Goal: Task Accomplishment & Management: Manage account settings

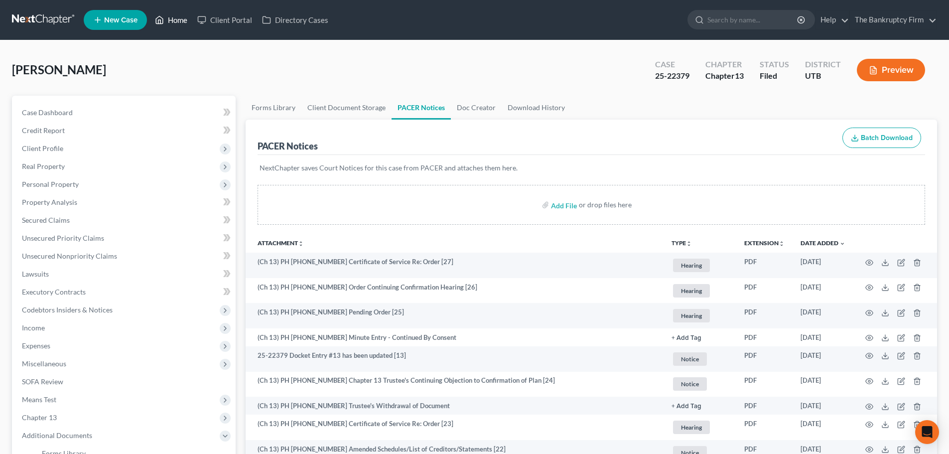
drag, startPoint x: 0, startPoint y: 0, endPoint x: 226, endPoint y: 92, distance: 244.3
click at [164, 17] on icon at bounding box center [159, 20] width 9 height 12
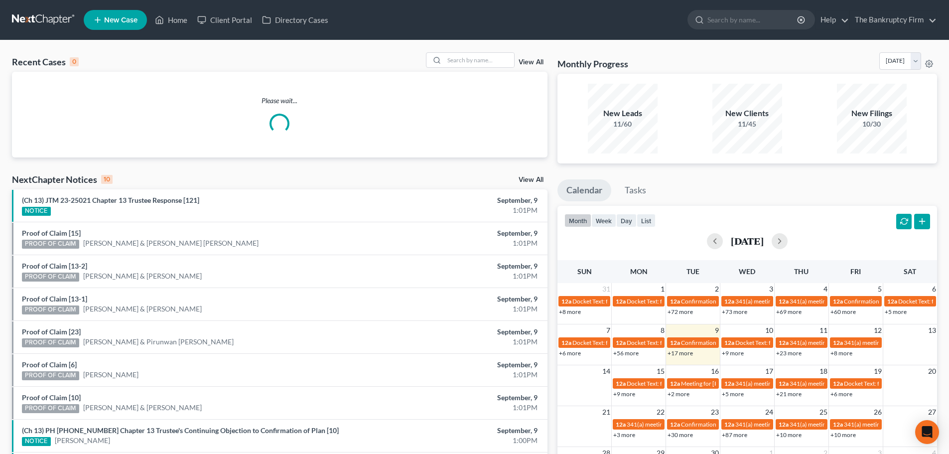
click at [538, 65] on link "View All" at bounding box center [531, 62] width 25 height 7
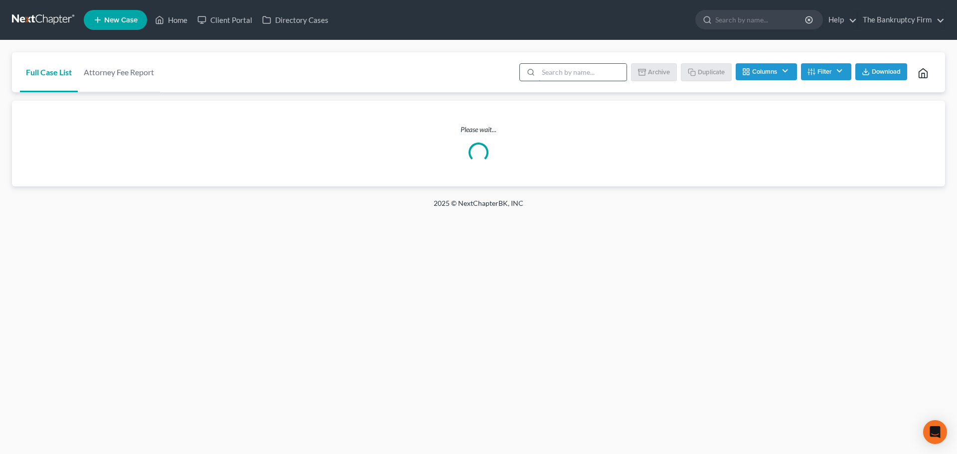
click at [546, 68] on input "search" at bounding box center [582, 72] width 88 height 17
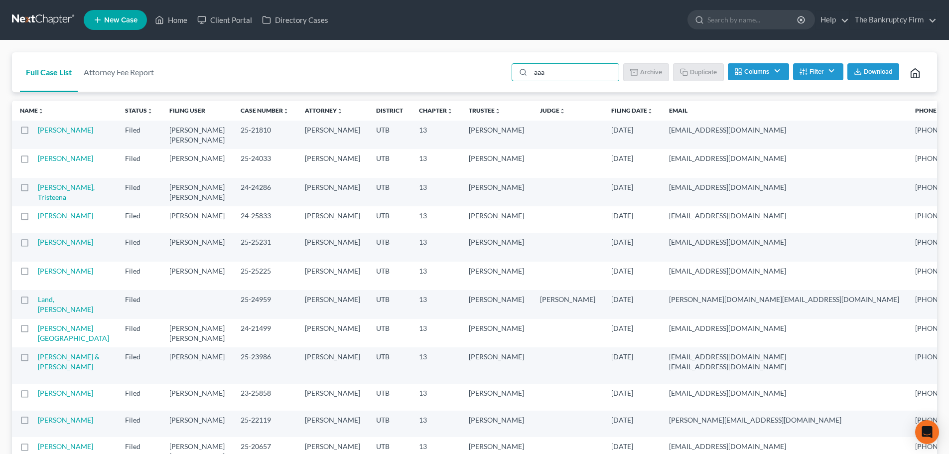
click at [560, 81] on li "aaa" at bounding box center [566, 73] width 108 height 20
click at [560, 77] on input "aaa" at bounding box center [575, 72] width 88 height 17
type input "aa"
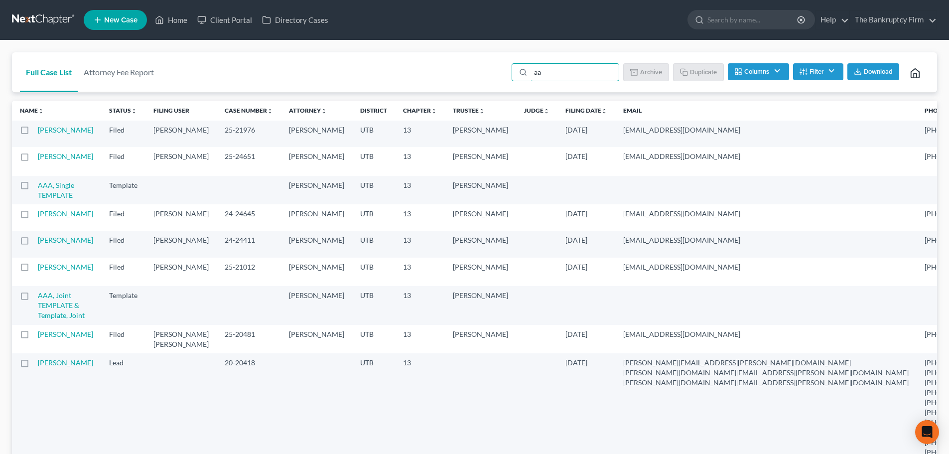
click at [34, 188] on label at bounding box center [34, 188] width 0 height 0
click at [38, 187] on input "checkbox" at bounding box center [41, 183] width 6 height 6
click at [708, 74] on button "Duplicate" at bounding box center [699, 71] width 50 height 17
checkbox input "false"
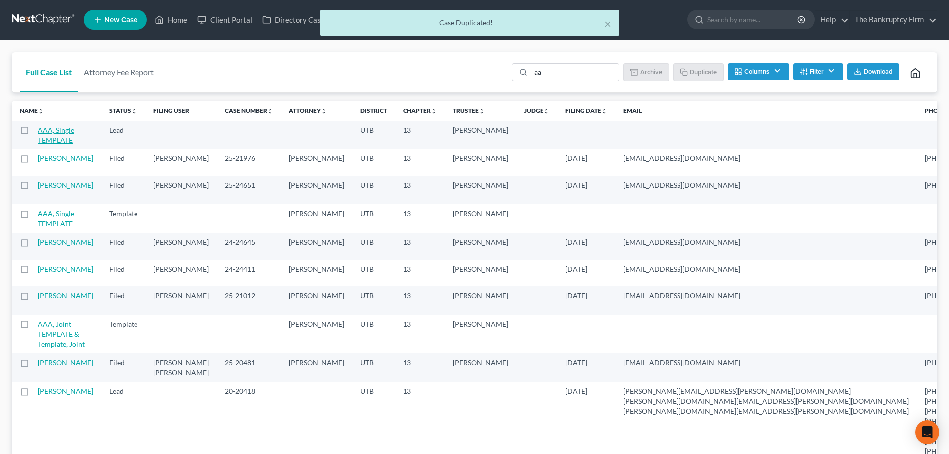
click at [54, 131] on link "AAA, Single TEMPLATE" at bounding box center [56, 135] width 36 height 18
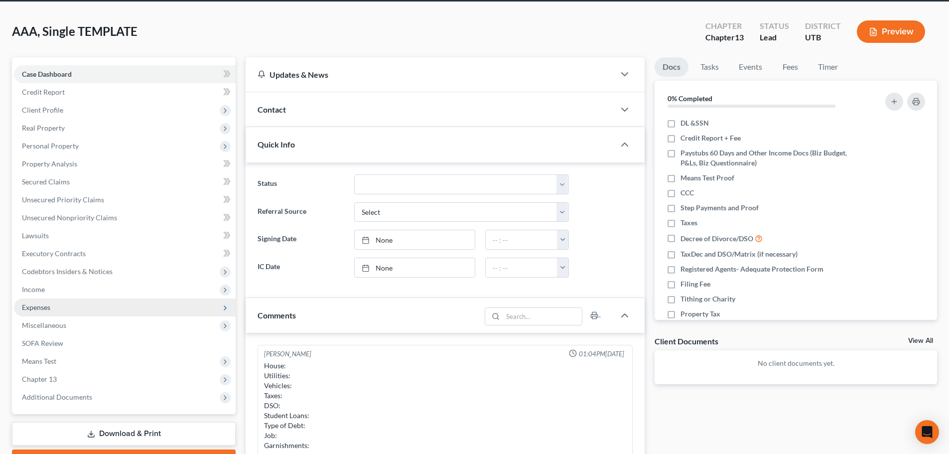
scroll to position [50, 0]
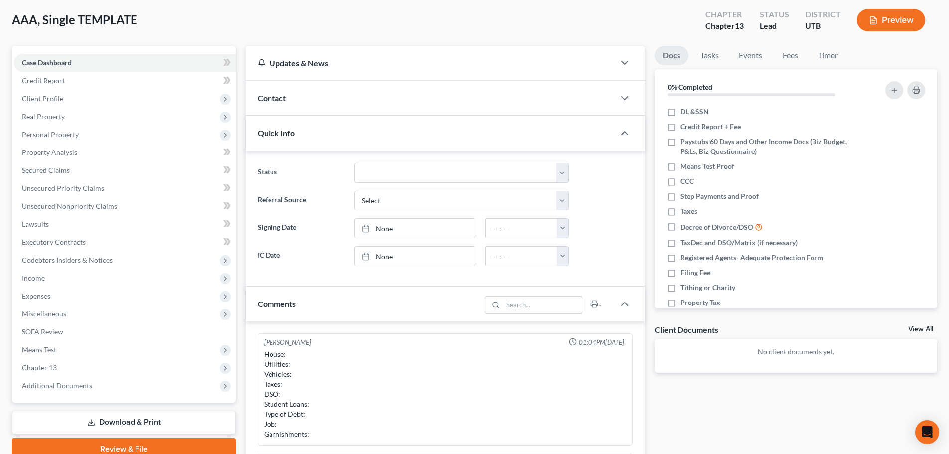
click at [336, 91] on div "Contact" at bounding box center [430, 98] width 369 height 34
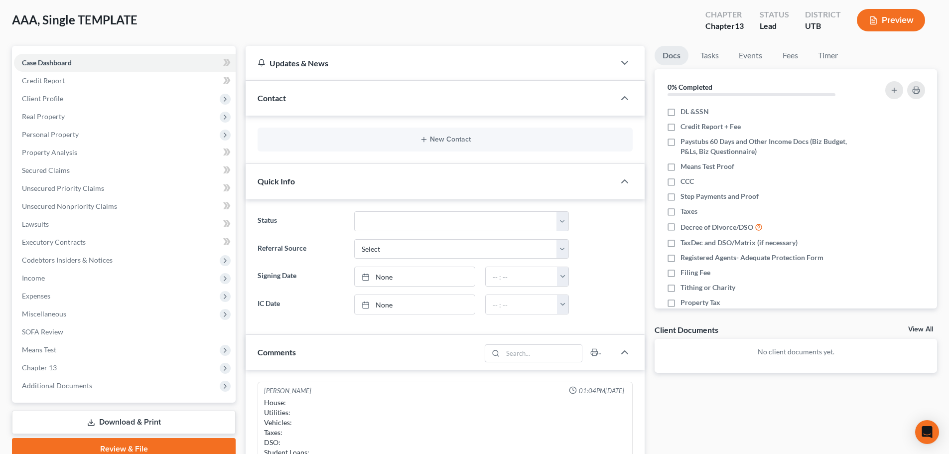
click at [361, 151] on div "New Contact" at bounding box center [445, 140] width 375 height 24
click at [389, 147] on div "New Contact" at bounding box center [445, 140] width 375 height 24
click at [420, 136] on button "New Contact" at bounding box center [445, 140] width 359 height 8
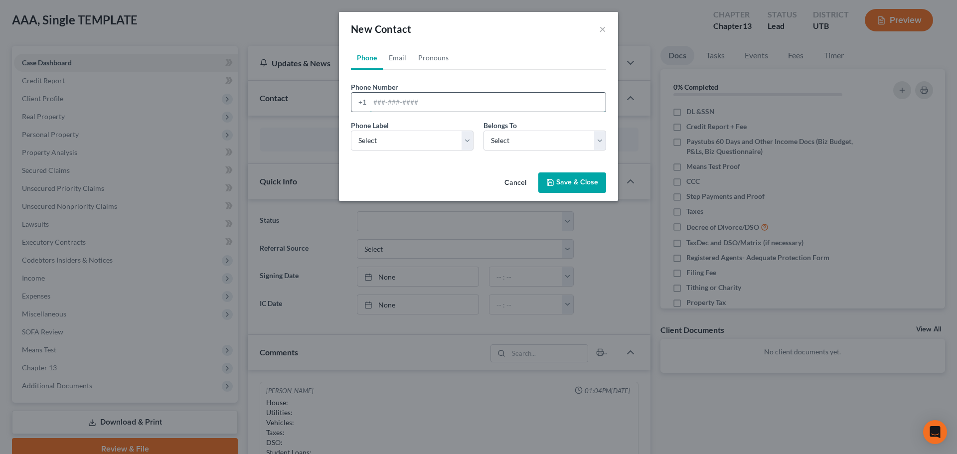
click at [404, 104] on input "tel" at bounding box center [488, 102] width 236 height 19
type input "[PHONE_NUMBER]"
click at [399, 151] on div "Phone Label * Select Mobile Home Work Other Belongs To * Select Client Other" at bounding box center [478, 139] width 265 height 38
click at [409, 148] on select "Select Mobile Home Work Other" at bounding box center [412, 141] width 123 height 20
select select "0"
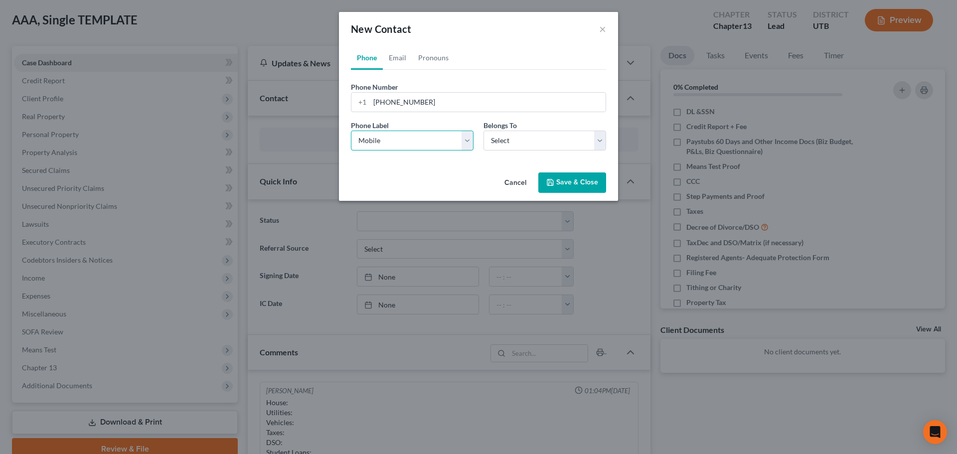
click at [351, 131] on select "Select Mobile Home Work Other" at bounding box center [412, 141] width 123 height 20
click at [553, 149] on select "Select Client Other" at bounding box center [544, 141] width 123 height 20
select select "0"
click at [483, 131] on select "Select Client Other" at bounding box center [544, 141] width 123 height 20
select select "0"
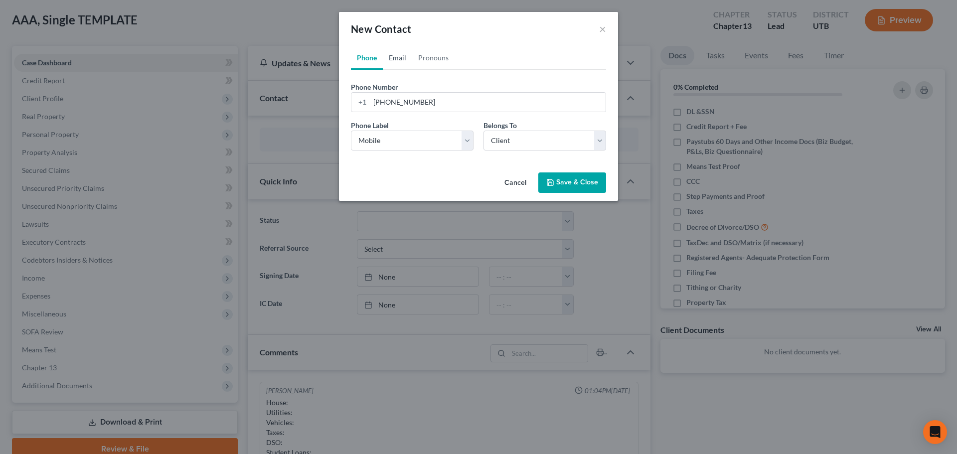
drag, startPoint x: 398, startPoint y: 57, endPoint x: 394, endPoint y: 71, distance: 14.0
click at [398, 57] on link "Email" at bounding box center [397, 58] width 29 height 24
click at [397, 105] on input "email" at bounding box center [488, 102] width 236 height 19
type input "[EMAIL_ADDRESS][DOMAIN_NAME]"
drag, startPoint x: 413, startPoint y: 131, endPoint x: 417, endPoint y: 149, distance: 18.4
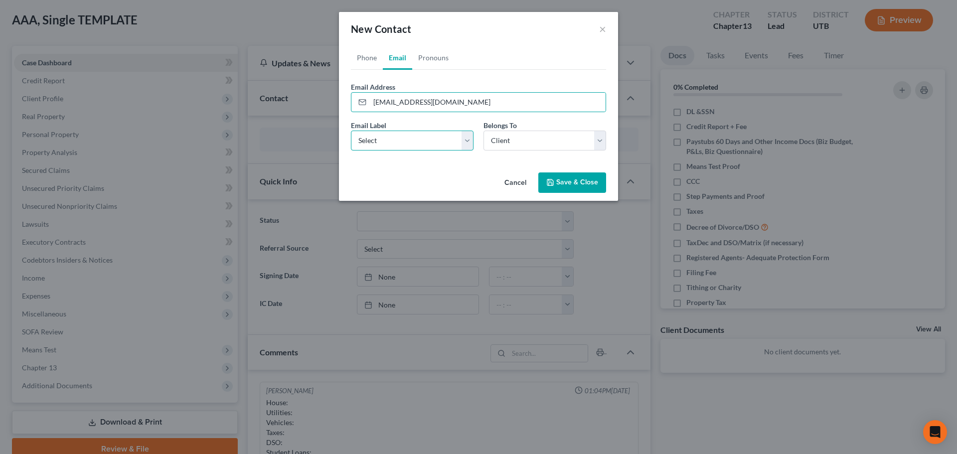
click at [412, 131] on select "Select Home Work Other" at bounding box center [412, 141] width 123 height 20
select select "0"
click at [351, 131] on select "Select Home Work Other" at bounding box center [412, 141] width 123 height 20
click at [518, 143] on select "Select Client Other" at bounding box center [544, 141] width 123 height 20
click at [542, 141] on select "Select Client Other" at bounding box center [544, 141] width 123 height 20
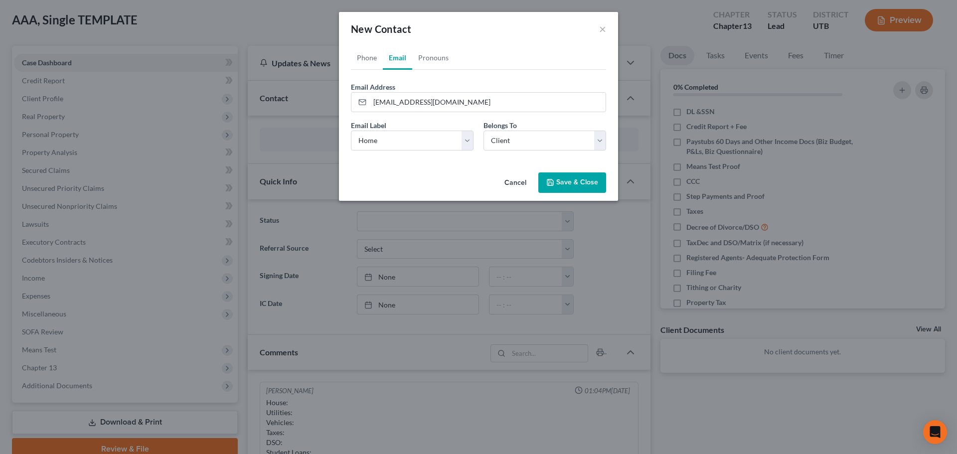
click at [576, 181] on button "Save & Close" at bounding box center [572, 182] width 68 height 21
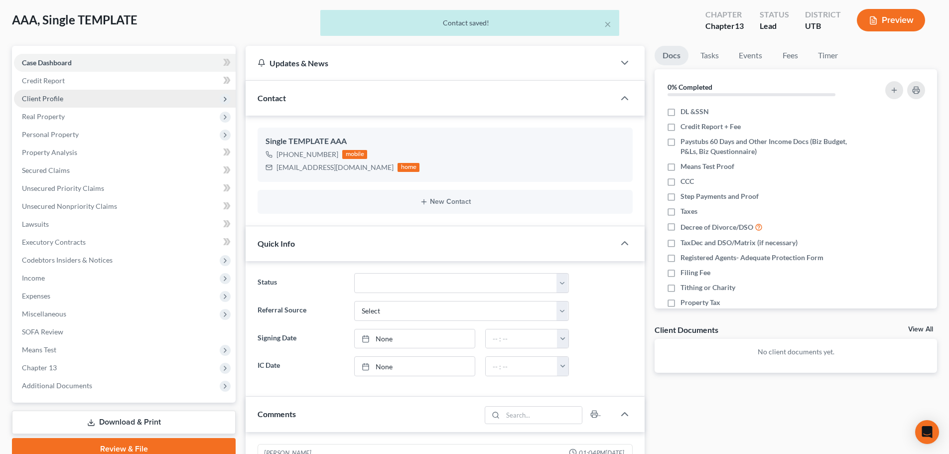
click at [113, 96] on span "Client Profile" at bounding box center [125, 99] width 222 height 18
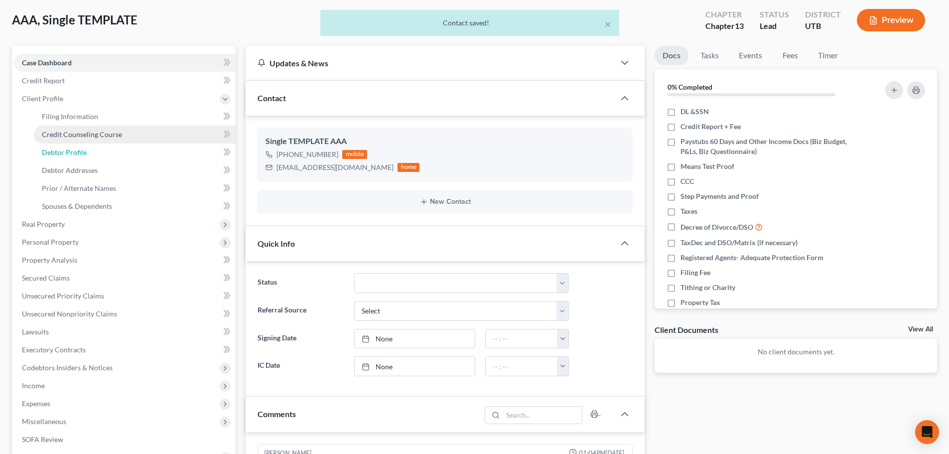
drag, startPoint x: 129, startPoint y: 149, endPoint x: 169, endPoint y: 141, distance: 41.2
click at [129, 149] on link "Debtor Profile" at bounding box center [135, 153] width 202 height 18
select select "1"
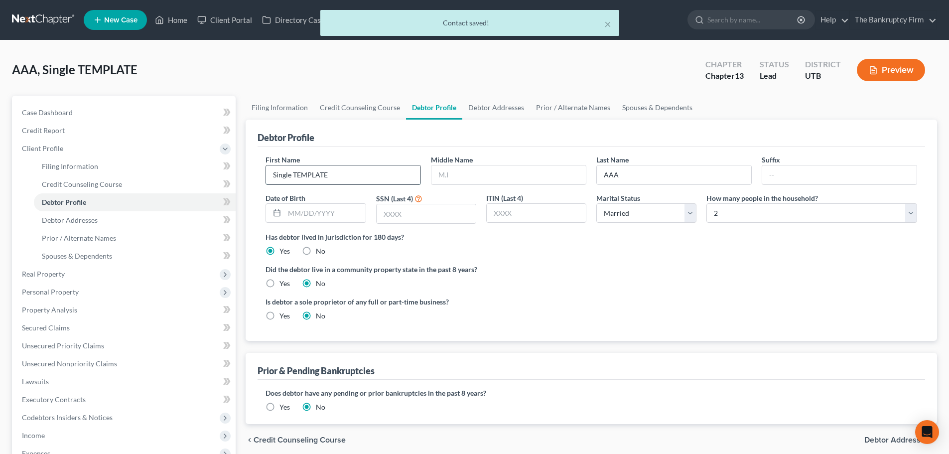
click at [322, 167] on input "Single TEMPLATE" at bounding box center [343, 174] width 155 height 19
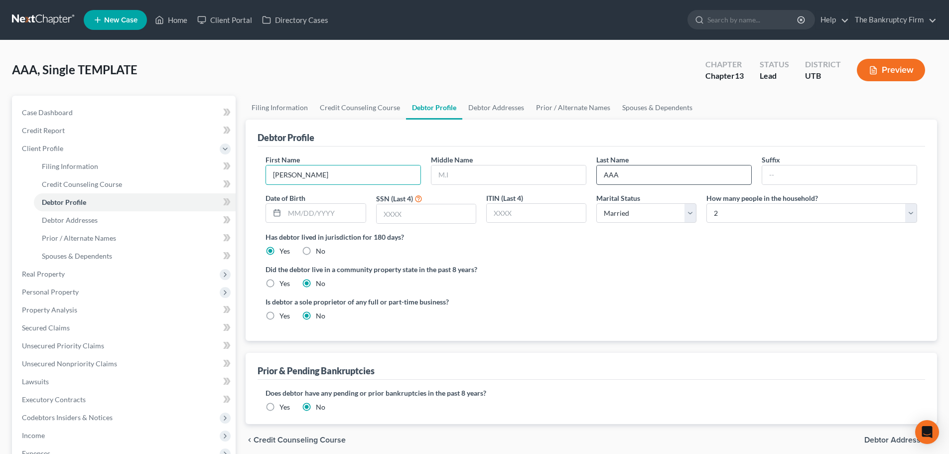
type input "[PERSON_NAME]"
click at [620, 177] on input "AAA" at bounding box center [674, 174] width 155 height 19
type input "r"
type input "[PERSON_NAME]"
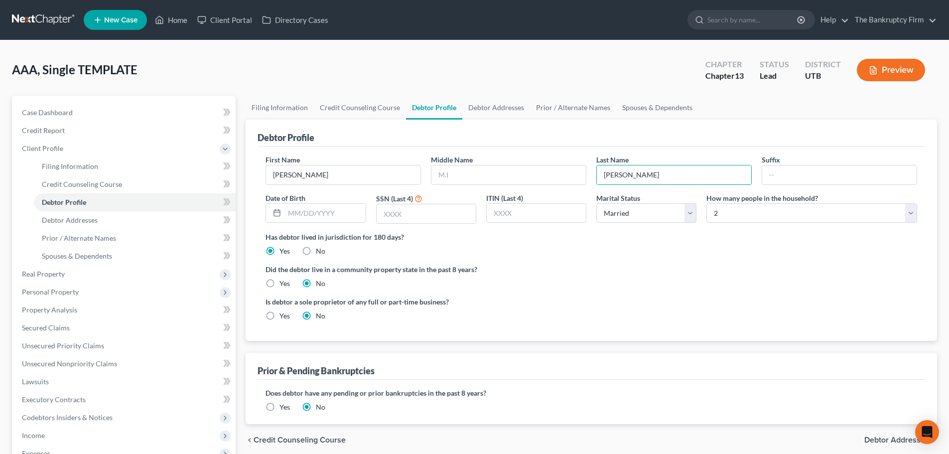
drag, startPoint x: 620, startPoint y: 198, endPoint x: 642, endPoint y: 202, distance: 22.4
click at [620, 198] on label "Marital Status" at bounding box center [619, 198] width 44 height 10
click at [336, 224] on div "First Name [PERSON_NAME] Middle Name Last Name [PERSON_NAME] Suffix Date of Bir…" at bounding box center [592, 193] width 662 height 77
click at [329, 213] on input "text" at bounding box center [325, 213] width 81 height 19
type input "[DATE]"
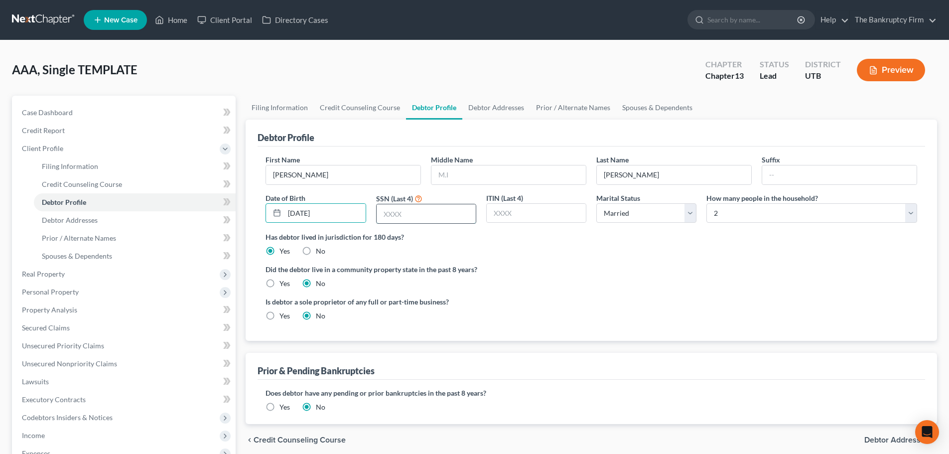
click at [401, 214] on input "text" at bounding box center [426, 213] width 99 height 19
type input "7257"
click at [550, 242] on label "Has debtor lived in jurisdiction for 180 days?" at bounding box center [592, 237] width 652 height 10
click at [632, 222] on select "Select Single Married Separated Divorced Widowed" at bounding box center [647, 213] width 100 height 20
select select "3"
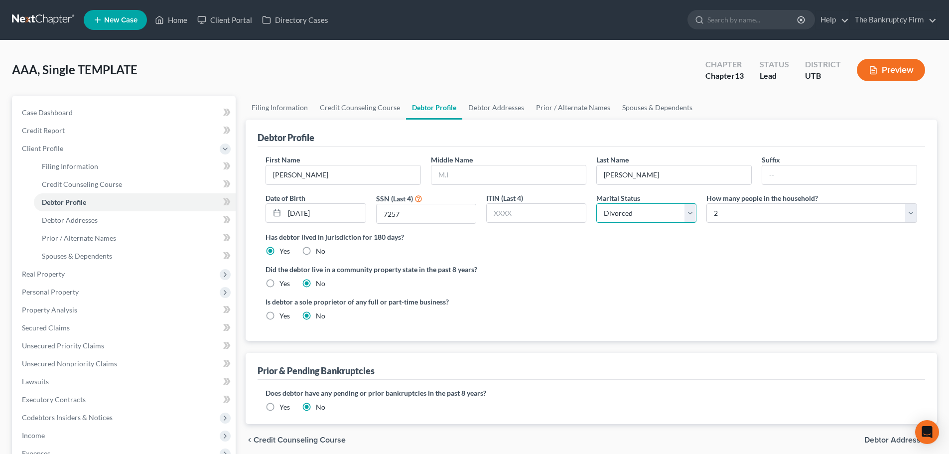
click at [597, 203] on select "Select Single Married Separated Divorced Widowed" at bounding box center [647, 213] width 100 height 20
click at [708, 256] on div "Has debtor lived in jurisdiction for 180 days? Yes No Debtor must reside in jur…" at bounding box center [592, 244] width 652 height 24
drag, startPoint x: 741, startPoint y: 220, endPoint x: 746, endPoint y: 216, distance: 6.4
click at [741, 220] on select "Select 1 2 3 4 5 6 7 8 9 10 11 12 13 14 15 16 17 18 19 20" at bounding box center [812, 213] width 211 height 20
select select "0"
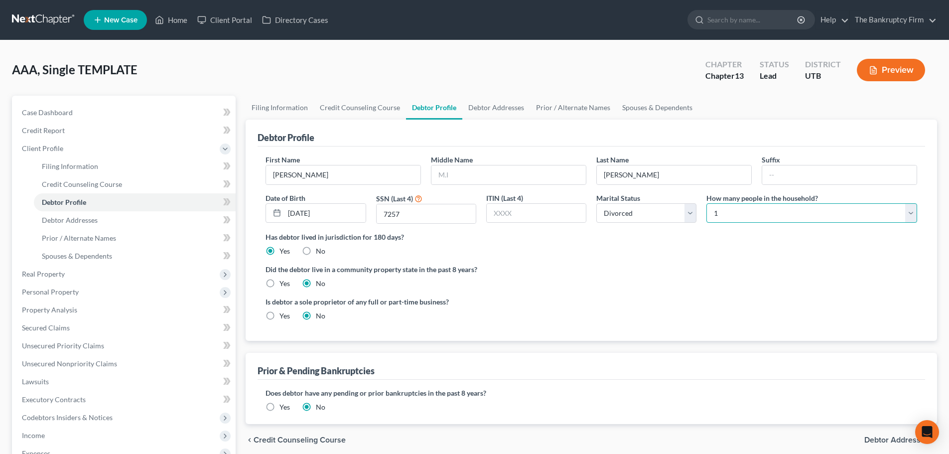
click at [707, 203] on select "Select 1 2 3 4 5 6 7 8 9 10 11 12 13 14 15 16 17 18 19 20" at bounding box center [812, 213] width 211 height 20
click at [776, 254] on div "Has debtor lived in jurisdiction for 180 days? Yes No Debtor must reside in jur…" at bounding box center [592, 244] width 652 height 24
click at [498, 114] on link "Debtor Addresses" at bounding box center [497, 108] width 68 height 24
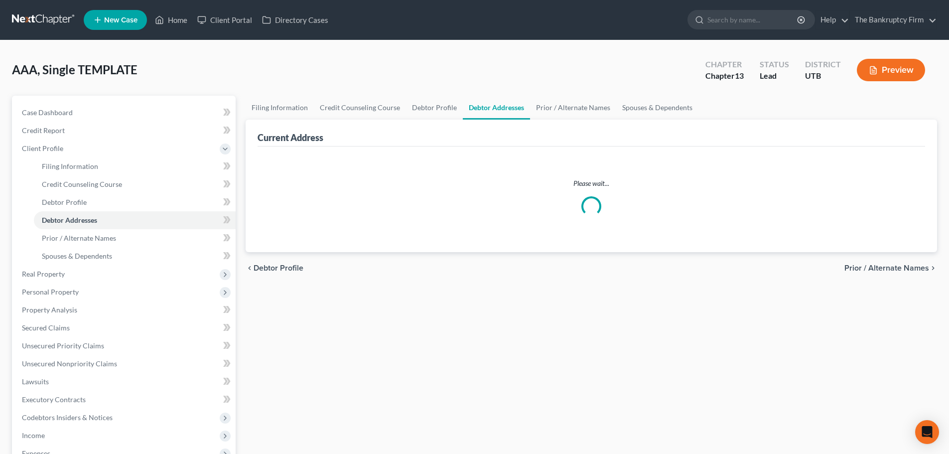
select select "0"
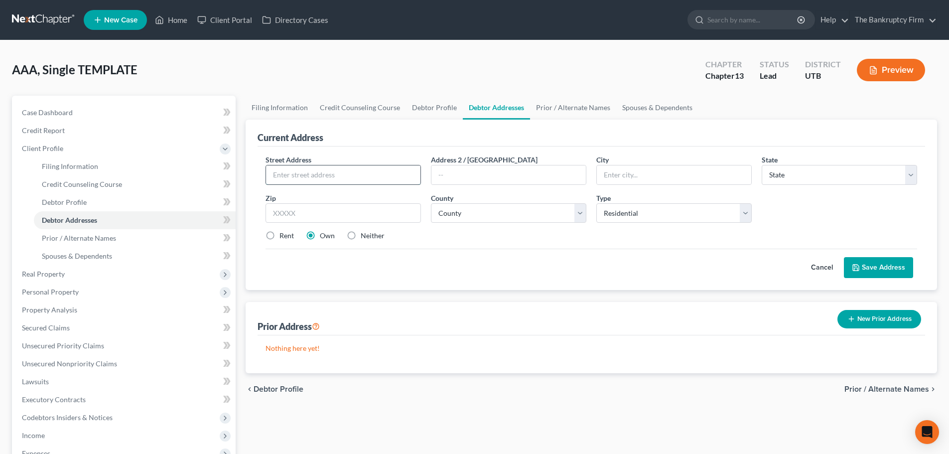
click at [329, 176] on input "text" at bounding box center [343, 174] width 155 height 19
type input "5875 S 2625 W"
click at [659, 170] on input "text" at bounding box center [674, 174] width 155 height 19
type input "[PERSON_NAME]"
click at [359, 217] on input "text" at bounding box center [344, 213] width 156 height 20
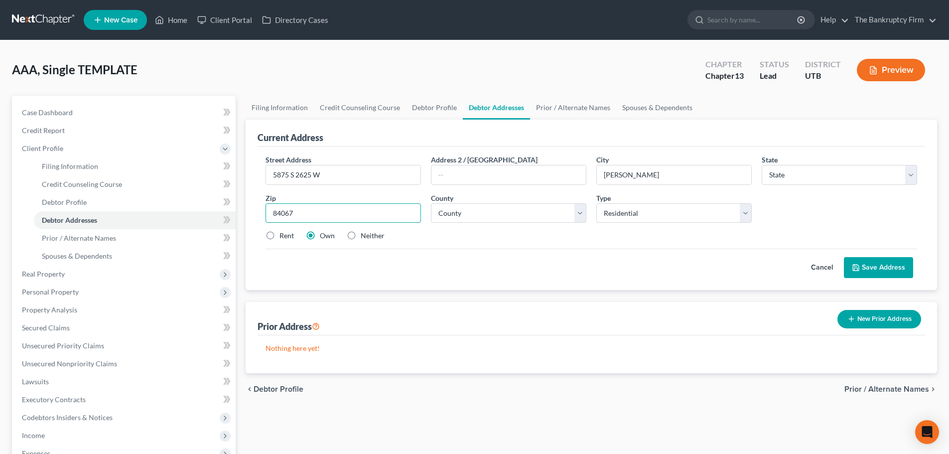
type input "84067"
click at [476, 281] on div "Street Address * 5875 S 2625 W Address [GEOGRAPHIC_DATA] * [PERSON_NAME] State …" at bounding box center [592, 219] width 668 height 144
select select "46"
click at [520, 227] on div "Street Address * 5875 S 2625 W Address [GEOGRAPHIC_DATA] * [PERSON_NAME] State …" at bounding box center [592, 202] width 662 height 95
click at [533, 208] on select "County" at bounding box center [509, 213] width 156 height 20
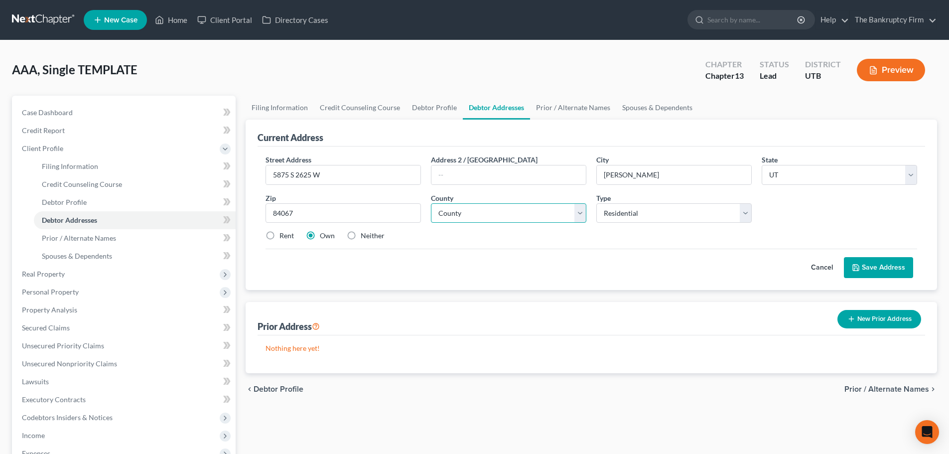
click at [431, 203] on select "County" at bounding box center [509, 213] width 156 height 20
click at [567, 216] on select "County" at bounding box center [509, 213] width 156 height 20
select select "28"
click at [431, 203] on select "County [GEOGRAPHIC_DATA] [GEOGRAPHIC_DATA] [GEOGRAPHIC_DATA] [GEOGRAPHIC_DATA] …" at bounding box center [509, 213] width 156 height 20
click at [590, 260] on div "Cancel Save Address" at bounding box center [592, 263] width 652 height 29
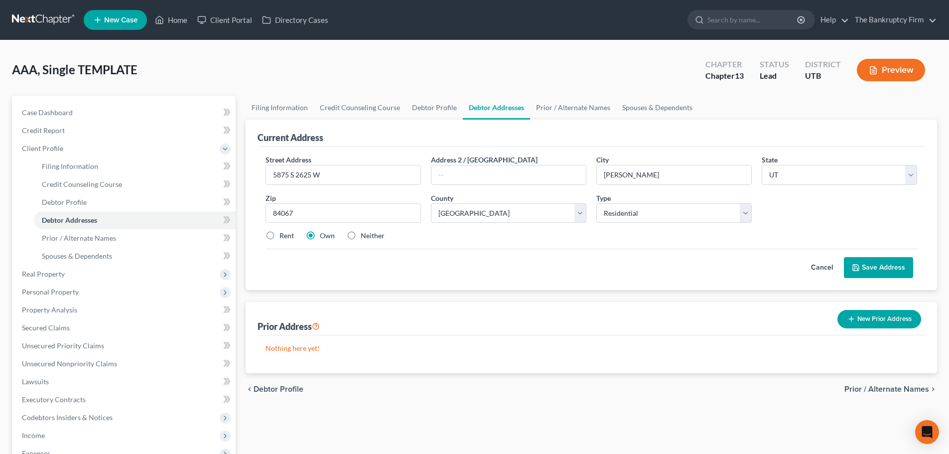
click at [280, 233] on label "Rent" at bounding box center [287, 236] width 14 height 10
click at [284, 233] on input "Rent" at bounding box center [287, 234] width 6 height 6
radio input "true"
click at [361, 238] on label "Neither" at bounding box center [373, 236] width 24 height 10
click at [365, 237] on input "Neither" at bounding box center [368, 234] width 6 height 6
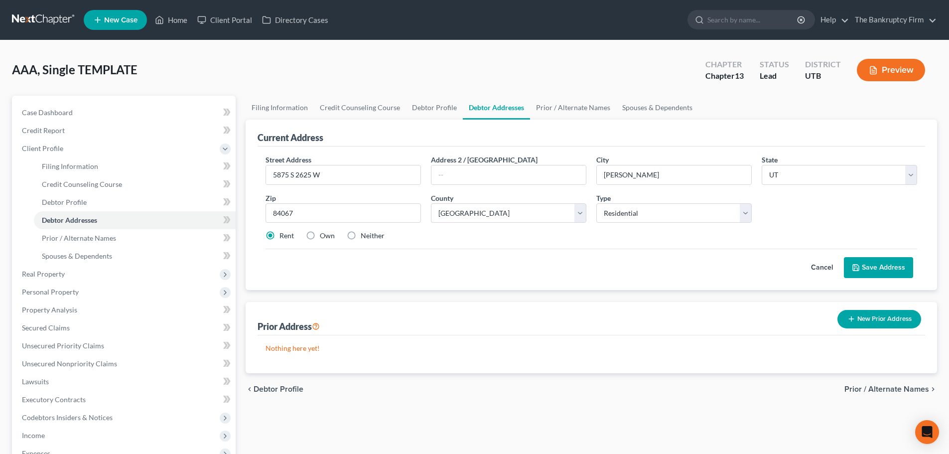
radio input "true"
click at [396, 258] on div "Cancel Save Address" at bounding box center [592, 263] width 652 height 29
click at [894, 273] on button "Save Address" at bounding box center [878, 267] width 69 height 21
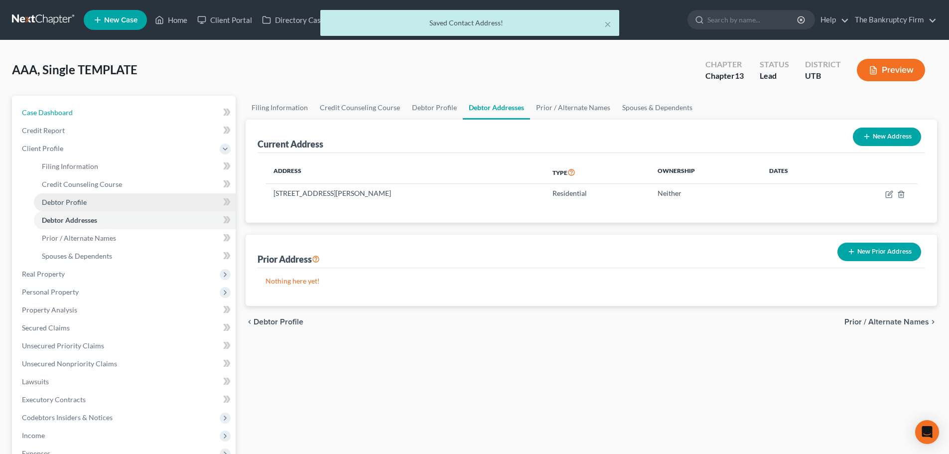
drag, startPoint x: 90, startPoint y: 114, endPoint x: 154, endPoint y: 194, distance: 102.4
click at [90, 114] on link "Case Dashboard" at bounding box center [125, 113] width 222 height 18
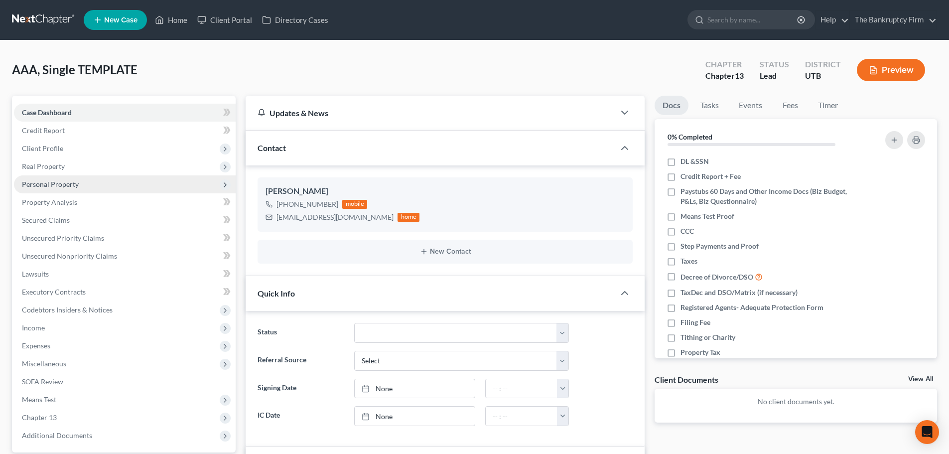
click at [96, 186] on span "Personal Property" at bounding box center [125, 184] width 222 height 18
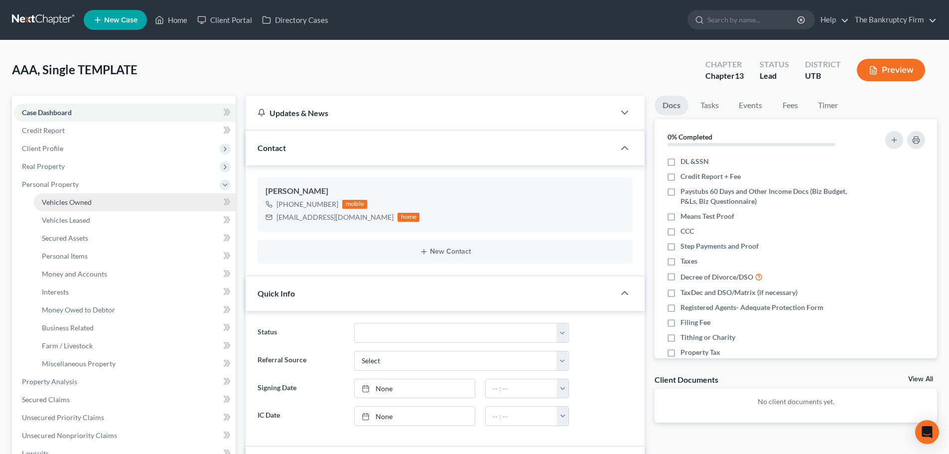
click at [93, 207] on link "Vehicles Owned" at bounding box center [135, 202] width 202 height 18
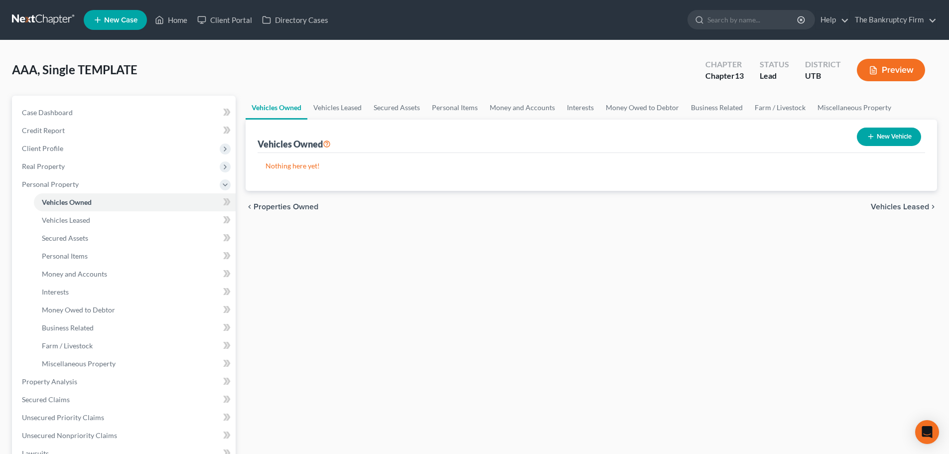
click at [869, 142] on button "New Vehicle" at bounding box center [889, 137] width 64 height 18
select select "0"
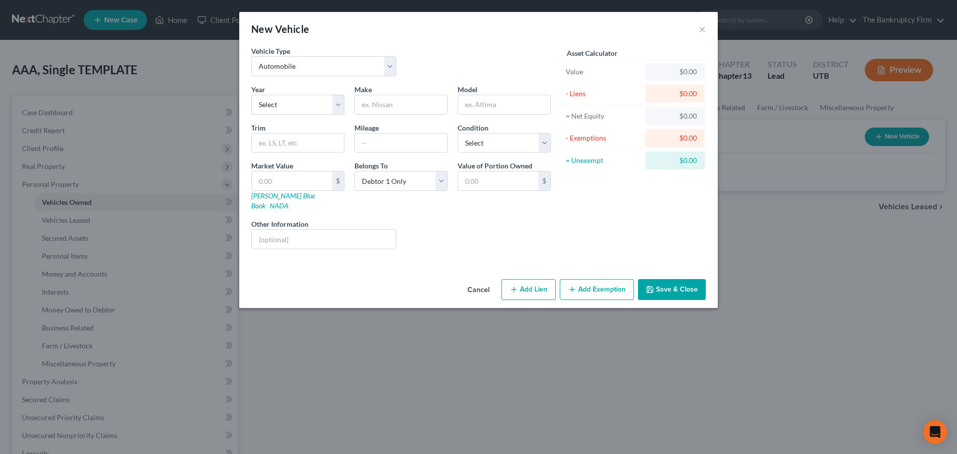
click at [479, 284] on button "Cancel" at bounding box center [479, 290] width 38 height 20
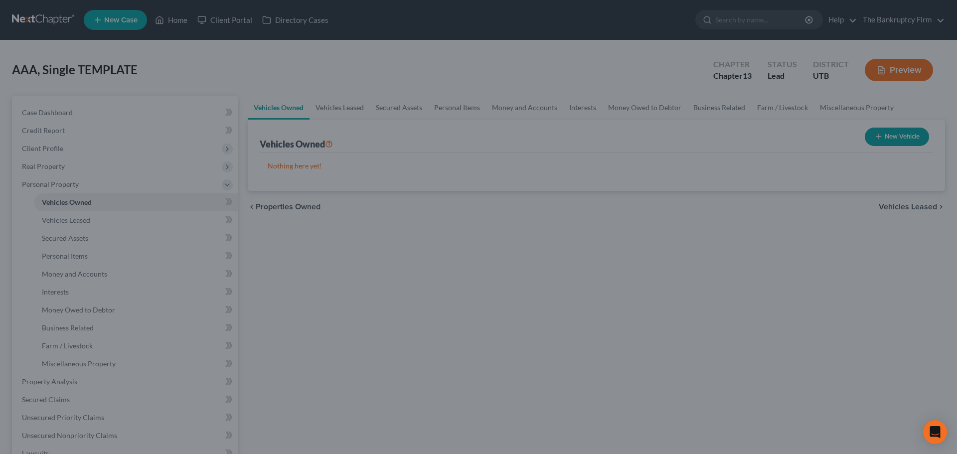
click at [507, 334] on div "New Vehicle × Vehicle Type Select Automobile Truck Trailer Watercraft Aircraft …" at bounding box center [478, 227] width 957 height 454
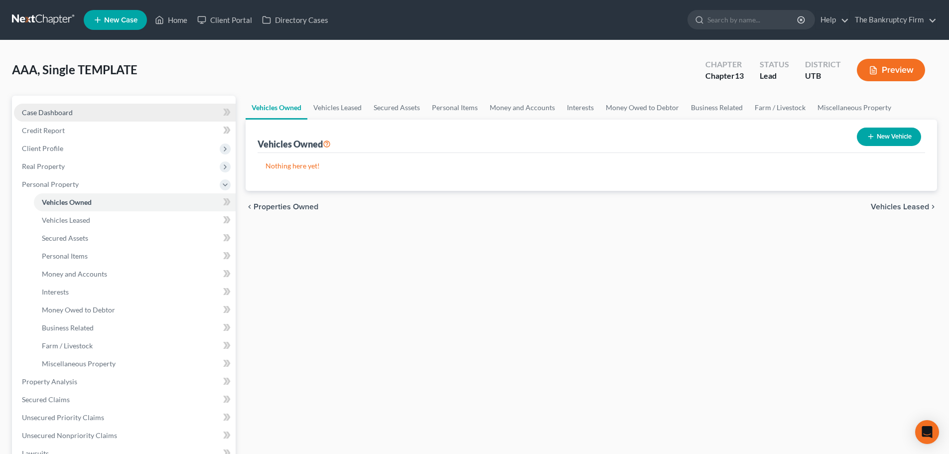
click at [101, 119] on link "Case Dashboard" at bounding box center [125, 113] width 222 height 18
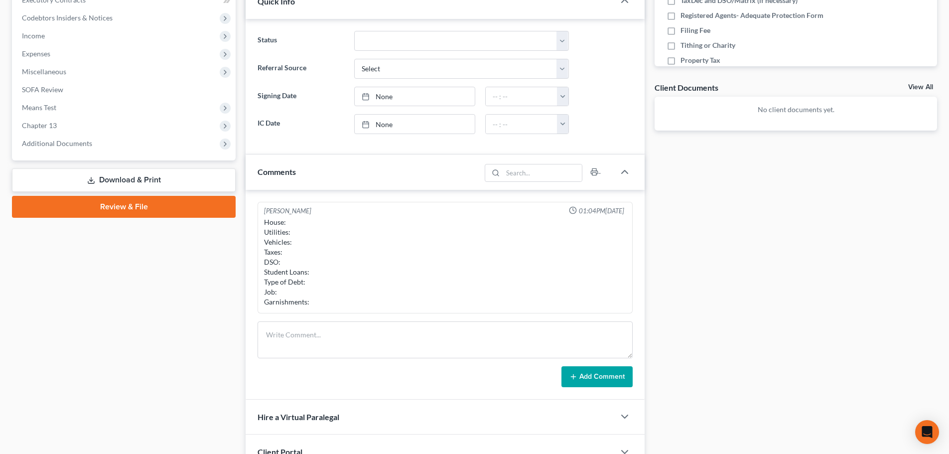
scroll to position [299, 0]
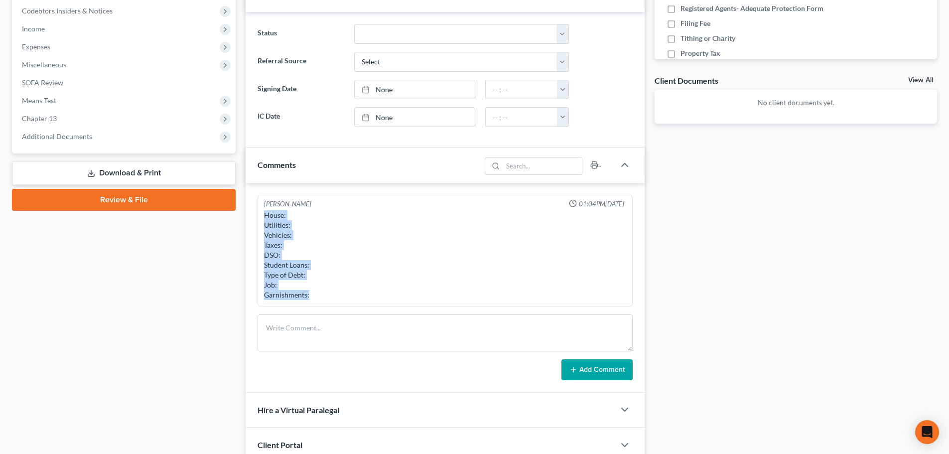
drag, startPoint x: 262, startPoint y: 213, endPoint x: 333, endPoint y: 297, distance: 110.0
click at [333, 297] on div "House: Utilities: Vehicles: Taxes: DSO: Student Loans: Type of Debt: Job: Garni…" at bounding box center [445, 255] width 366 height 94
copy div "House: Utilities: Vehicles: Taxes: DSO: Student Loans: Type of Debt: Job: Garni…"
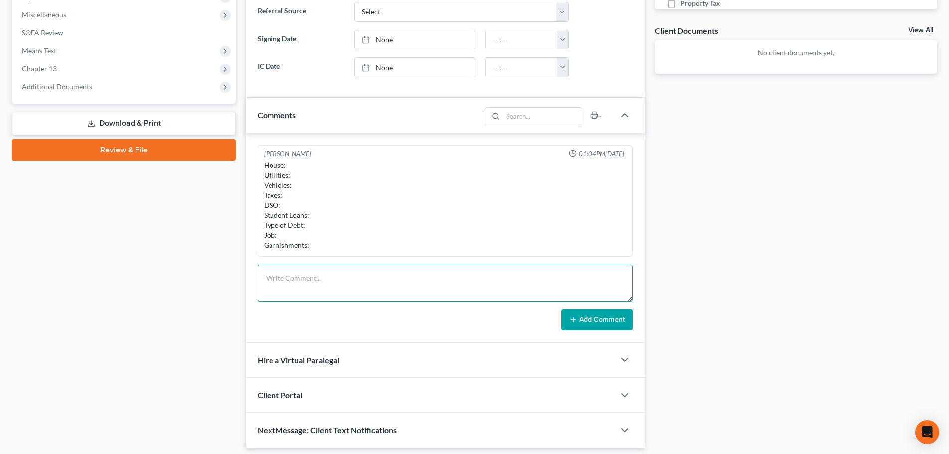
click at [337, 295] on textarea at bounding box center [445, 283] width 375 height 37
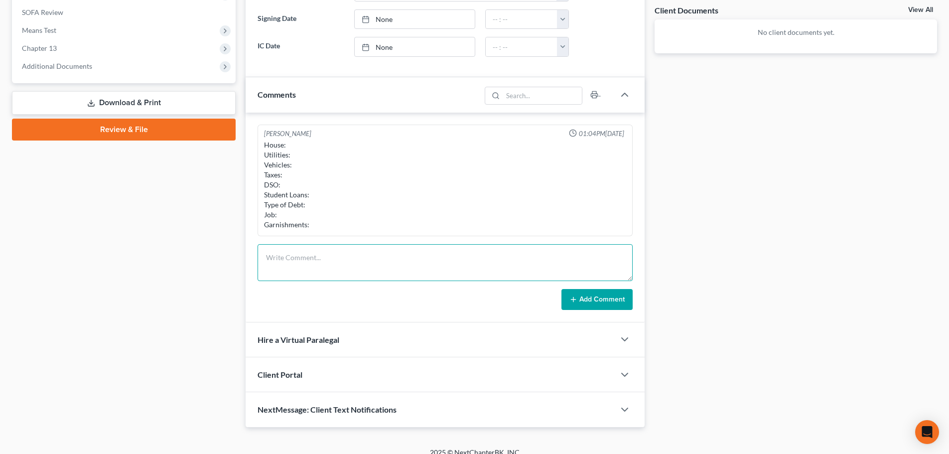
scroll to position [381, 0]
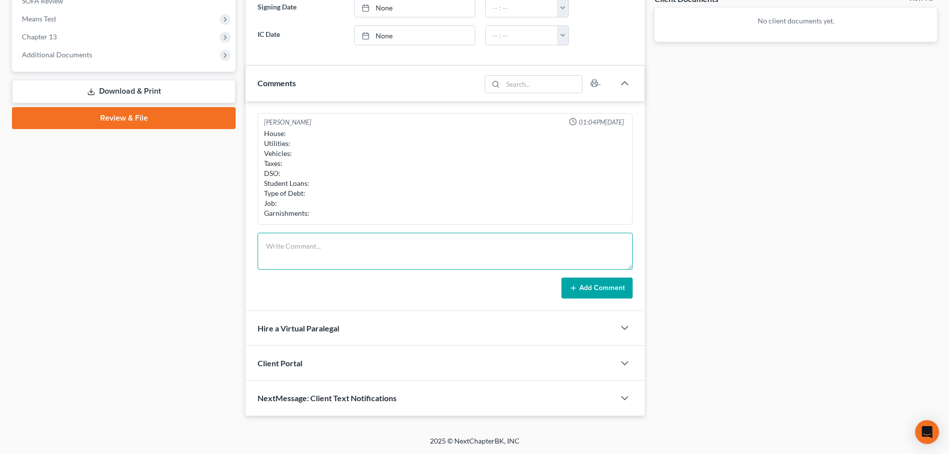
paste textarea "House: Utilities: Vehicles: Taxes: DSO: Student Loans: Type of Debt: Job: Garni…"
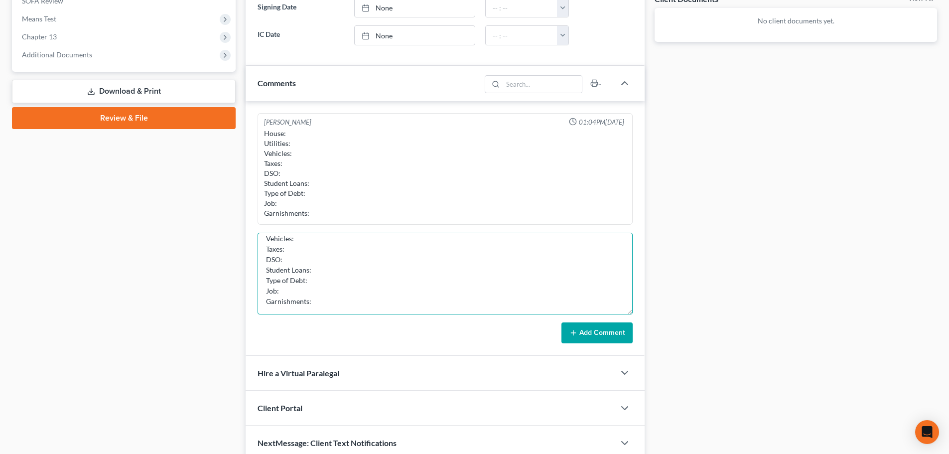
scroll to position [0, 0]
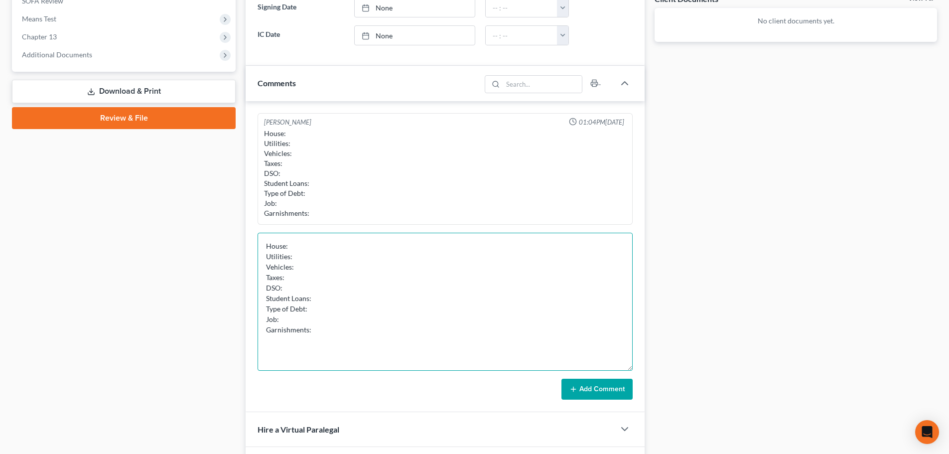
drag, startPoint x: 627, startPoint y: 267, endPoint x: 615, endPoint y: 368, distance: 101.9
click at [615, 368] on textarea "House: Utilities: Vehicles: Taxes: DSO: Student Loans: Type of Debt: Job: Garni…" at bounding box center [445, 302] width 375 height 138
click at [394, 253] on textarea "House: Utilities: Vehicles: Taxes: DSO: Student Loans: Type of Debt: Job: Garni…" at bounding box center [445, 302] width 375 height 138
click at [395, 246] on textarea "House: Utilities: Vehicles: Taxes: DSO: Student Loans: Type of Debt: Job: Garni…" at bounding box center [445, 302] width 375 height 138
click at [379, 258] on textarea "House: n/a Utilities: Vehicles: Taxes: DSO: Student Loans: Type of Debt: Job: G…" at bounding box center [445, 302] width 375 height 138
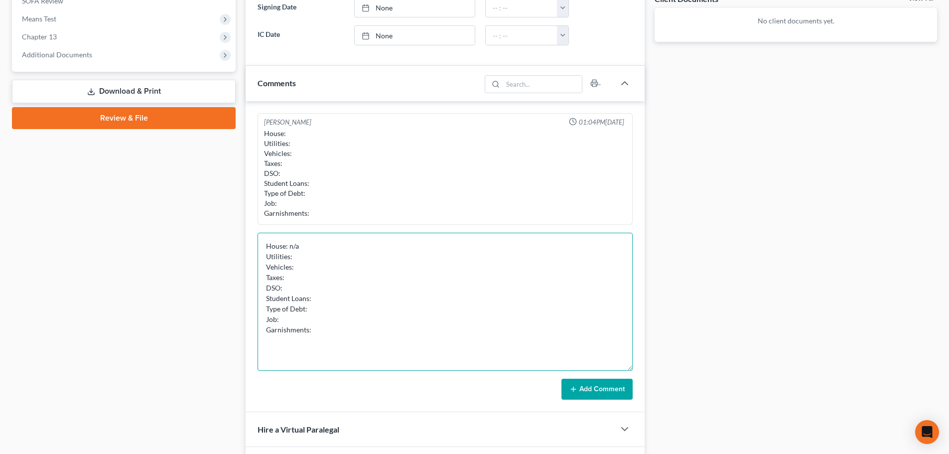
click at [367, 249] on textarea "House: n/a Utilities: Vehicles: Taxes: DSO: Student Loans: Type of Debt: Job: G…" at bounding box center [445, 302] width 375 height 138
click at [339, 272] on textarea "House: Utilities: Vehicles: Taxes: DSO: Student Loans: Type of Debt: Job: Garni…" at bounding box center [445, 302] width 375 height 138
click at [330, 277] on textarea "House: Utilities: Vehicles: Taxes: DSO: Student Loans: Type of Debt: Job: Garni…" at bounding box center [445, 302] width 375 height 138
click at [309, 286] on textarea "House: Utilities: Vehicles: Taxes: Filed all, no back DSO: Student Loans: Type …" at bounding box center [445, 302] width 375 height 138
click at [405, 304] on textarea "House: Utilities: Vehicles: Taxes: Filed all, no back DSO: No Student Loans: Ty…" at bounding box center [445, 302] width 375 height 138
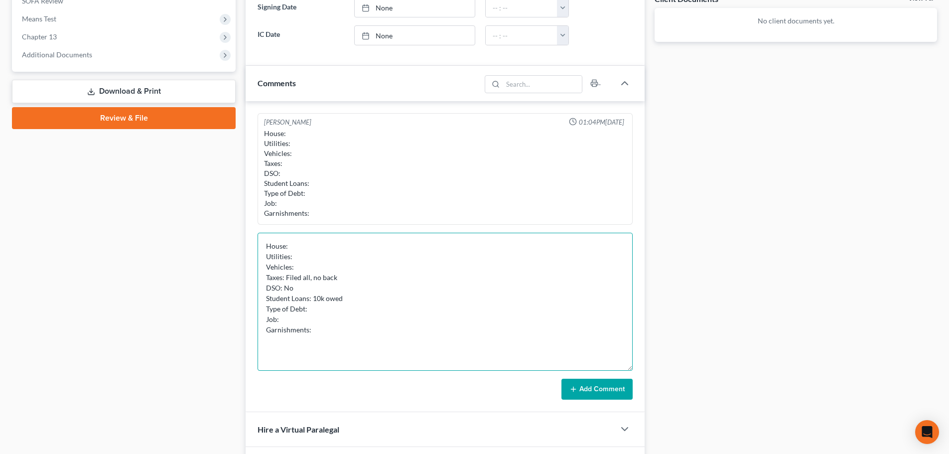
click at [401, 305] on textarea "House: Utilities: Vehicles: Taxes: Filed all, no back DSO: No Student Loans: 10…" at bounding box center [445, 302] width 375 height 138
click at [378, 300] on textarea "House: Utilities: Vehicles: Taxes: Filed all, no back DSO: No Student Loans: 10…" at bounding box center [445, 302] width 375 height 138
click at [341, 307] on textarea "House: Utilities: Vehicles: Taxes: Filed all, no back DSO: No Student Loans: 10…" at bounding box center [445, 302] width 375 height 138
click at [369, 295] on textarea "House: Utilities: Vehicles: Taxes: Filed all, no back DSO: No Student Loans: 10…" at bounding box center [445, 302] width 375 height 138
click at [354, 308] on textarea "House: Utilities: Vehicles: Taxes: Filed all, no back DSO: No Student Loans: 10…" at bounding box center [445, 302] width 375 height 138
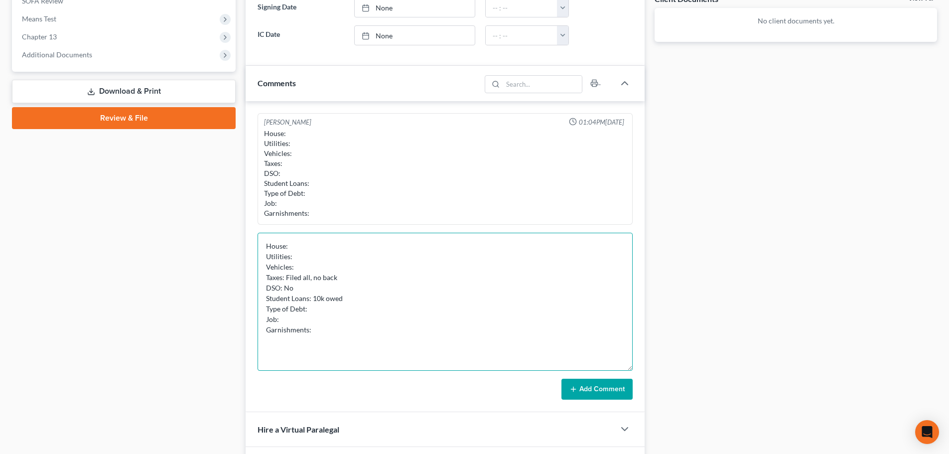
click at [368, 299] on textarea "House: Utilities: Vehicles: Taxes: Filed all, no back DSO: No Student Loans: 10…" at bounding box center [445, 302] width 375 height 138
drag, startPoint x: 314, startPoint y: 299, endPoint x: 369, endPoint y: 312, distance: 56.7
click at [355, 300] on textarea "House: Utilities: Vehicles: Taxes: Filed all, no back DSO: No Student Loans: 10…" at bounding box center [445, 302] width 375 height 138
click at [370, 318] on textarea "House: Utilities: Vehicles: Taxes: Filed all, no back DSO: No Student Loans: 10…" at bounding box center [445, 302] width 375 height 138
click at [357, 309] on textarea "House: Utilities: Vehicles: Taxes: Filed all, no back DSO: No Student Loans: 10…" at bounding box center [445, 302] width 375 height 138
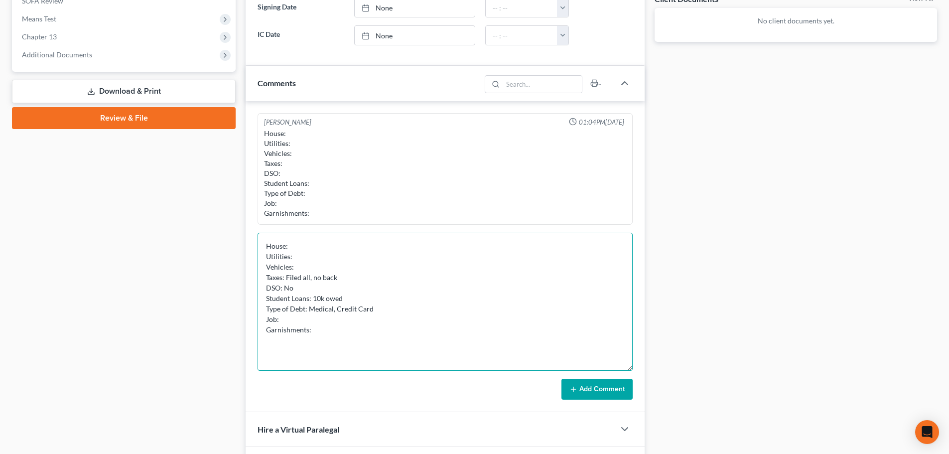
drag, startPoint x: 373, startPoint y: 310, endPoint x: 334, endPoint y: 313, distance: 39.0
click at [334, 313] on textarea "House: Utilities: Vehicles: Taxes: Filed all, no back DSO: No Student Loans: 10…" at bounding box center [445, 302] width 375 height 138
click at [332, 324] on textarea "House: Utilities: Vehicles: Taxes: Filed all, no back DSO: No Student Loans: 10…" at bounding box center [445, 302] width 375 height 138
click at [323, 331] on textarea "House: Utilities: Vehicles: Taxes: Filed all, no back DSO: No Student Loans: 10…" at bounding box center [445, 302] width 375 height 138
type textarea "House: Utilities: Vehicles: Taxes: Filed all, no back DSO: No Student Loans: 10…"
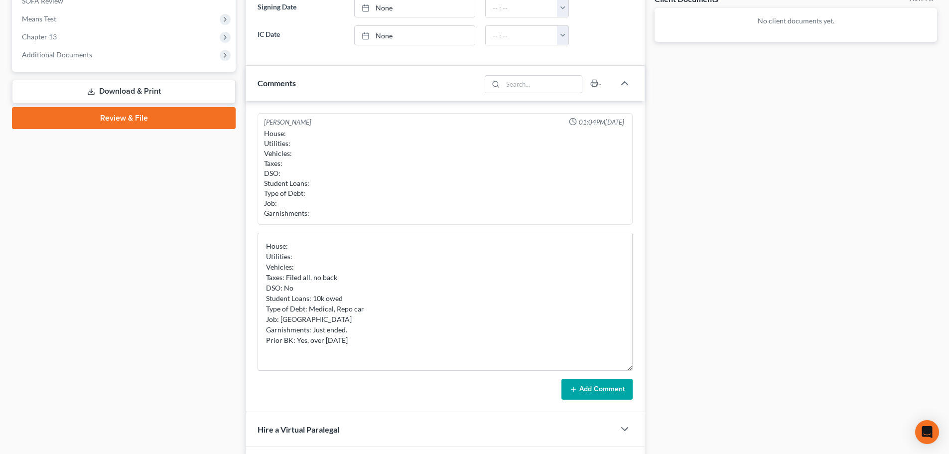
click at [604, 393] on button "Add Comment" at bounding box center [597, 389] width 71 height 21
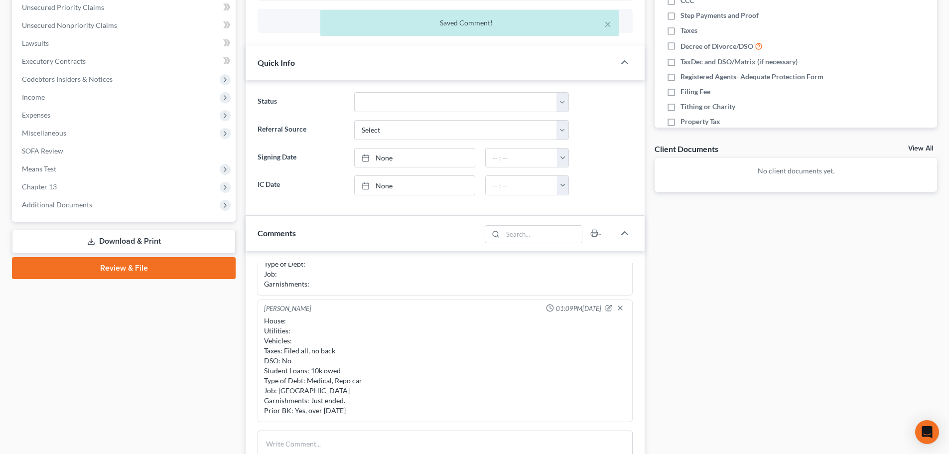
scroll to position [82, 0]
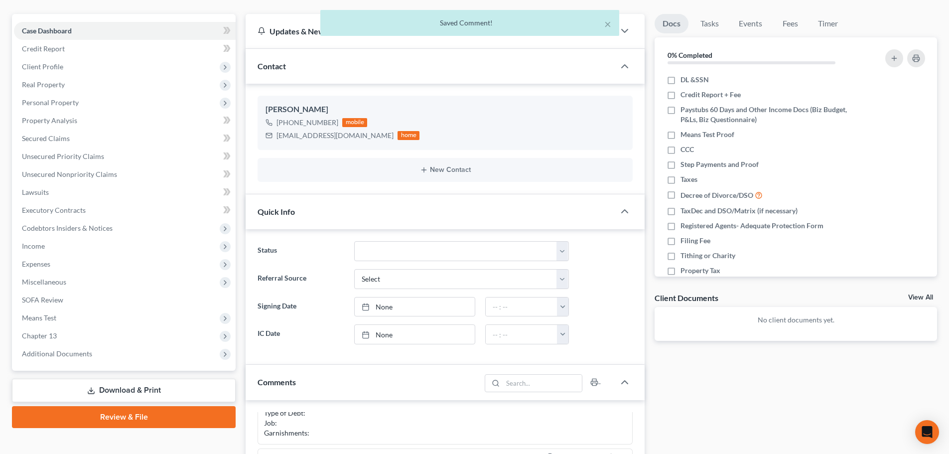
click at [653, 185] on div "Docs Tasks Events Fees Timer 0% Completed Nothing here yet! DL &SSN Credit Repo…" at bounding box center [796, 439] width 293 height 850
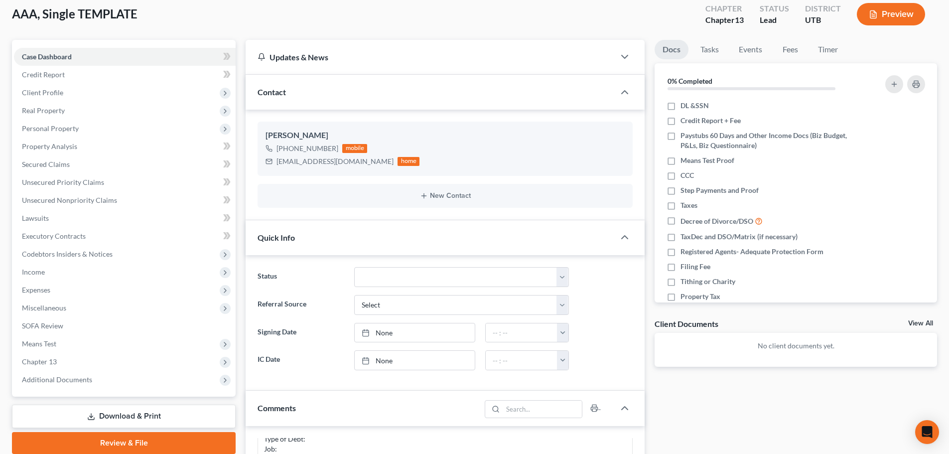
scroll to position [32, 0]
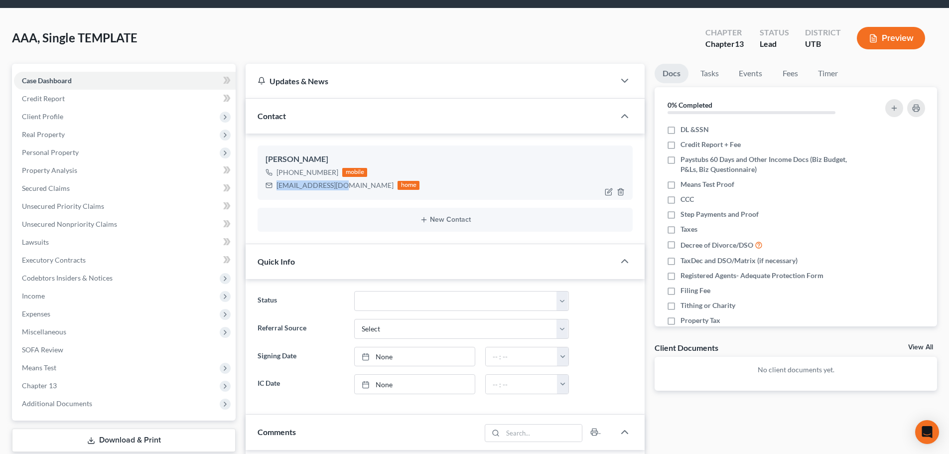
drag, startPoint x: 276, startPoint y: 184, endPoint x: 343, endPoint y: 190, distance: 67.6
click at [343, 190] on div "[EMAIL_ADDRESS][DOMAIN_NAME] home" at bounding box center [343, 185] width 154 height 13
copy div "[EMAIL_ADDRESS][DOMAIN_NAME]"
drag, startPoint x: 286, startPoint y: 172, endPoint x: 335, endPoint y: 175, distance: 49.4
click at [335, 175] on div "[PHONE_NUMBER] mobile" at bounding box center [343, 172] width 154 height 13
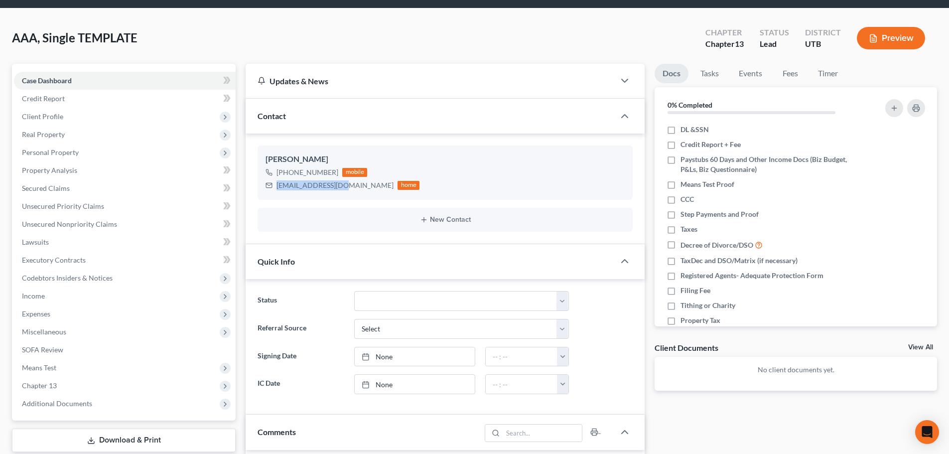
copy div "[PHONE_NUMBER]"
click at [69, 115] on span "Client Profile" at bounding box center [125, 117] width 222 height 18
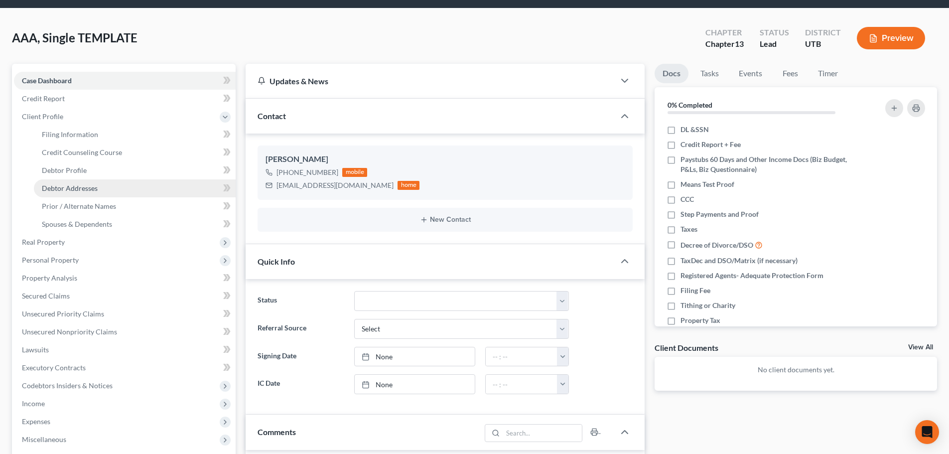
click at [79, 192] on span "Debtor Addresses" at bounding box center [70, 188] width 56 height 8
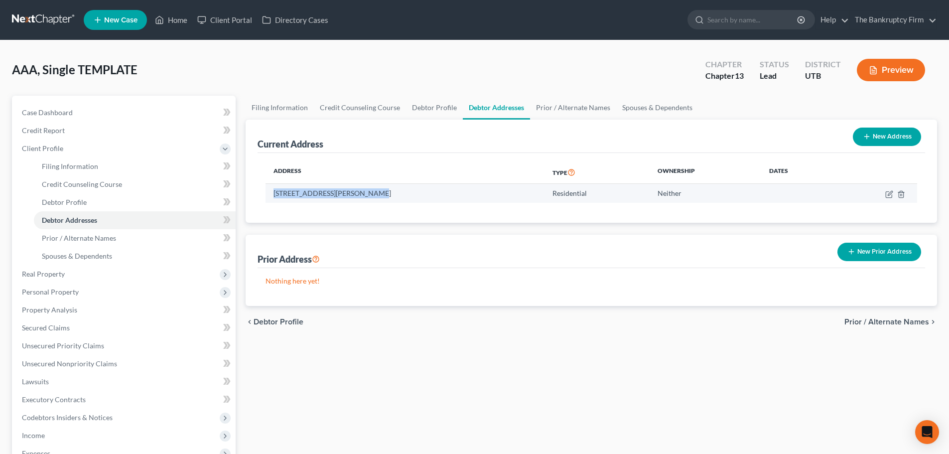
drag, startPoint x: 272, startPoint y: 197, endPoint x: 370, endPoint y: 193, distance: 98.3
click at [370, 193] on td "[STREET_ADDRESS][PERSON_NAME]" at bounding box center [405, 193] width 279 height 19
copy td "[STREET_ADDRESS][PERSON_NAME]"
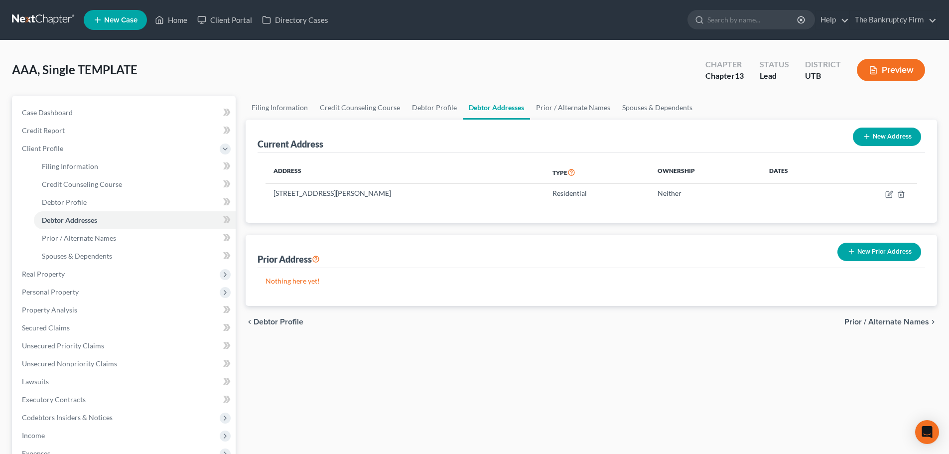
click at [451, 141] on div "Current Address New Address" at bounding box center [592, 136] width 668 height 33
click at [174, 18] on link "Home" at bounding box center [171, 20] width 42 height 18
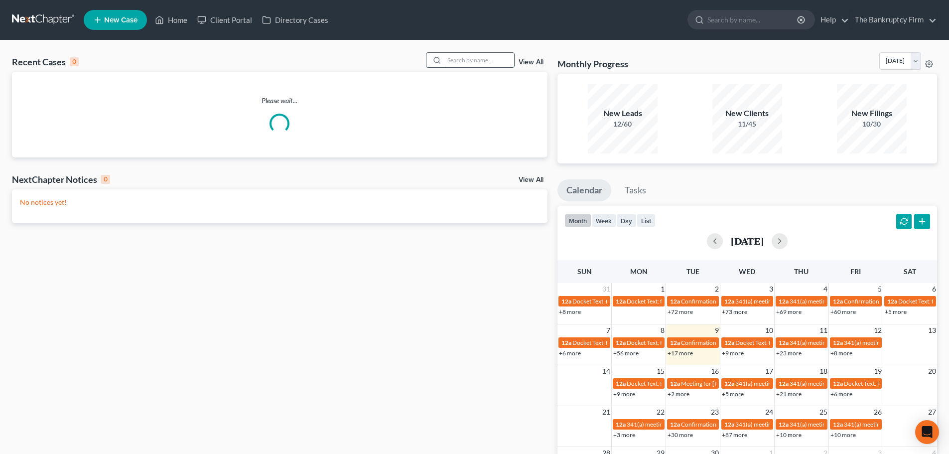
click at [476, 58] on input "search" at bounding box center [480, 60] width 70 height 14
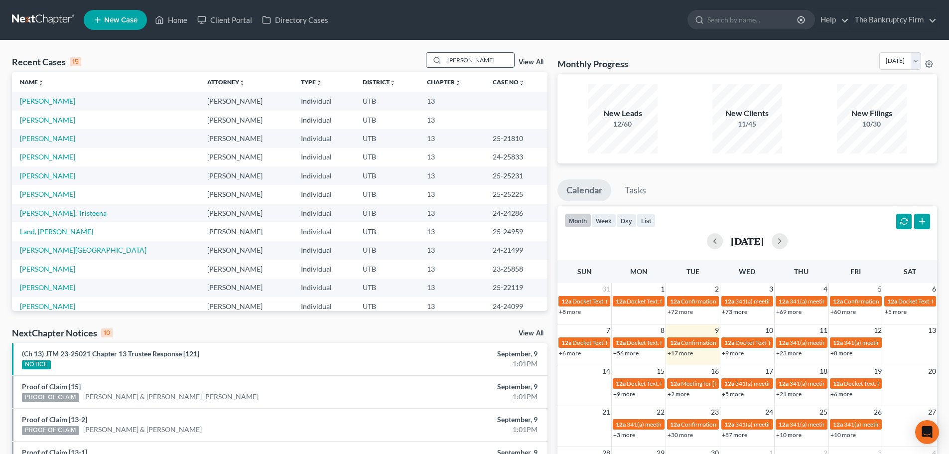
type input "[PERSON_NAME]"
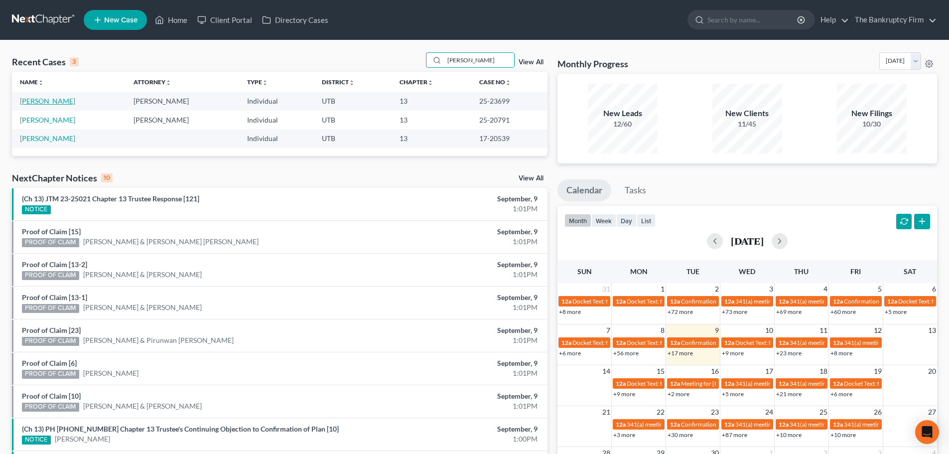
click at [29, 103] on link "[PERSON_NAME]" at bounding box center [47, 101] width 55 height 8
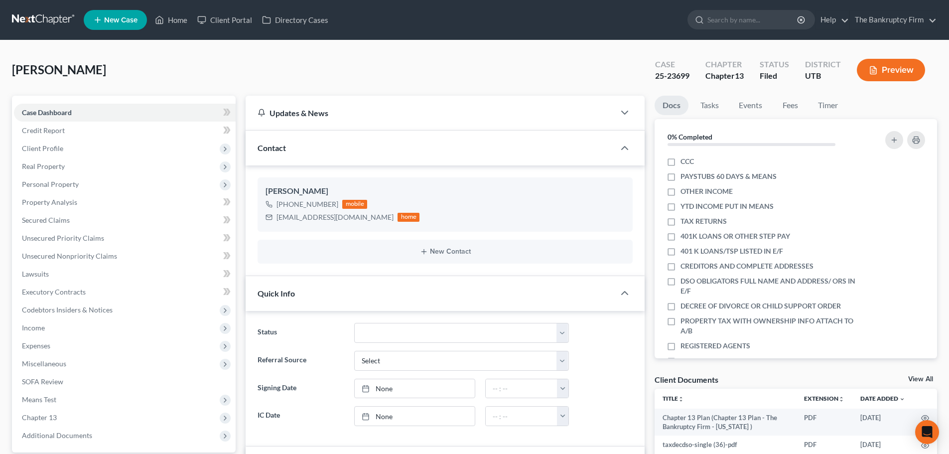
drag, startPoint x: 254, startPoint y: 58, endPoint x: 278, endPoint y: 44, distance: 27.7
click at [254, 58] on div "[PERSON_NAME] Upgraded Case 25-23699 Chapter Chapter 13 Status Filed District U…" at bounding box center [475, 73] width 926 height 43
click at [159, 22] on icon at bounding box center [159, 20] width 9 height 12
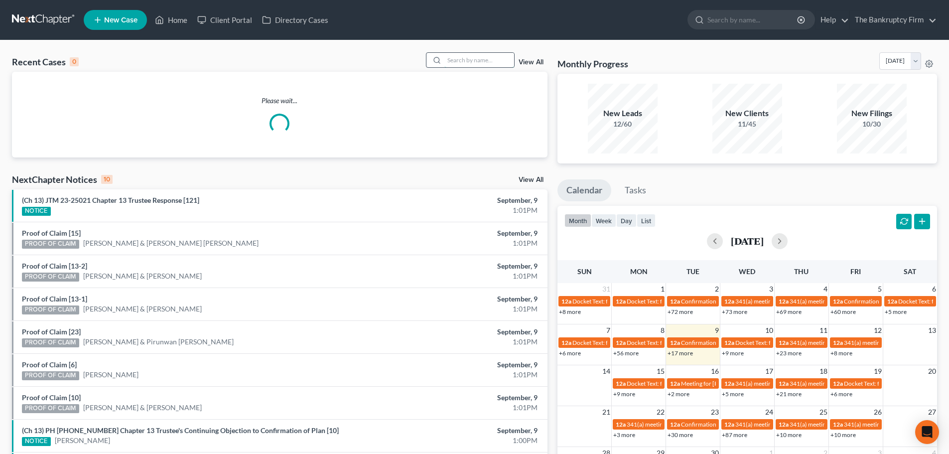
click at [478, 59] on input "search" at bounding box center [480, 60] width 70 height 14
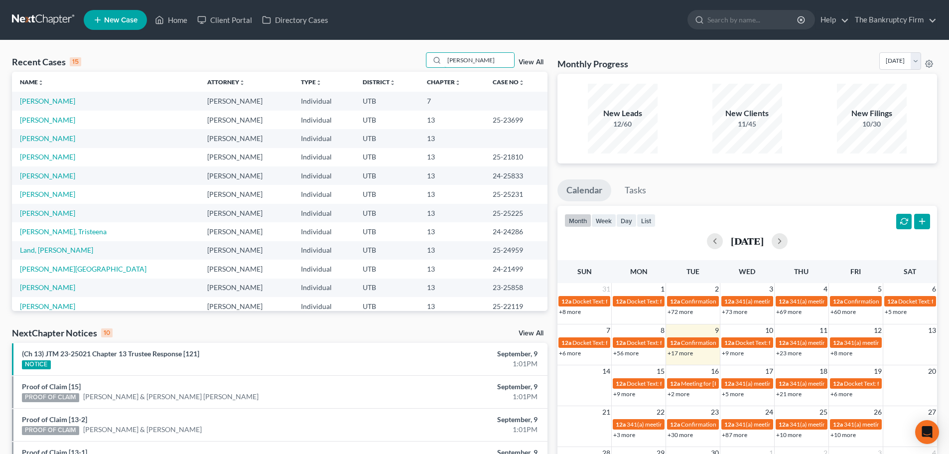
type input "[PERSON_NAME]"
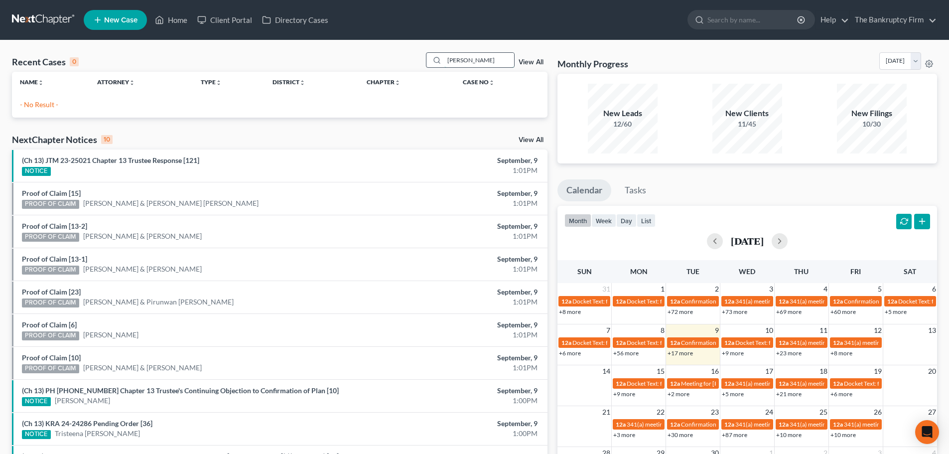
click at [482, 62] on input "[PERSON_NAME]" at bounding box center [480, 60] width 70 height 14
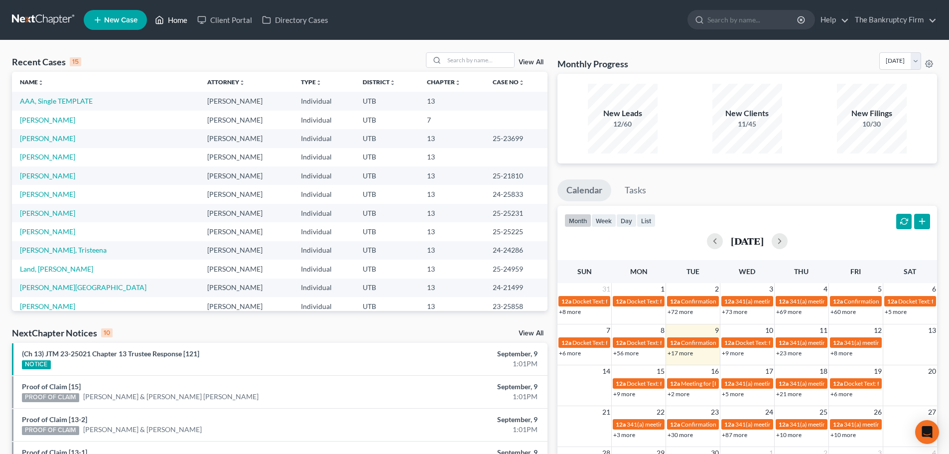
click at [168, 18] on link "Home" at bounding box center [171, 20] width 42 height 18
click at [529, 57] on div "View All" at bounding box center [487, 59] width 122 height 15
click at [529, 63] on link "View All" at bounding box center [531, 62] width 25 height 7
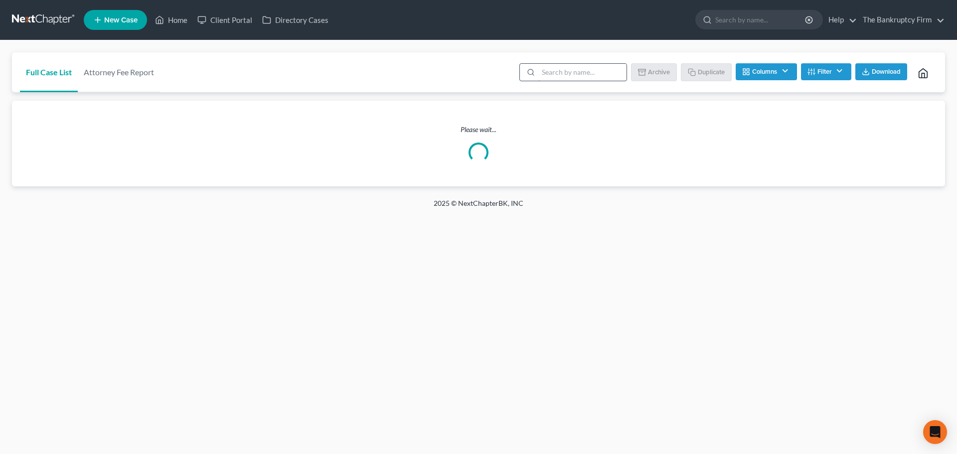
click at [554, 67] on input "search" at bounding box center [582, 72] width 88 height 17
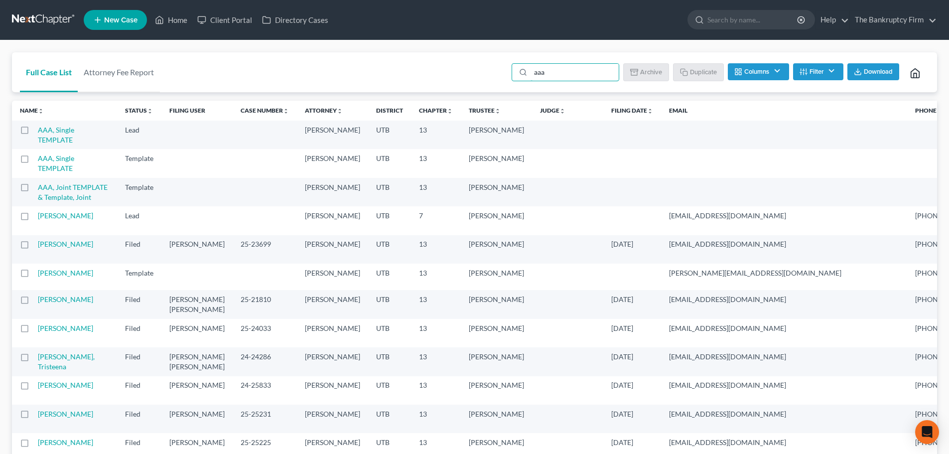
click at [34, 133] on label at bounding box center [34, 133] width 0 height 0
type input "aaa"
click at [38, 132] on input "checkbox" at bounding box center [41, 128] width 6 height 6
checkbox input "true"
click at [34, 161] on label at bounding box center [34, 161] width 0 height 0
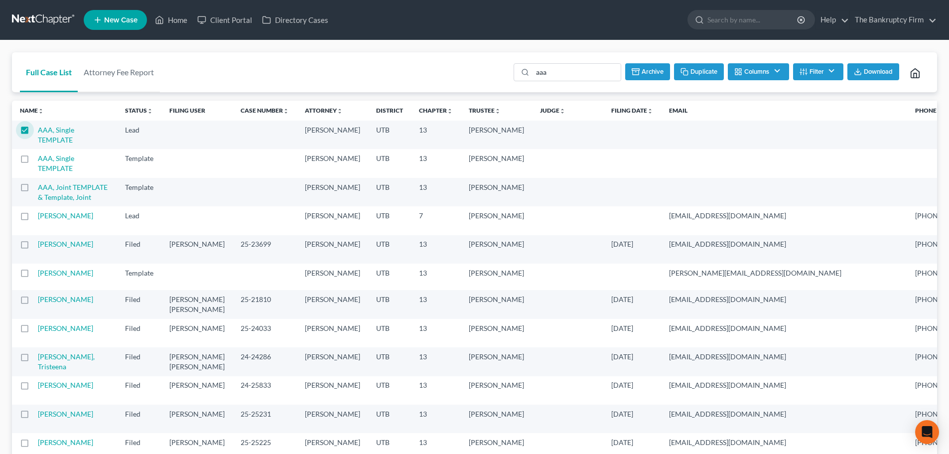
click at [38, 159] on input "checkbox" at bounding box center [41, 157] width 6 height 6
checkbox input "true"
click at [34, 133] on label at bounding box center [34, 133] width 0 height 0
click at [38, 132] on input "checkbox" at bounding box center [41, 128] width 6 height 6
checkbox input "false"
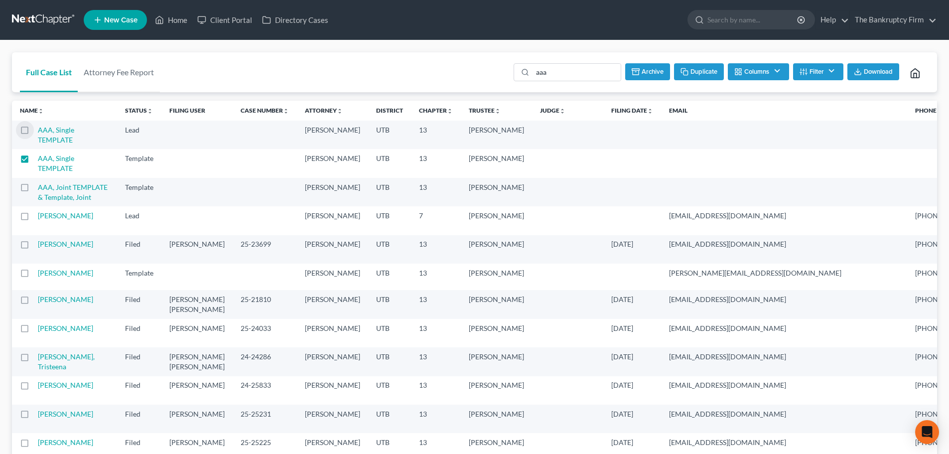
click at [692, 70] on button "Duplicate" at bounding box center [699, 71] width 50 height 17
checkbox input "false"
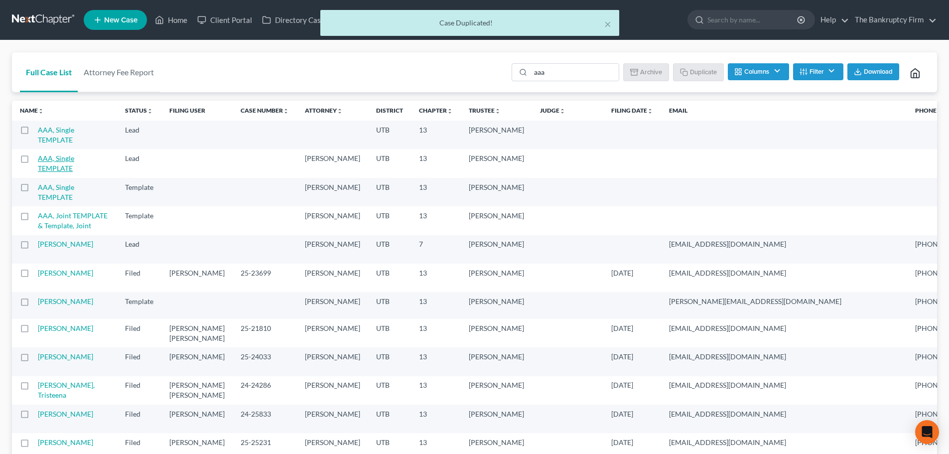
click at [55, 160] on link "AAA, Single TEMPLATE" at bounding box center [56, 163] width 36 height 18
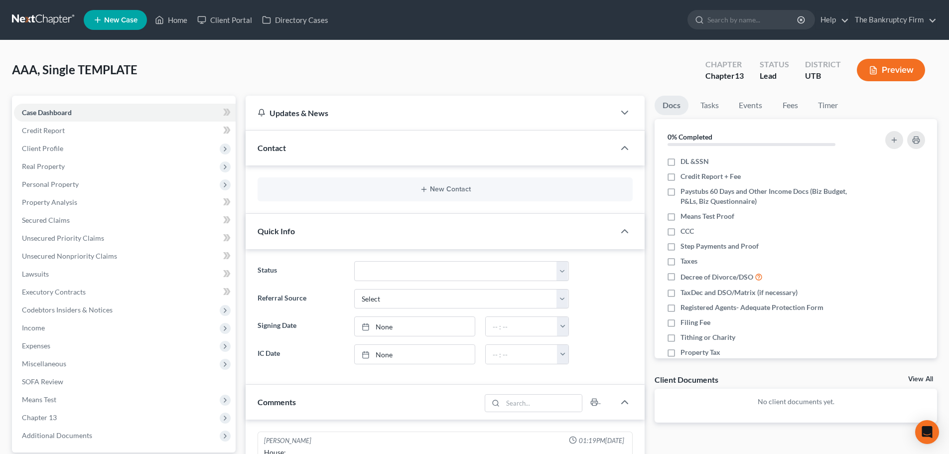
click at [319, 181] on div "New Contact" at bounding box center [445, 189] width 375 height 24
click at [317, 186] on button "New Contact" at bounding box center [445, 189] width 359 height 8
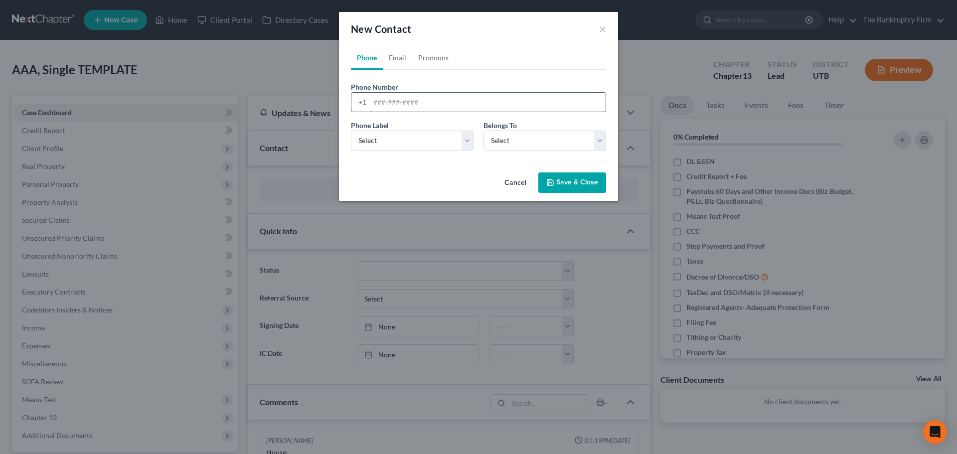
click at [389, 107] on input "tel" at bounding box center [488, 102] width 236 height 19
type input "[PHONE_NUMBER]"
drag, startPoint x: 385, startPoint y: 122, endPoint x: 377, endPoint y: 138, distance: 17.8
click at [384, 122] on span "Phone Label" at bounding box center [370, 125] width 38 height 8
drag, startPoint x: 377, startPoint y: 138, endPoint x: 391, endPoint y: 149, distance: 18.4
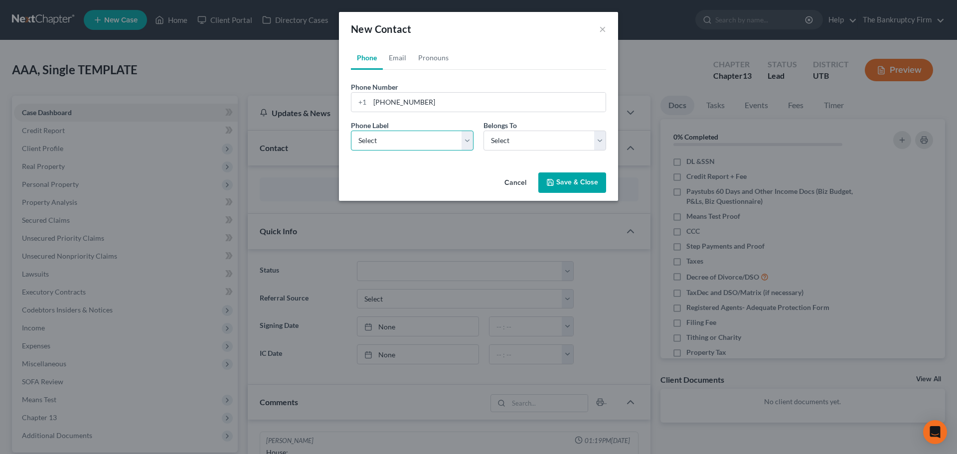
click at [377, 138] on select "Select Mobile Home Work Other" at bounding box center [412, 141] width 123 height 20
select select "0"
click at [351, 131] on select "Select Mobile Home Work Other" at bounding box center [412, 141] width 123 height 20
drag, startPoint x: 495, startPoint y: 150, endPoint x: 515, endPoint y: 147, distance: 20.7
click at [495, 150] on select "Select Client Other" at bounding box center [544, 141] width 123 height 20
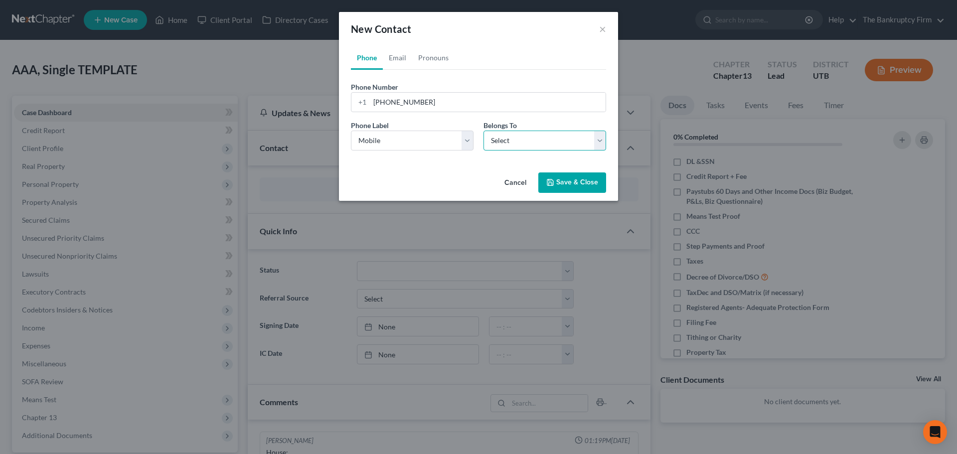
select select "0"
click at [483, 131] on select "Select Client Other" at bounding box center [544, 141] width 123 height 20
select select "0"
drag, startPoint x: 398, startPoint y: 65, endPoint x: 393, endPoint y: 72, distance: 8.9
click at [398, 65] on link "Email" at bounding box center [397, 58] width 29 height 24
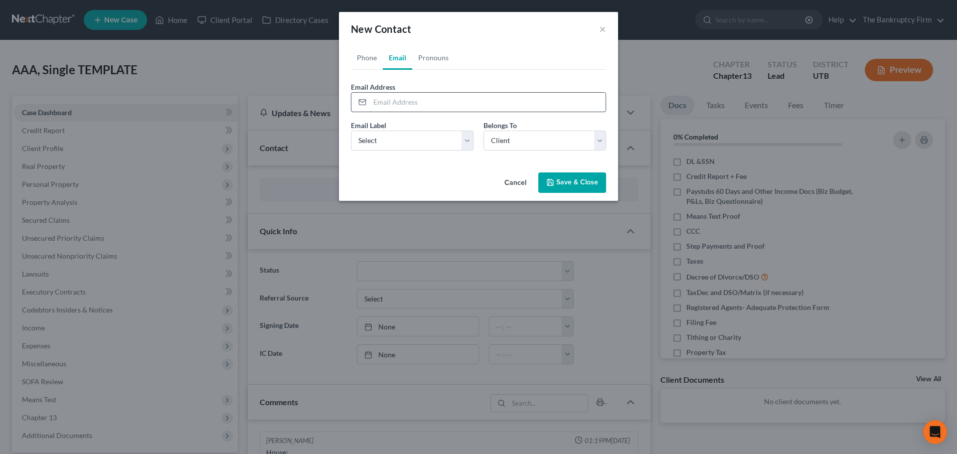
click at [395, 101] on input "email" at bounding box center [488, 102] width 236 height 19
click at [391, 108] on input "email" at bounding box center [488, 102] width 236 height 19
click at [421, 107] on input "email" at bounding box center [488, 102] width 236 height 19
type input "[EMAIL_ADDRESS][DOMAIN_NAME]"
click at [405, 153] on div "Email Label Select Home Work Other Belongs To * Select Client Other" at bounding box center [478, 139] width 265 height 38
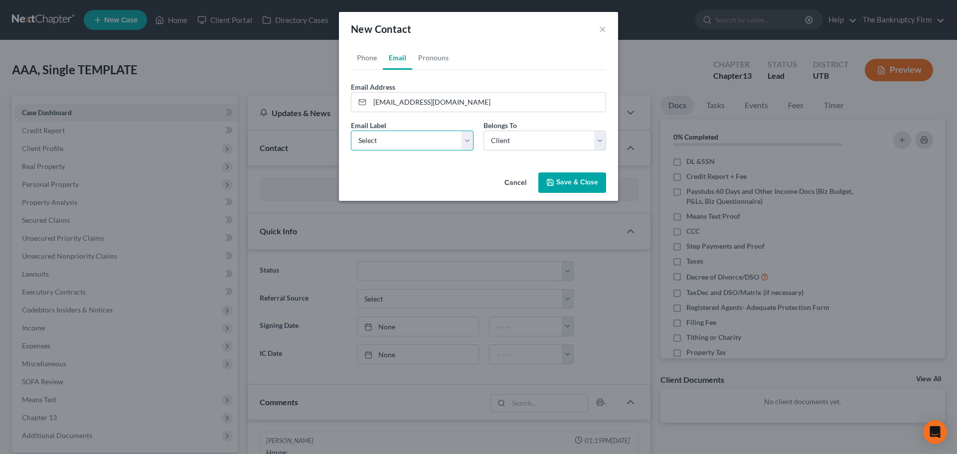
drag, startPoint x: 418, startPoint y: 139, endPoint x: 414, endPoint y: 148, distance: 10.0
click at [418, 139] on select "Select Home Work Other" at bounding box center [412, 141] width 123 height 20
select select "0"
click at [351, 131] on select "Select Home Work Other" at bounding box center [412, 141] width 123 height 20
drag, startPoint x: 507, startPoint y: 138, endPoint x: 500, endPoint y: 148, distance: 12.9
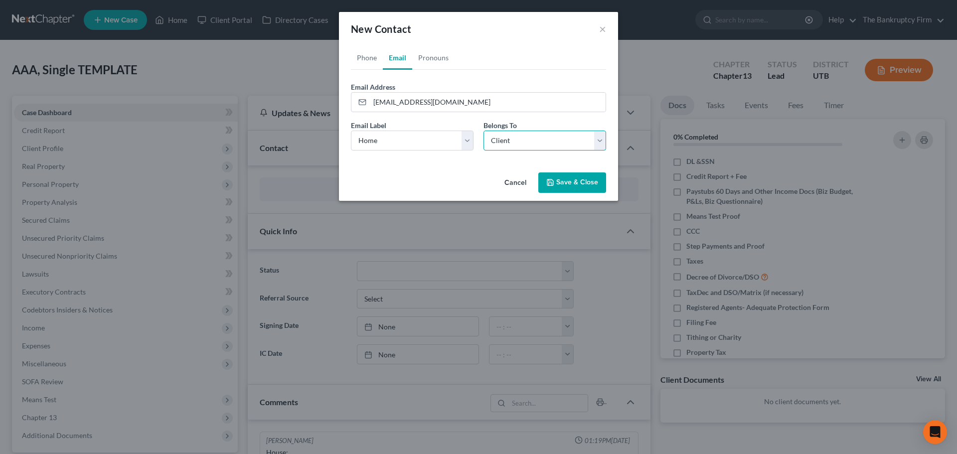
click at [507, 138] on select "Select Client Other" at bounding box center [544, 141] width 123 height 20
click at [483, 131] on select "Select Client Other" at bounding box center [544, 141] width 123 height 20
click at [460, 175] on div "Cancel Save & Close" at bounding box center [478, 184] width 279 height 33
click at [584, 185] on button "Save & Close" at bounding box center [572, 182] width 68 height 21
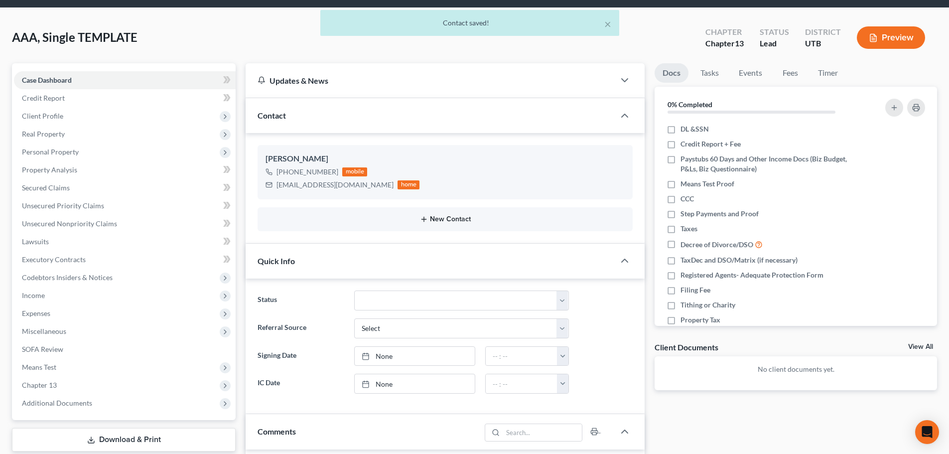
scroll to position [50, 0]
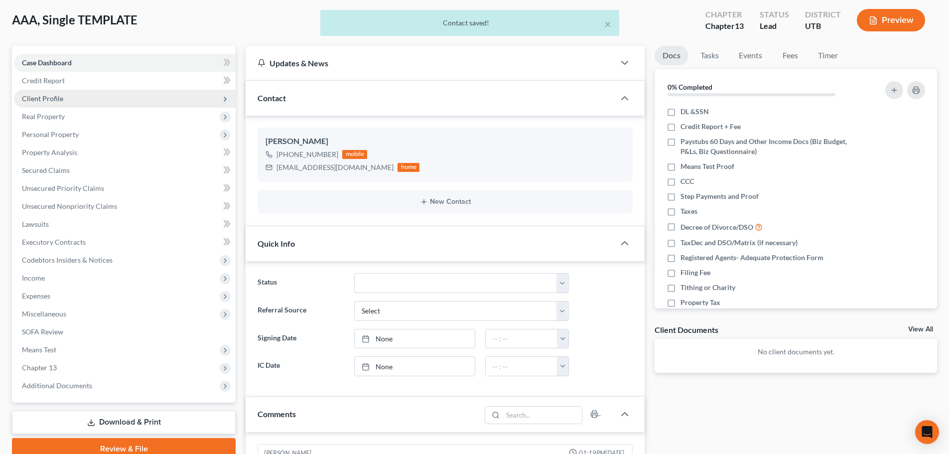
click at [78, 97] on span "Client Profile" at bounding box center [125, 99] width 222 height 18
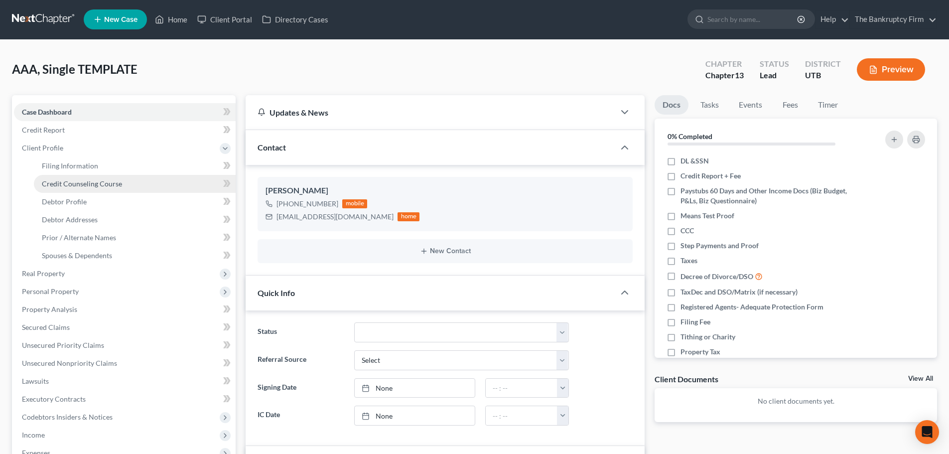
scroll to position [0, 0]
click at [88, 204] on link "Debtor Profile" at bounding box center [135, 202] width 202 height 18
select select "1"
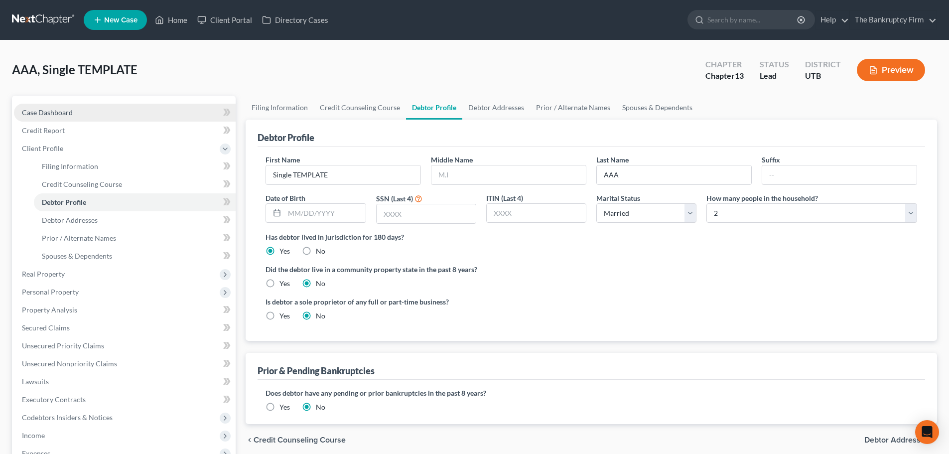
click at [152, 114] on link "Case Dashboard" at bounding box center [125, 113] width 222 height 18
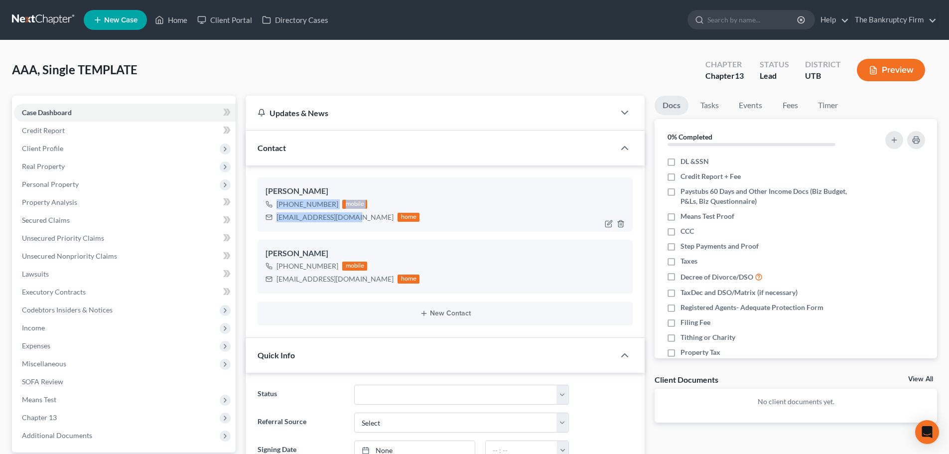
drag, startPoint x: 279, startPoint y: 203, endPoint x: 350, endPoint y: 214, distance: 72.6
click at [350, 214] on div "[PHONE_NUMBER] mobile [EMAIL_ADDRESS][DOMAIN_NAME] home" at bounding box center [343, 211] width 154 height 26
click at [440, 211] on div "[PHONE_NUMBER] mobile [EMAIL_ADDRESS][DOMAIN_NAME] home" at bounding box center [445, 211] width 359 height 26
drag, startPoint x: 278, startPoint y: 203, endPoint x: 354, endPoint y: 220, distance: 78.0
click at [354, 220] on div "[PHONE_NUMBER] mobile [EMAIL_ADDRESS][DOMAIN_NAME] home" at bounding box center [343, 211] width 154 height 26
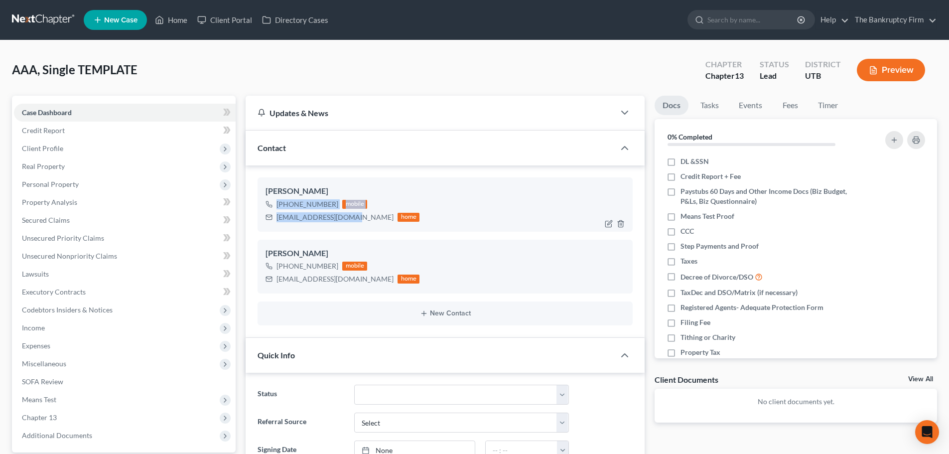
copy div "[PHONE_NUMBER] mobile [EMAIL_ADDRESS][DOMAIN_NAME]"
click at [500, 175] on div "[PERSON_NAME] [PHONE_NUMBER] mobile [EMAIL_ADDRESS][DOMAIN_NAME] home [PERSON_N…" at bounding box center [445, 251] width 399 height 172
click at [621, 223] on icon "button" at bounding box center [621, 224] width 8 height 8
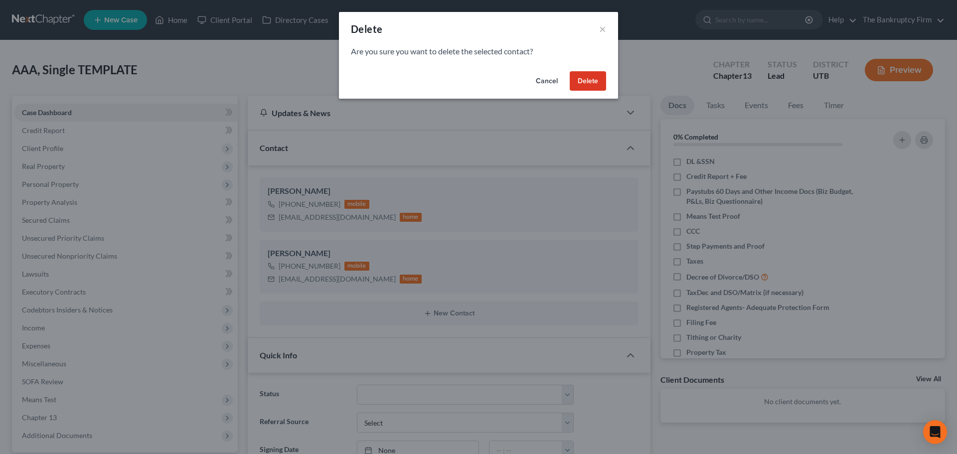
click at [590, 80] on button "Delete" at bounding box center [588, 81] width 36 height 20
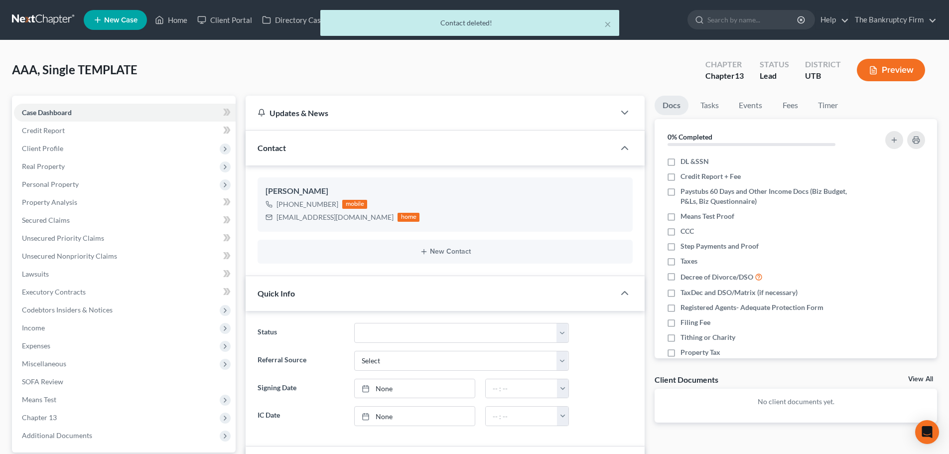
click at [178, 17] on div "× Contact deleted!" at bounding box center [469, 25] width 949 height 31
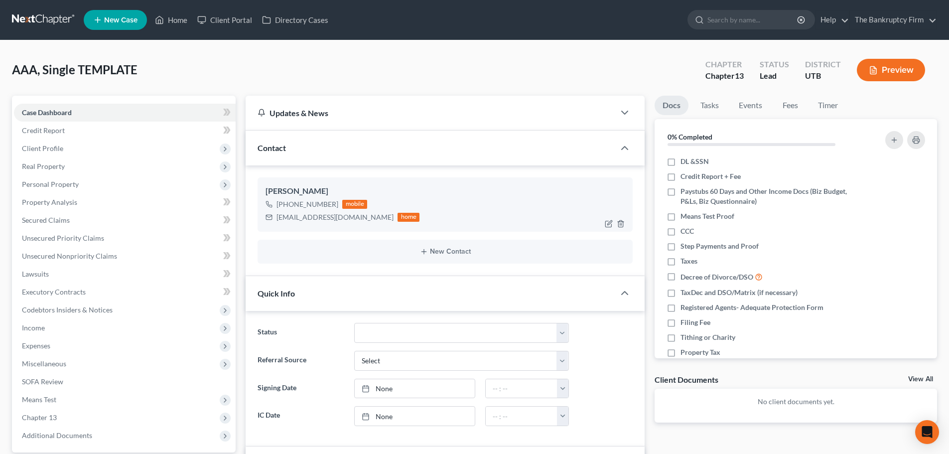
drag, startPoint x: 325, startPoint y: 187, endPoint x: 263, endPoint y: 193, distance: 63.1
click at [263, 193] on div "[PERSON_NAME] [PHONE_NUMBER] mobile [EMAIL_ADDRESS][DOMAIN_NAME] home" at bounding box center [445, 204] width 375 height 54
click at [125, 152] on span "Client Profile" at bounding box center [125, 149] width 222 height 18
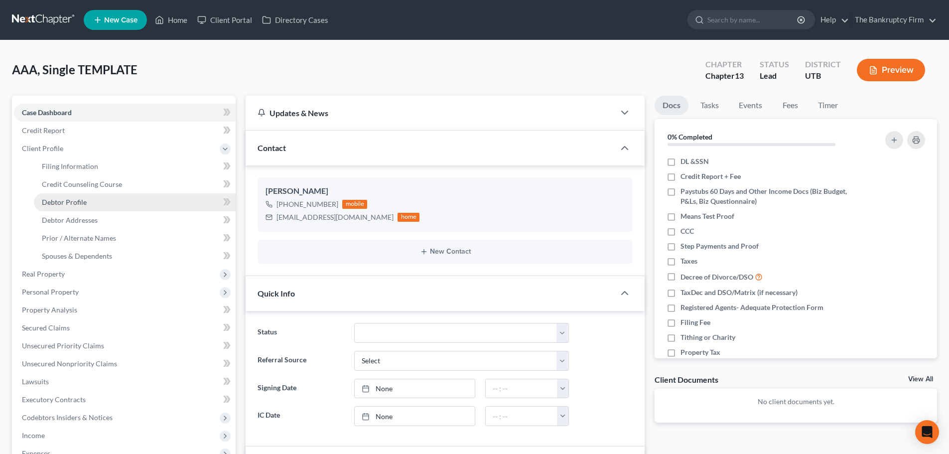
click at [99, 204] on link "Debtor Profile" at bounding box center [135, 202] width 202 height 18
select select "1"
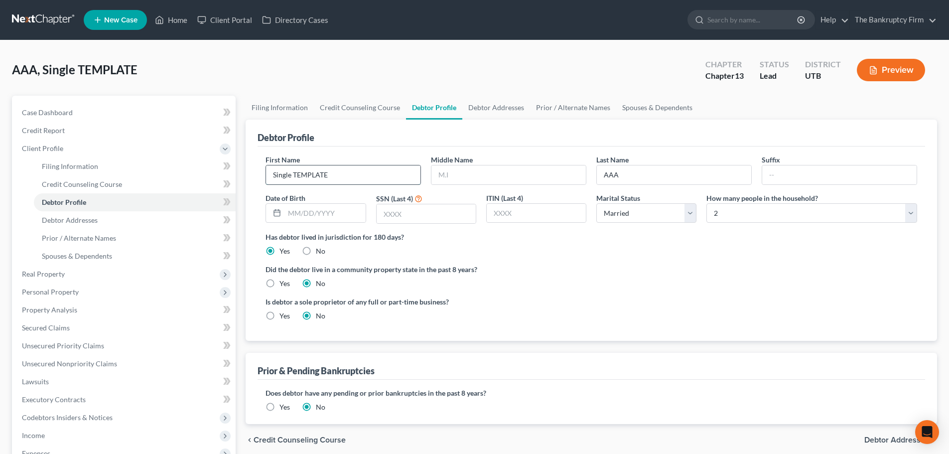
click at [326, 167] on input "Single TEMPLATE" at bounding box center [343, 174] width 155 height 19
type input "[PERSON_NAME]"
click at [624, 167] on input "AAA" at bounding box center [674, 174] width 155 height 19
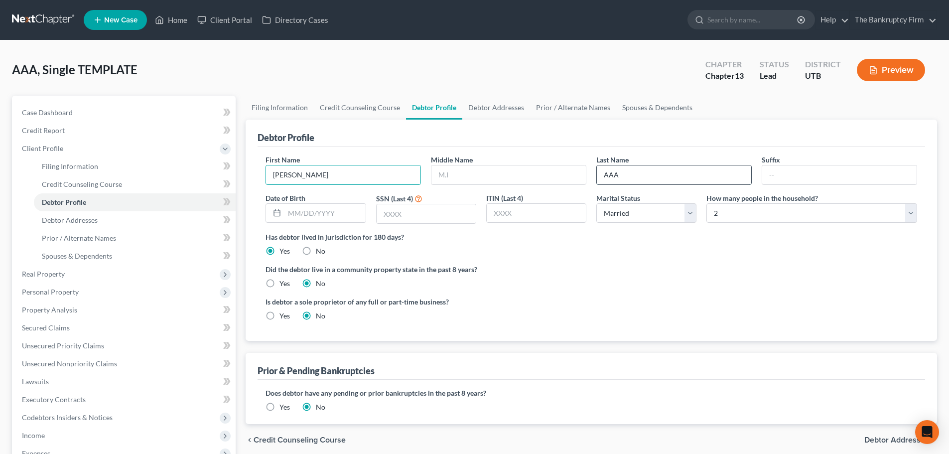
click at [624, 167] on input "AAA" at bounding box center [674, 174] width 155 height 19
type input "[PERSON_NAME]"
click at [596, 257] on ng-include "First Name [PERSON_NAME] Middle Name Last Name [PERSON_NAME] Suffix Date of Bir…" at bounding box center [592, 242] width 652 height 174
click at [169, 27] on link "Home" at bounding box center [171, 20] width 42 height 18
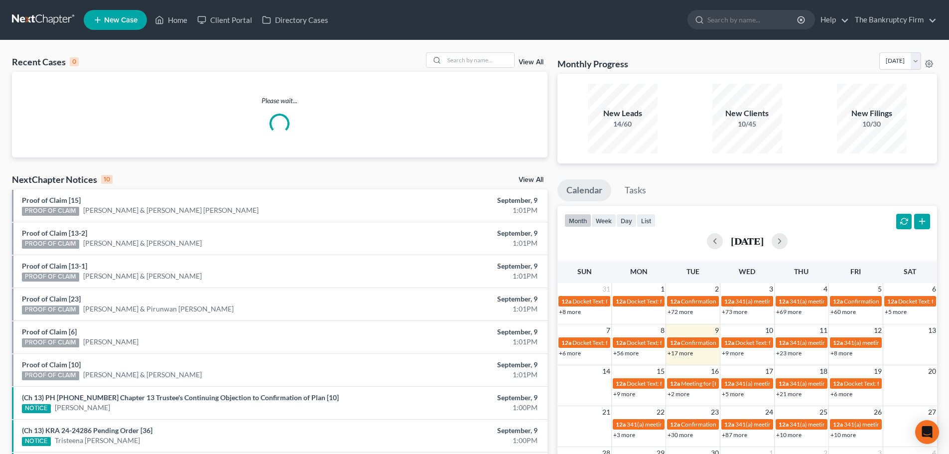
click at [522, 61] on link "View All" at bounding box center [531, 62] width 25 height 7
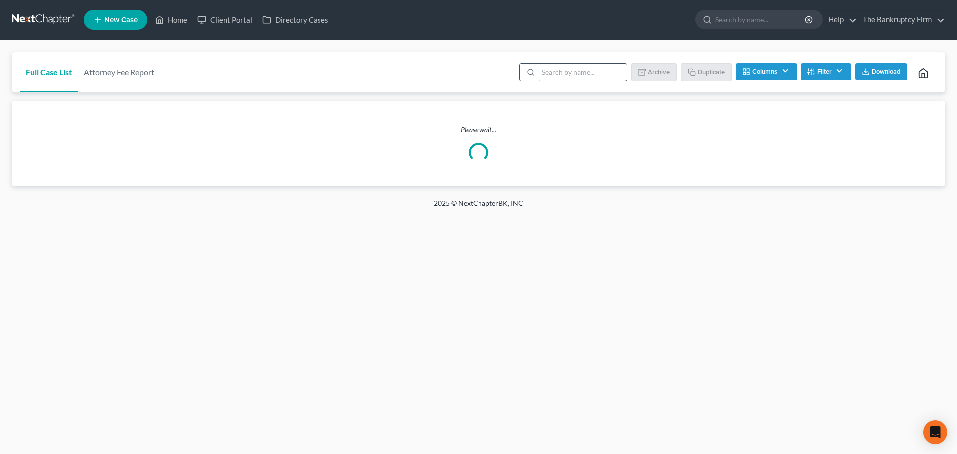
click at [581, 76] on input "search" at bounding box center [582, 72] width 88 height 17
type input "aaa"
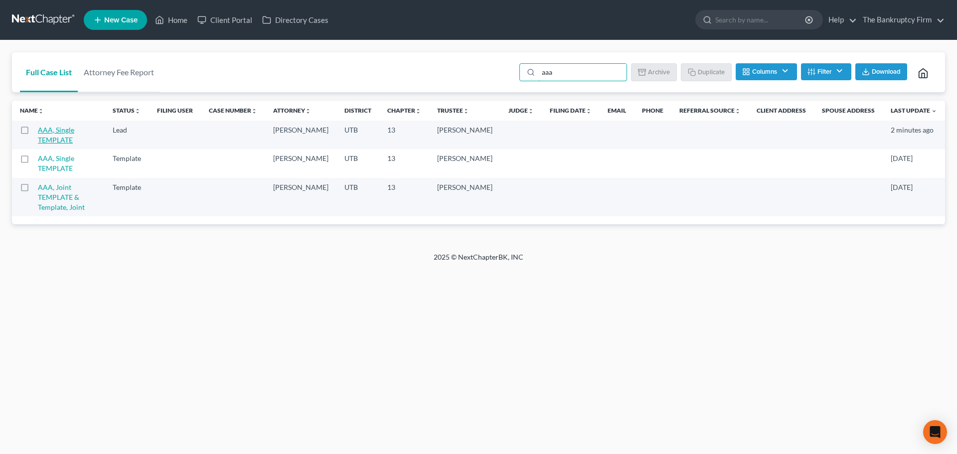
click at [74, 132] on link "AAA, Single TEMPLATE" at bounding box center [56, 135] width 36 height 18
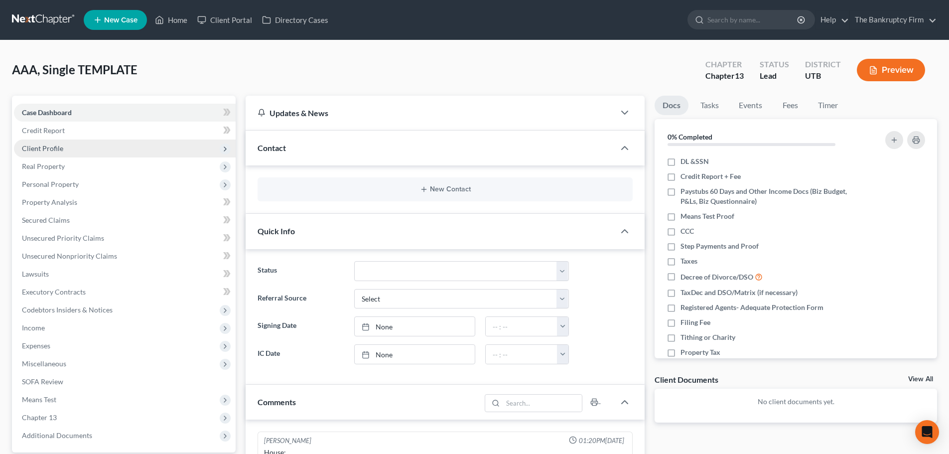
click at [94, 150] on span "Client Profile" at bounding box center [125, 149] width 222 height 18
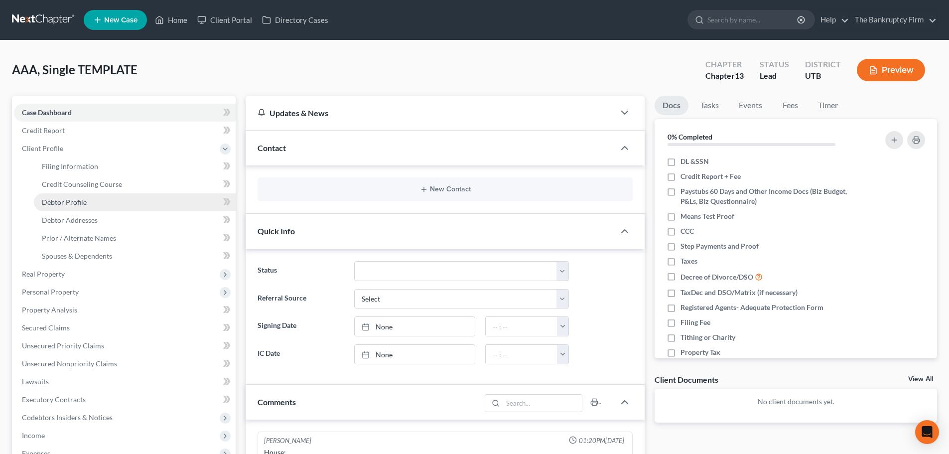
click at [80, 200] on span "Debtor Profile" at bounding box center [64, 202] width 45 height 8
select select "1"
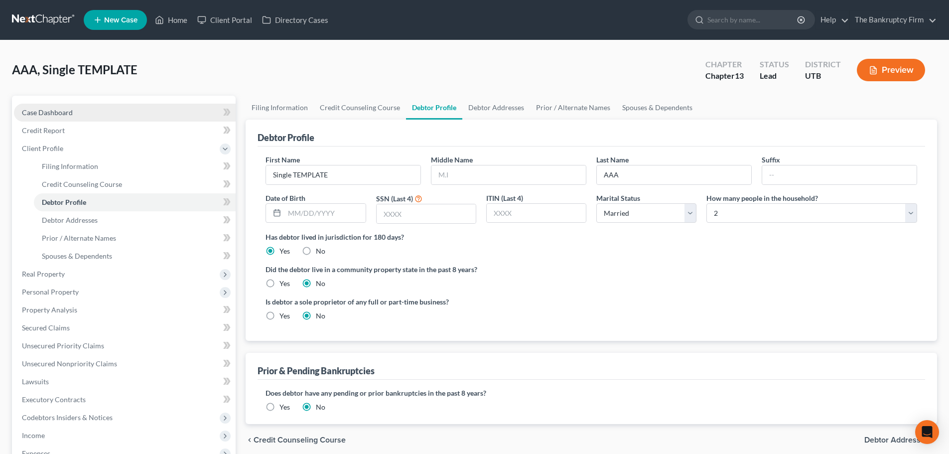
click at [122, 115] on link "Case Dashboard" at bounding box center [125, 113] width 222 height 18
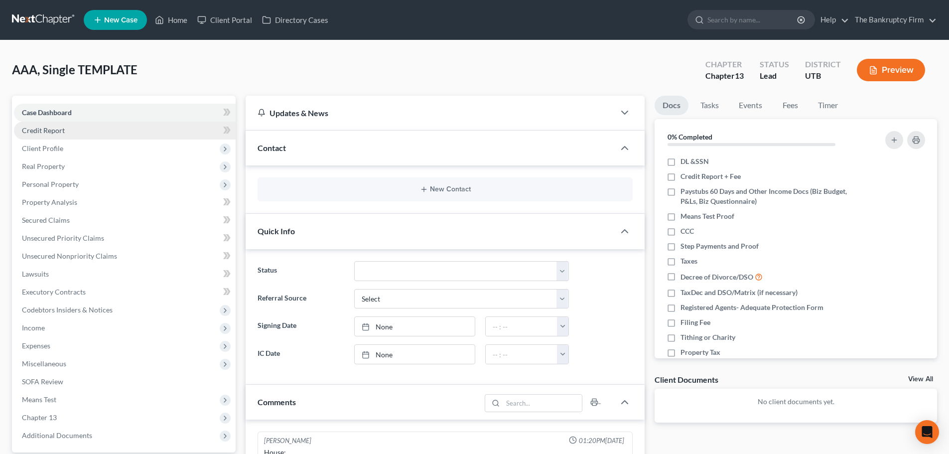
click at [90, 138] on link "Credit Report" at bounding box center [125, 131] width 222 height 18
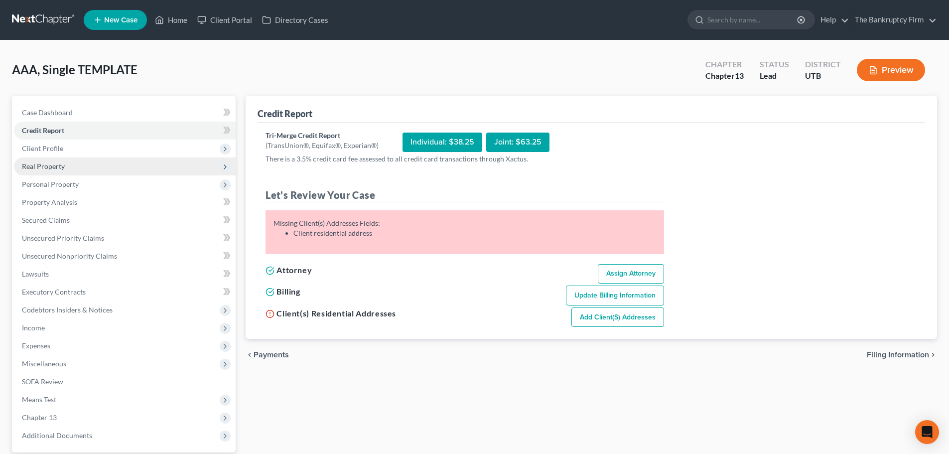
click at [95, 163] on span "Real Property" at bounding box center [125, 167] width 222 height 18
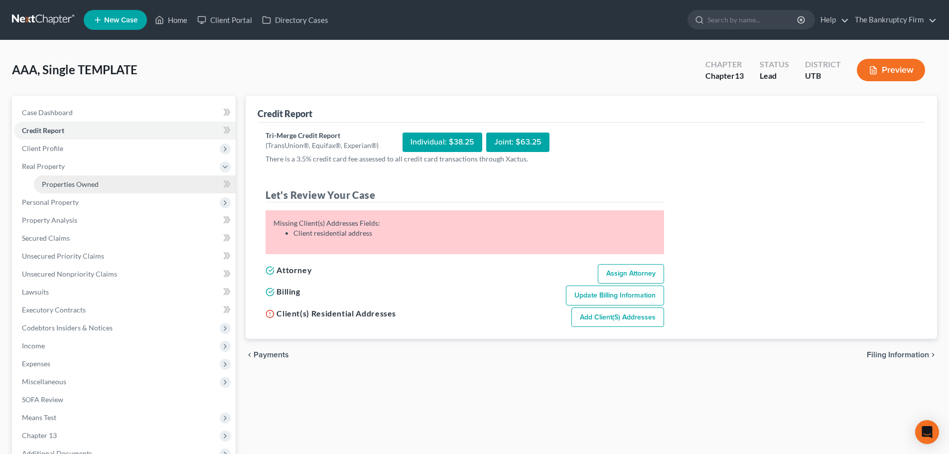
click at [106, 187] on link "Properties Owned" at bounding box center [135, 184] width 202 height 18
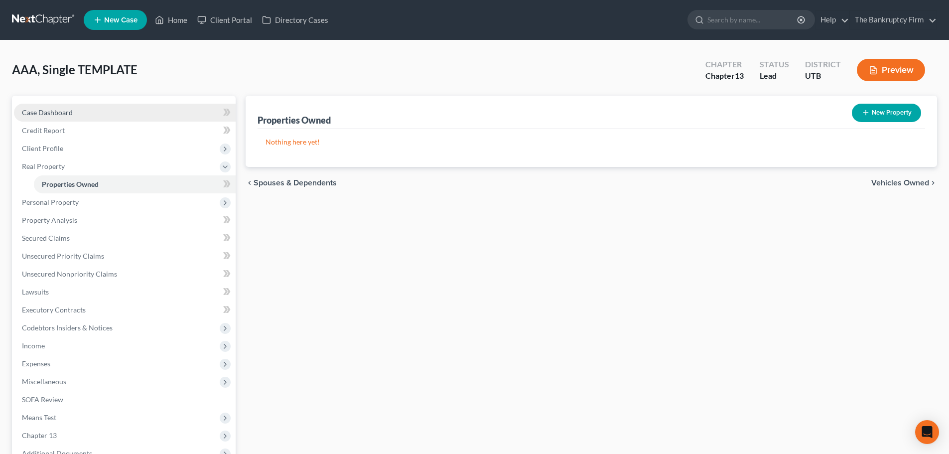
click at [95, 116] on link "Case Dashboard" at bounding box center [125, 113] width 222 height 18
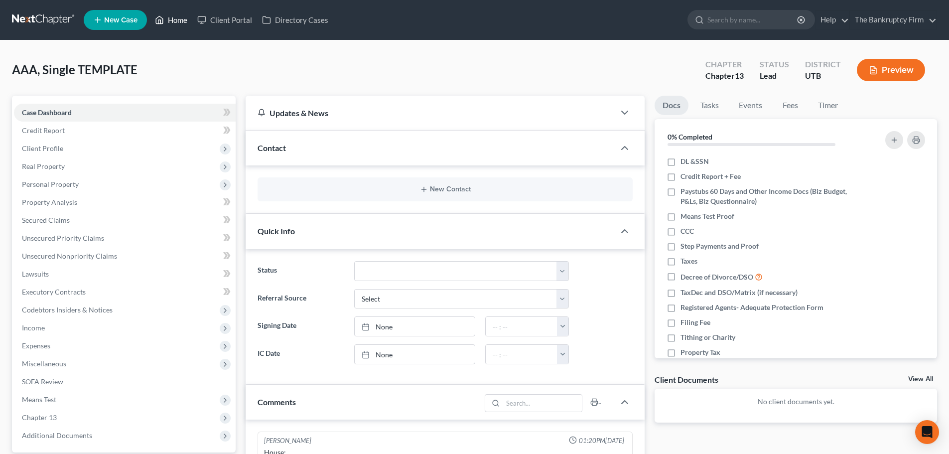
click at [175, 19] on link "Home" at bounding box center [171, 20] width 42 height 18
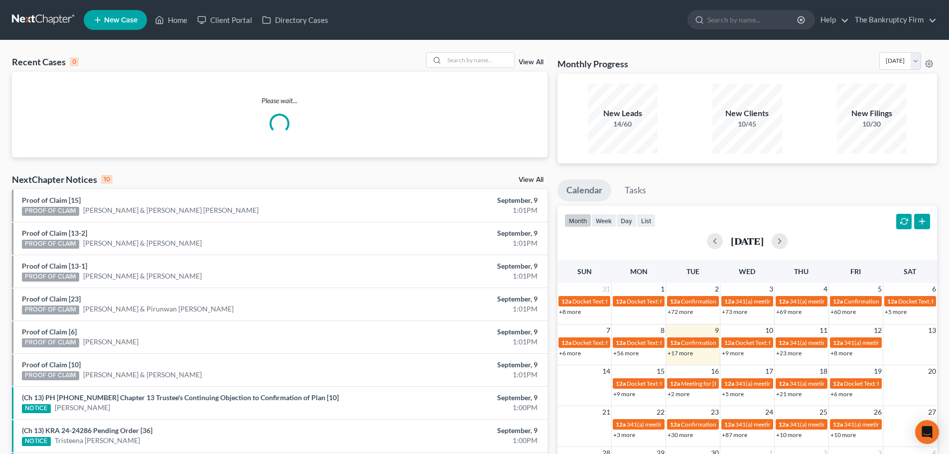
click at [540, 64] on link "View All" at bounding box center [531, 62] width 25 height 7
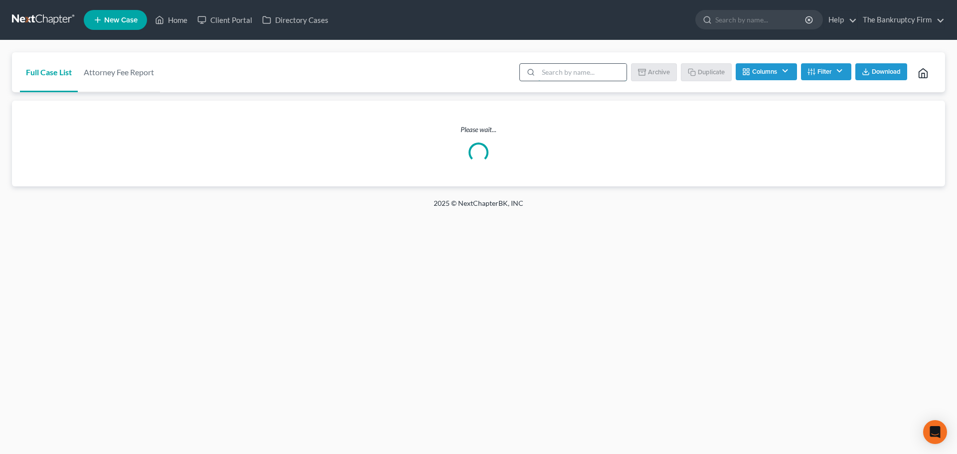
click at [553, 70] on input "search" at bounding box center [582, 72] width 88 height 17
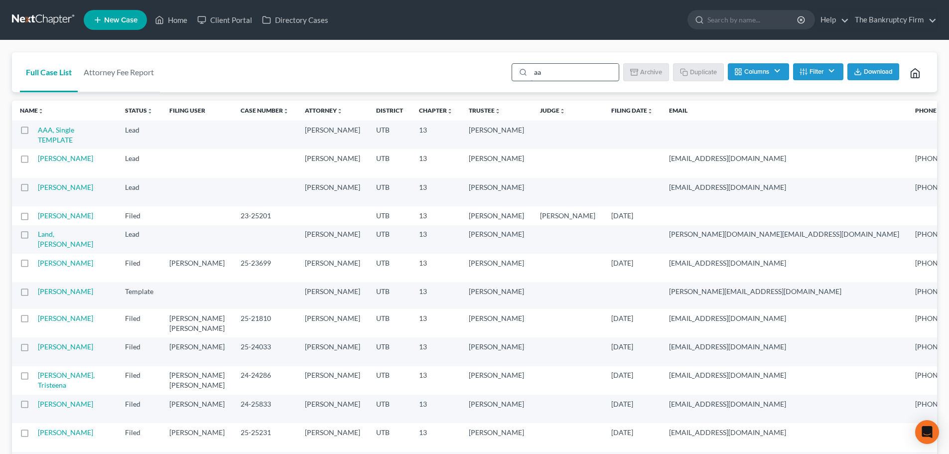
type input "aaa"
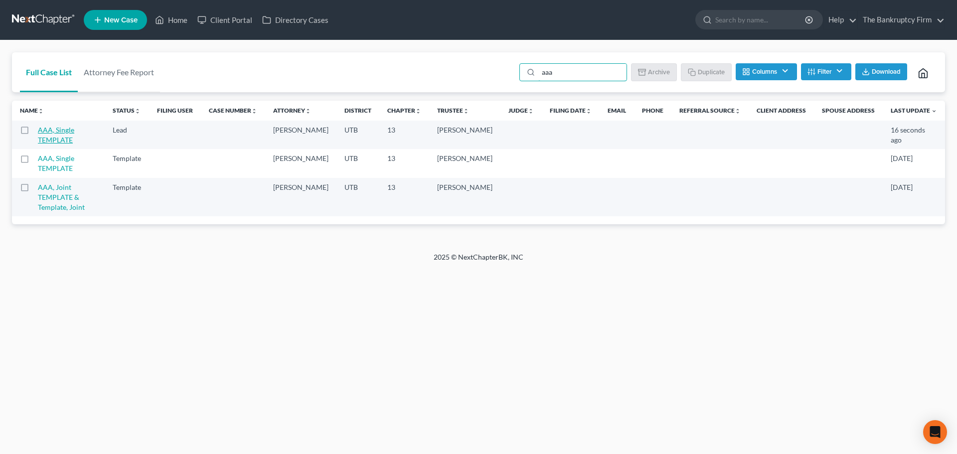
click at [74, 132] on link "AAA, Single TEMPLATE" at bounding box center [56, 135] width 36 height 18
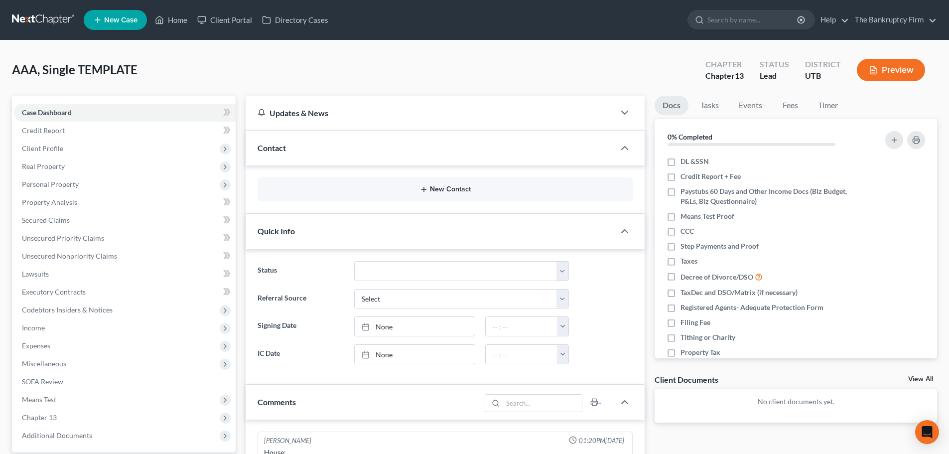
click at [409, 191] on button "New Contact" at bounding box center [445, 189] width 359 height 8
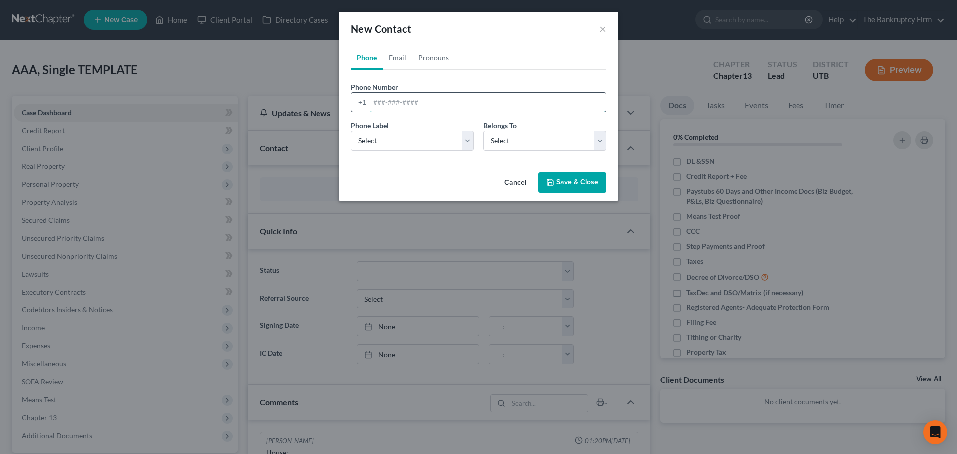
click at [419, 96] on input "tel" at bounding box center [488, 102] width 236 height 19
paste input "[PHONE_NUMBER] mobile [EMAIL_ADDRESS][DOMAIN_NAME]"
drag, startPoint x: 454, startPoint y: 105, endPoint x: 536, endPoint y: 102, distance: 82.3
click at [536, 102] on input "[PHONE_NUMBER] mobile [EMAIL_ADDRESS][DOMAIN_NAME]" at bounding box center [488, 102] width 236 height 19
type input "[PHONE_NUMBER] mobile [EMAIL_ADDRESS][DOMAIN_NAME]"
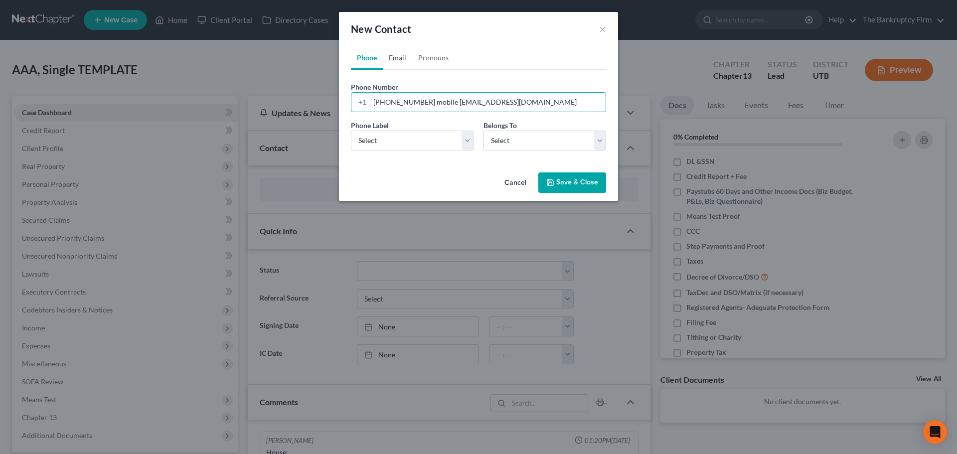
click at [402, 61] on link "Email" at bounding box center [397, 58] width 29 height 24
click at [401, 103] on input "email" at bounding box center [488, 102] width 236 height 19
paste input "[EMAIL_ADDRESS][DOMAIN_NAME]"
type input "[EMAIL_ADDRESS][DOMAIN_NAME]"
click at [367, 58] on link "Phone" at bounding box center [367, 58] width 32 height 24
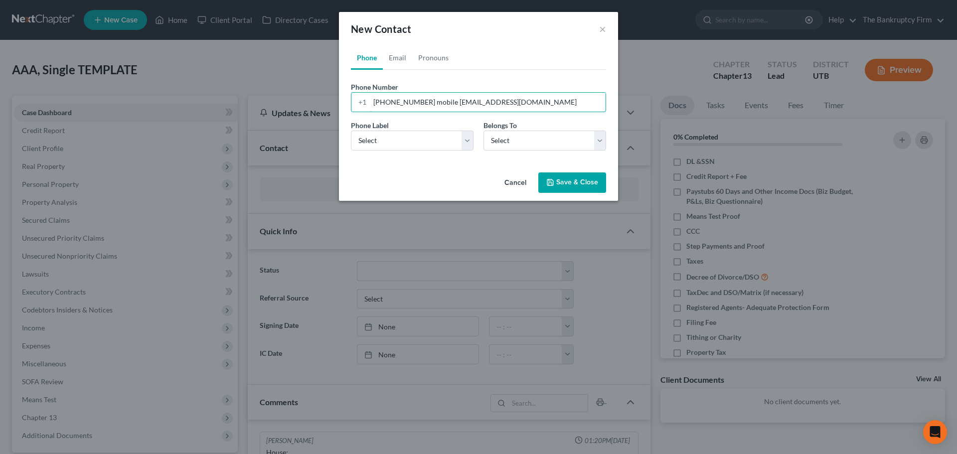
drag, startPoint x: 533, startPoint y: 97, endPoint x: 432, endPoint y: 112, distance: 102.8
click at [432, 112] on div "Phone Number * +1 [PHONE_NUMBER] mobile [EMAIL_ADDRESS][DOMAIN_NAME] Ext." at bounding box center [478, 101] width 265 height 38
drag, startPoint x: 384, startPoint y: 105, endPoint x: 376, endPoint y: 118, distance: 15.2
click at [360, 111] on div "+1 [PHONE_NUMBER]" at bounding box center [478, 102] width 255 height 20
type input "[PHONE_NUMBER]"
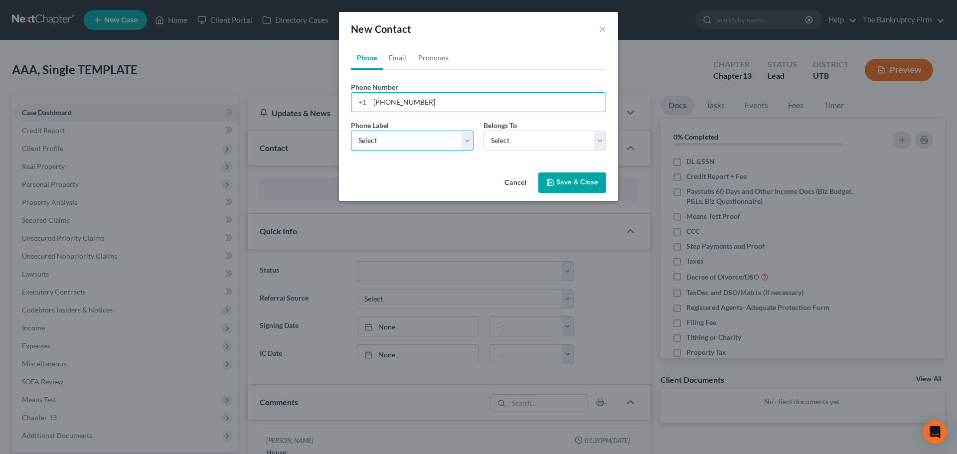
drag, startPoint x: 443, startPoint y: 139, endPoint x: 439, endPoint y: 148, distance: 9.2
click at [443, 139] on select "Select Mobile Home Work Other" at bounding box center [412, 141] width 123 height 20
select select "0"
click at [351, 131] on select "Select Mobile Home Work Other" at bounding box center [412, 141] width 123 height 20
click at [489, 143] on select "Select Client Other" at bounding box center [544, 141] width 123 height 20
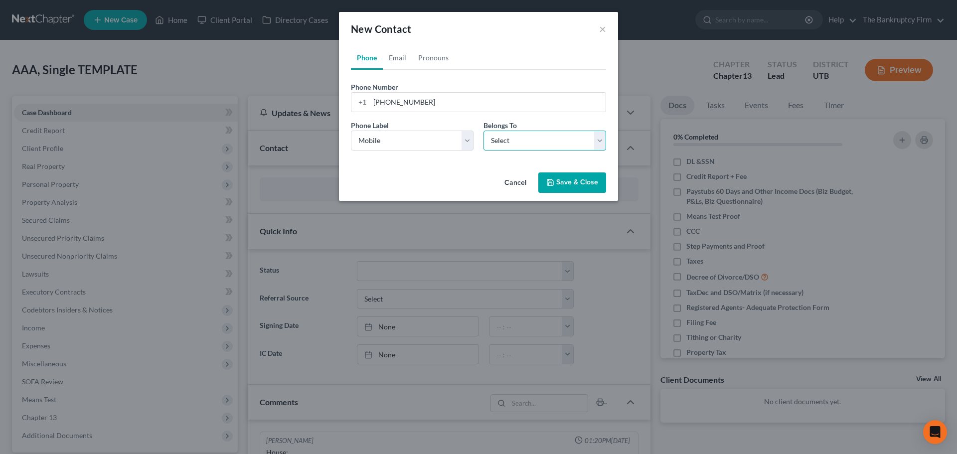
select select "0"
click at [483, 131] on select "Select Client Other" at bounding box center [544, 141] width 123 height 20
click at [401, 60] on link "Email" at bounding box center [397, 58] width 29 height 24
drag, startPoint x: 426, startPoint y: 138, endPoint x: 436, endPoint y: 150, distance: 15.9
click at [426, 138] on select "Select Home Work Other" at bounding box center [412, 141] width 123 height 20
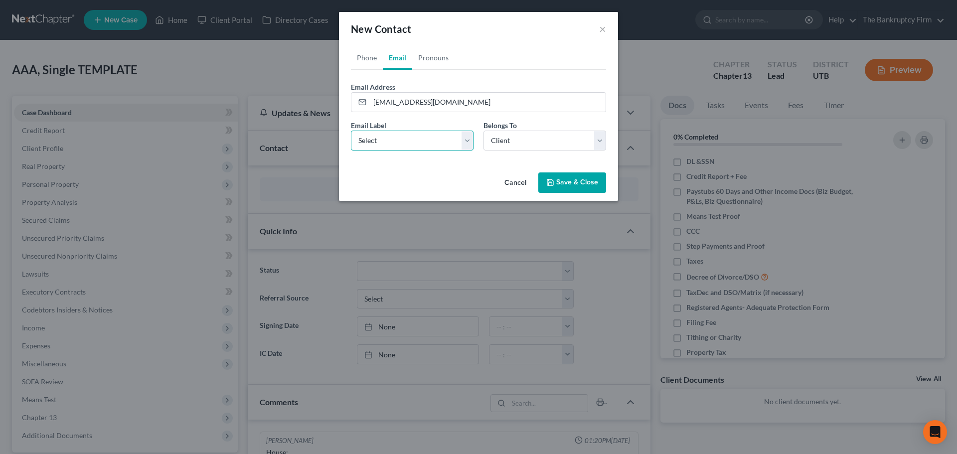
select select "0"
click at [351, 131] on select "Select Home Work Other" at bounding box center [412, 141] width 123 height 20
drag, startPoint x: 524, startPoint y: 136, endPoint x: 526, endPoint y: 149, distance: 13.0
click at [524, 136] on select "Select Client Other" at bounding box center [544, 141] width 123 height 20
click at [483, 131] on select "Select Client Other" at bounding box center [544, 141] width 123 height 20
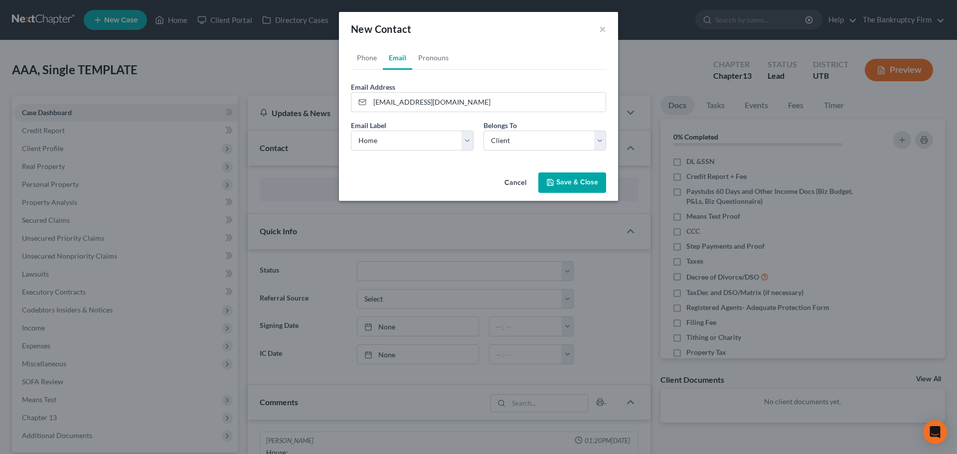
click at [567, 176] on button "Save & Close" at bounding box center [572, 182] width 68 height 21
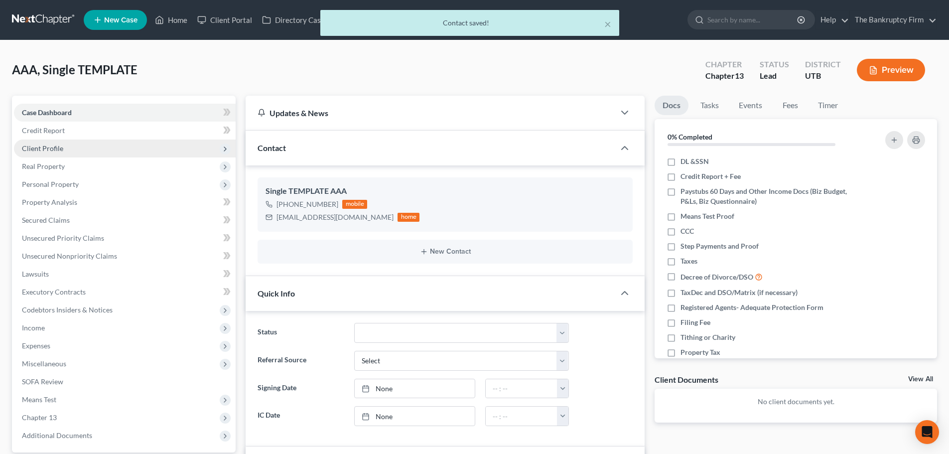
click at [88, 147] on span "Client Profile" at bounding box center [125, 149] width 222 height 18
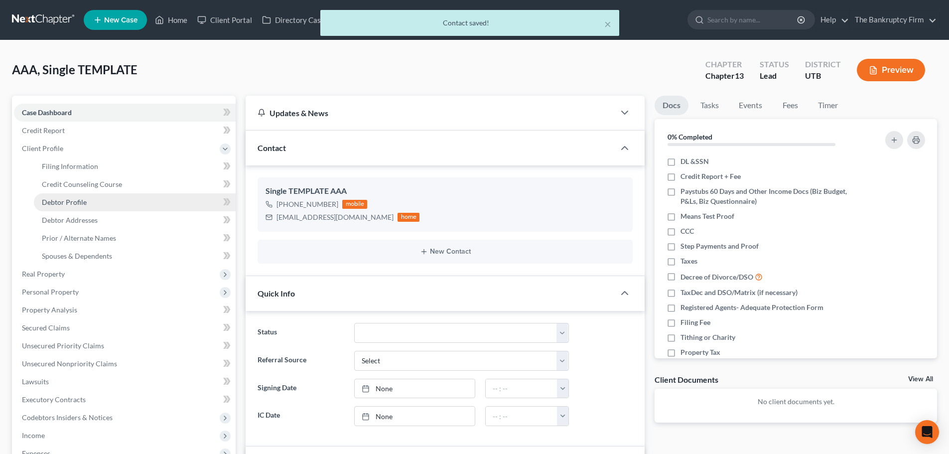
click at [91, 202] on link "Debtor Profile" at bounding box center [135, 202] width 202 height 18
select select "1"
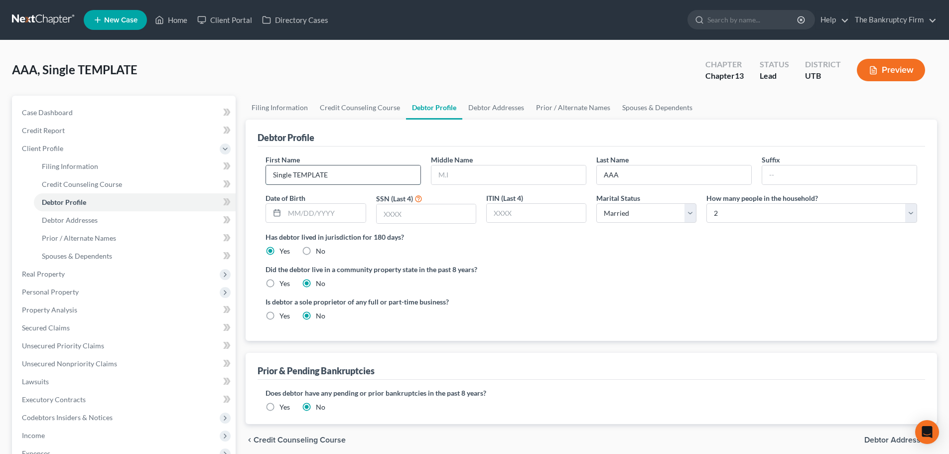
click at [384, 175] on input "Single TEMPLATE" at bounding box center [343, 174] width 155 height 19
type input "[PERSON_NAME]"
click at [618, 162] on label "Last Name" at bounding box center [613, 160] width 32 height 10
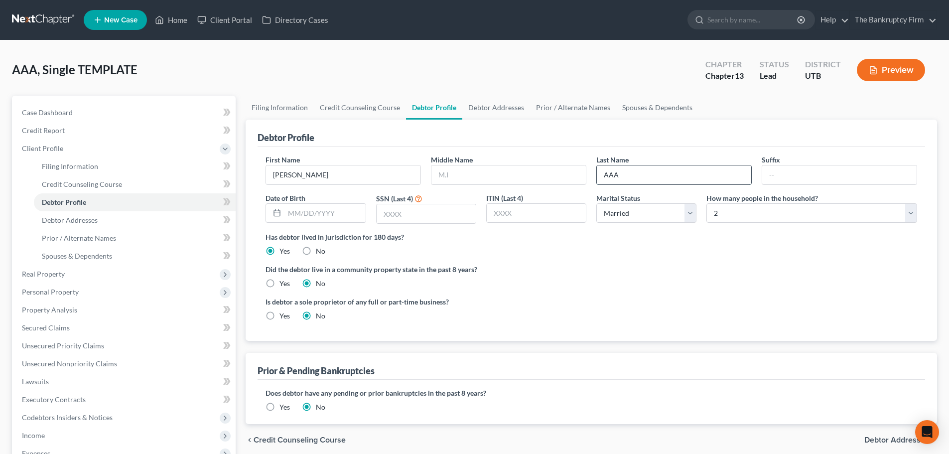
click at [614, 167] on input "AAA" at bounding box center [674, 174] width 155 height 19
click at [614, 168] on input "AAA" at bounding box center [674, 174] width 155 height 19
type input "[PERSON_NAME]"
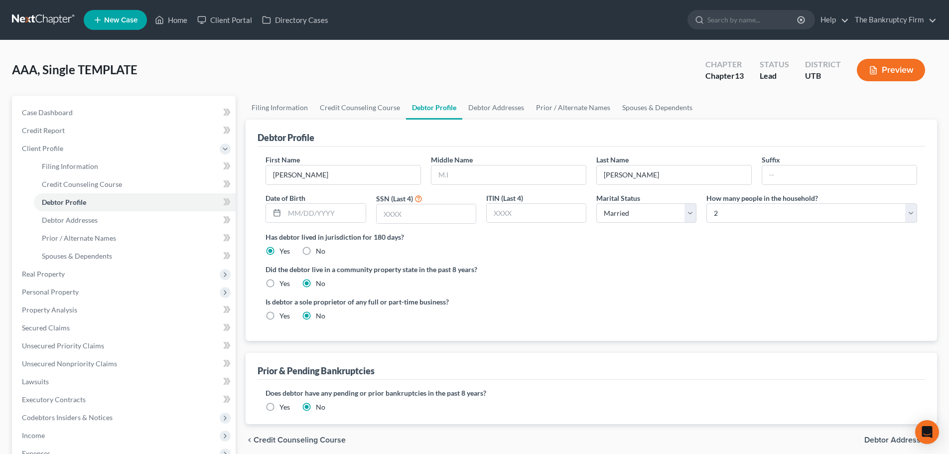
click at [524, 275] on label "Did the debtor live in a community property state in the past 8 years?" at bounding box center [592, 269] width 652 height 10
click at [314, 213] on input "text" at bounding box center [325, 213] width 81 height 19
click at [329, 214] on input "text" at bounding box center [325, 213] width 81 height 19
type input "[DATE]"
click at [485, 272] on label "Did the debtor live in a community property state in the past 8 years?" at bounding box center [592, 269] width 652 height 10
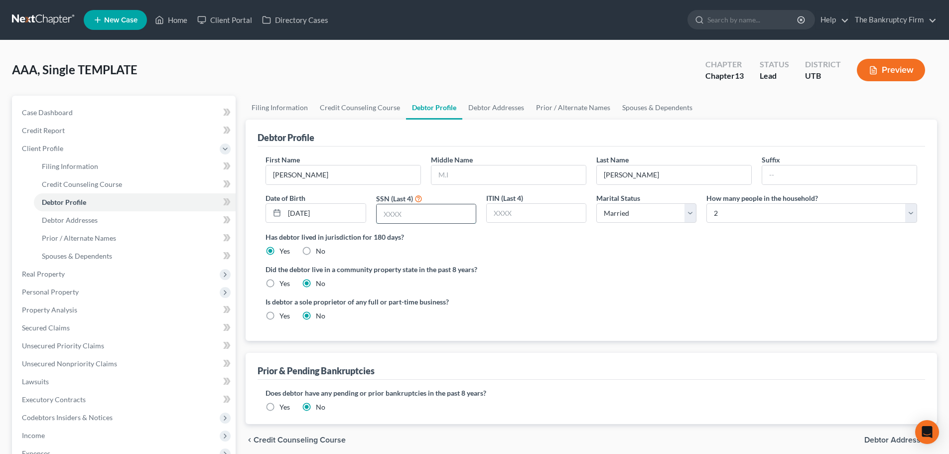
click at [438, 221] on input "text" at bounding box center [426, 213] width 99 height 19
type input "6412"
click at [601, 321] on div "Is debtor a sole proprietor of any full or part-time business? Yes No" at bounding box center [592, 313] width 662 height 32
click at [645, 225] on div "First Name [PERSON_NAME] Middle Name Last Name [PERSON_NAME] Date of Birth [DEM…" at bounding box center [592, 193] width 662 height 77
click at [643, 217] on select "Select Single Married Separated Divorced Widowed" at bounding box center [647, 213] width 100 height 20
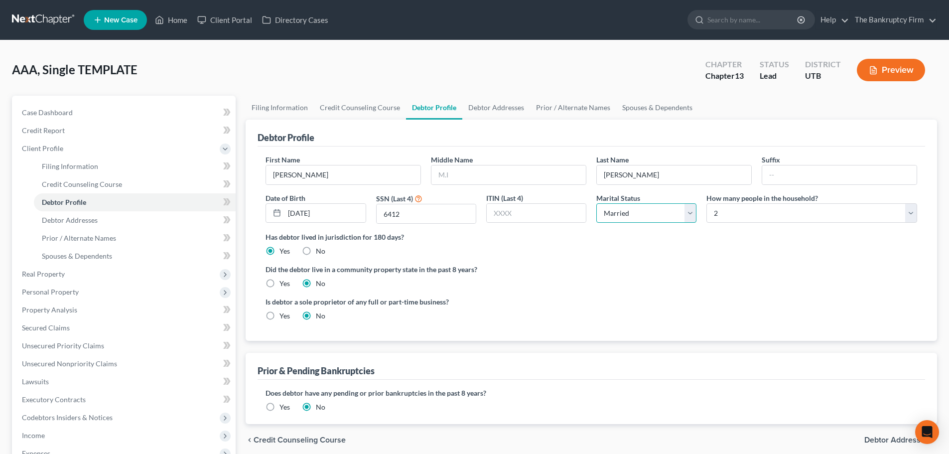
select select "3"
click at [597, 203] on select "Select Single Married Separated Divorced Widowed" at bounding box center [647, 213] width 100 height 20
click at [766, 262] on ng-include "First Name [PERSON_NAME] Middle Name Last Name [PERSON_NAME] Date of Birth [DEM…" at bounding box center [592, 242] width 652 height 174
drag, startPoint x: 782, startPoint y: 216, endPoint x: 774, endPoint y: 214, distance: 8.4
click at [782, 216] on select "Select 1 2 3 4 5 6 7 8 9 10 11 12 13 14 15 16 17 18 19 20" at bounding box center [812, 213] width 211 height 20
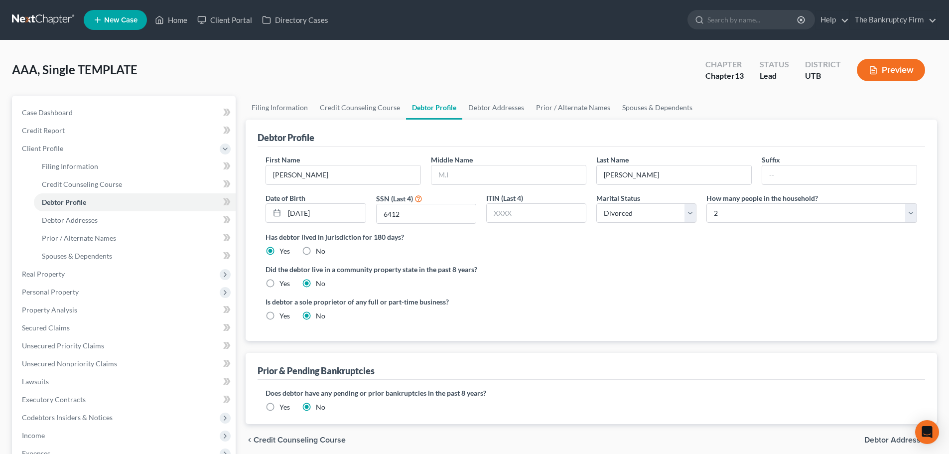
drag, startPoint x: 668, startPoint y: 130, endPoint x: 694, endPoint y: 131, distance: 26.4
click at [668, 130] on div "Debtor Profile" at bounding box center [592, 133] width 668 height 27
click at [766, 218] on select "Select 1 2 3 4 5 6 7 8 9 10 11 12 13 14 15 16 17 18 19 20" at bounding box center [812, 213] width 211 height 20
select select "0"
click at [707, 203] on select "Select 1 2 3 4 5 6 7 8 9 10 11 12 13 14 15 16 17 18 19 20" at bounding box center [812, 213] width 211 height 20
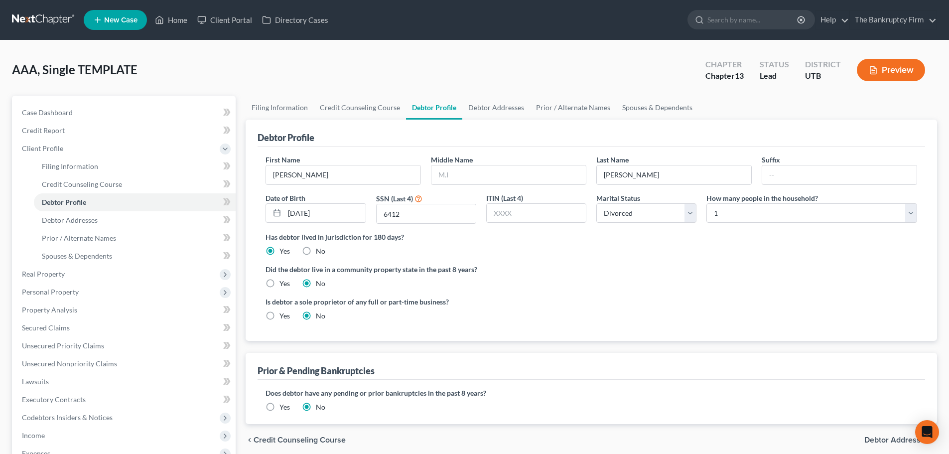
click at [748, 317] on div "Is debtor a sole proprietor of any full or part-time business? Yes No" at bounding box center [592, 313] width 662 height 32
click at [503, 117] on link "Debtor Addresses" at bounding box center [497, 108] width 68 height 24
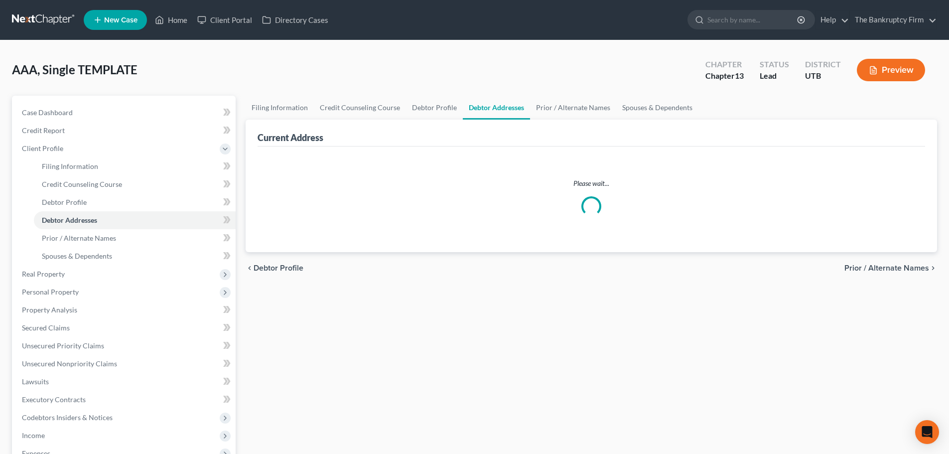
select select "0"
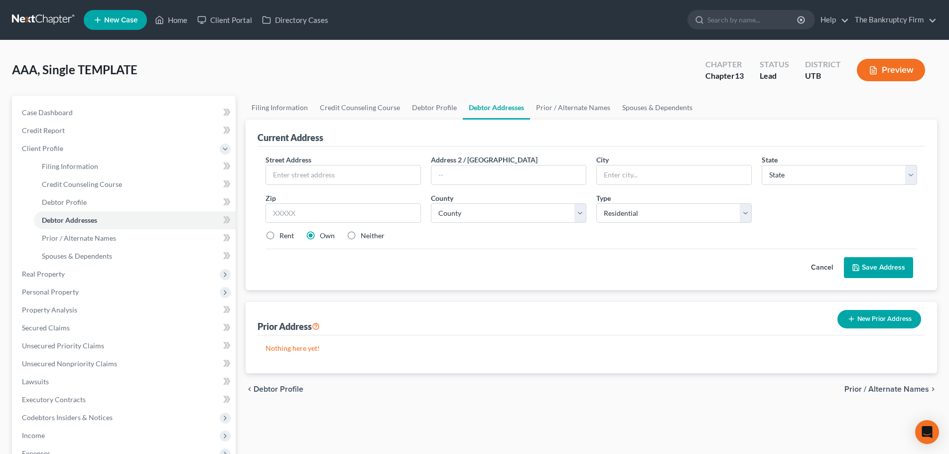
click at [367, 164] on div "Street Address *" at bounding box center [343, 170] width 165 height 30
click at [373, 167] on input "text" at bounding box center [343, 174] width 155 height 19
click at [582, 323] on div "Prior Address New Prior Address" at bounding box center [592, 318] width 668 height 33
click at [333, 173] on input "text" at bounding box center [343, 174] width 155 height 19
click at [535, 269] on div "Cancel Save Address" at bounding box center [592, 263] width 652 height 29
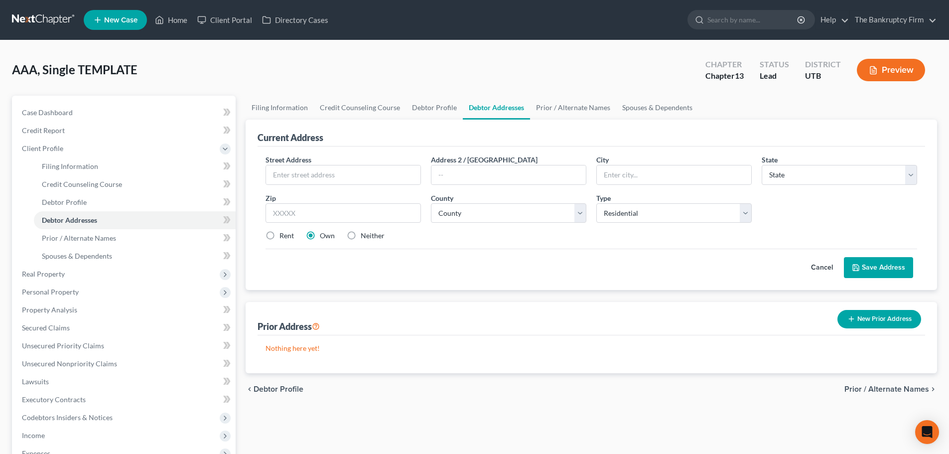
click at [305, 143] on div "Current Address" at bounding box center [291, 138] width 66 height 12
drag, startPoint x: 318, startPoint y: 166, endPoint x: 325, endPoint y: 182, distance: 17.4
click at [318, 166] on input "text" at bounding box center [343, 174] width 155 height 19
click at [265, 267] on div "Street Address * Address 2 / [GEOGRAPHIC_DATA] * State * State [US_STATE] AK AR…" at bounding box center [592, 219] width 668 height 144
click at [344, 186] on div "Street Address * Address 2 / [GEOGRAPHIC_DATA] * State * State [US_STATE] AK AR…" at bounding box center [592, 202] width 662 height 95
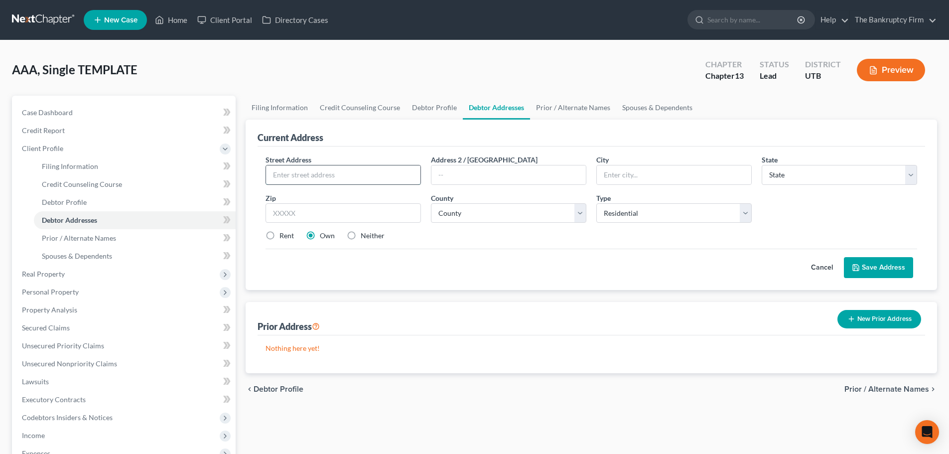
click at [346, 184] on input "text" at bounding box center [343, 174] width 155 height 19
click at [456, 224] on div "Street Address * Address 2 / [GEOGRAPHIC_DATA] * State * State [US_STATE] AK AR…" at bounding box center [592, 202] width 662 height 95
click at [406, 183] on input "text" at bounding box center [343, 174] width 155 height 19
drag, startPoint x: 572, startPoint y: 269, endPoint x: 626, endPoint y: 224, distance: 70.1
click at [572, 269] on div "Cancel Save Address" at bounding box center [592, 263] width 652 height 29
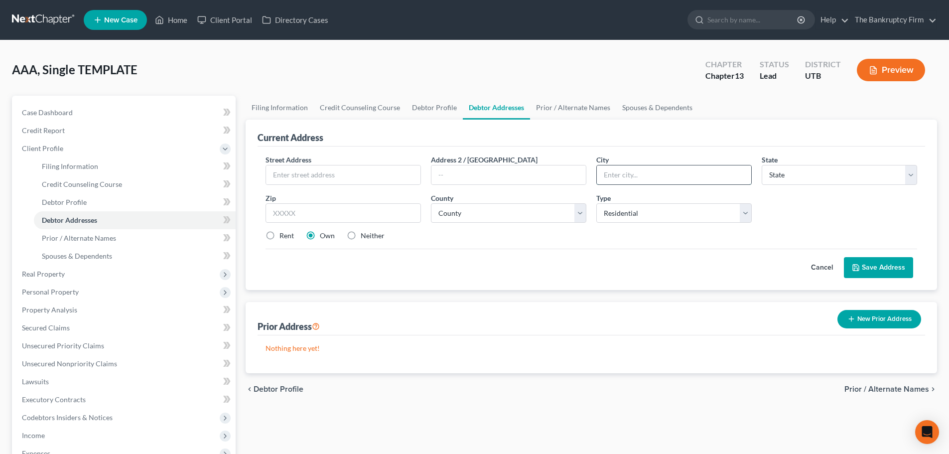
click at [657, 178] on input "text" at bounding box center [674, 174] width 155 height 19
drag, startPoint x: 592, startPoint y: 242, endPoint x: 436, endPoint y: 200, distance: 160.9
click at [592, 242] on div "Street Address * Address 2 / [GEOGRAPHIC_DATA] * State * State [US_STATE] AK AR…" at bounding box center [592, 202] width 662 height 95
click at [404, 178] on input "text" at bounding box center [343, 174] width 155 height 19
click at [499, 279] on div "Street Address * Address 2 / [GEOGRAPHIC_DATA] * State * State [US_STATE] AK AR…" at bounding box center [592, 219] width 668 height 144
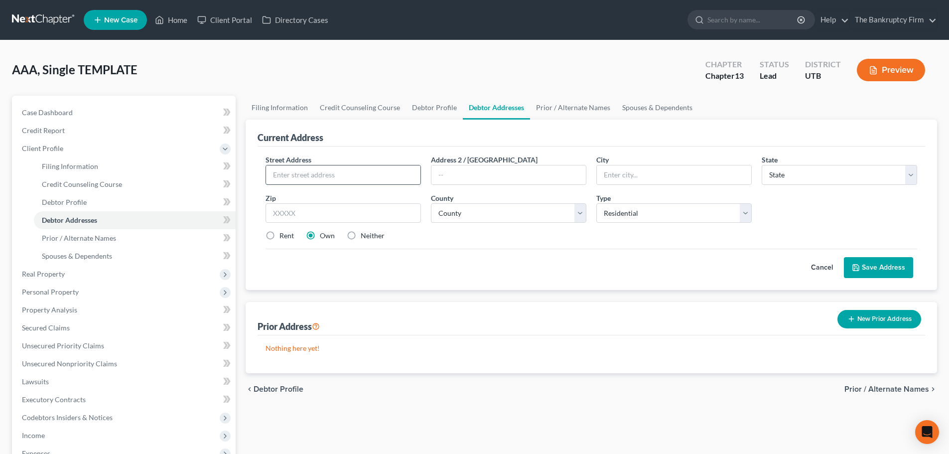
click at [376, 181] on input "text" at bounding box center [343, 174] width 155 height 19
click at [625, 186] on div "Street Address * Address 2 / [GEOGRAPHIC_DATA] * State * State [US_STATE] AK AR…" at bounding box center [592, 202] width 662 height 95
drag, startPoint x: 627, startPoint y: 180, endPoint x: 440, endPoint y: 203, distance: 188.2
click at [627, 180] on input "text" at bounding box center [674, 174] width 155 height 19
click at [347, 186] on div "Street Address * Address 2 / [GEOGRAPHIC_DATA] * State * State [US_STATE] AK AR…" at bounding box center [592, 202] width 662 height 95
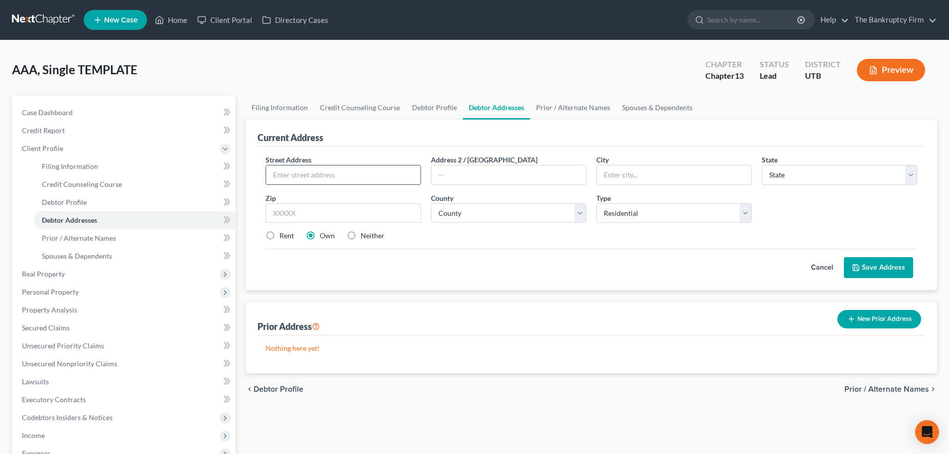
click at [358, 174] on input "text" at bounding box center [343, 174] width 155 height 19
type input "12215 W 8000 N tremonton"
click at [349, 211] on input "text" at bounding box center [344, 213] width 156 height 20
type input "84347"
click at [445, 269] on div "Cancel Save Address" at bounding box center [592, 263] width 652 height 29
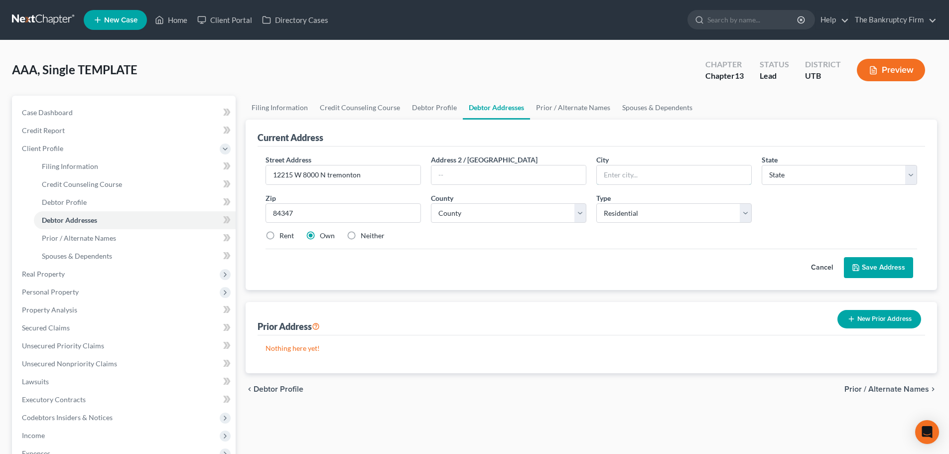
drag, startPoint x: 635, startPoint y: 171, endPoint x: 615, endPoint y: 199, distance: 34.5
click at [635, 171] on input "text" at bounding box center [674, 174] width 155 height 19
click at [373, 217] on input "84347" at bounding box center [344, 213] width 156 height 20
click at [678, 170] on input "text" at bounding box center [674, 174] width 155 height 19
type input "Tremonton"
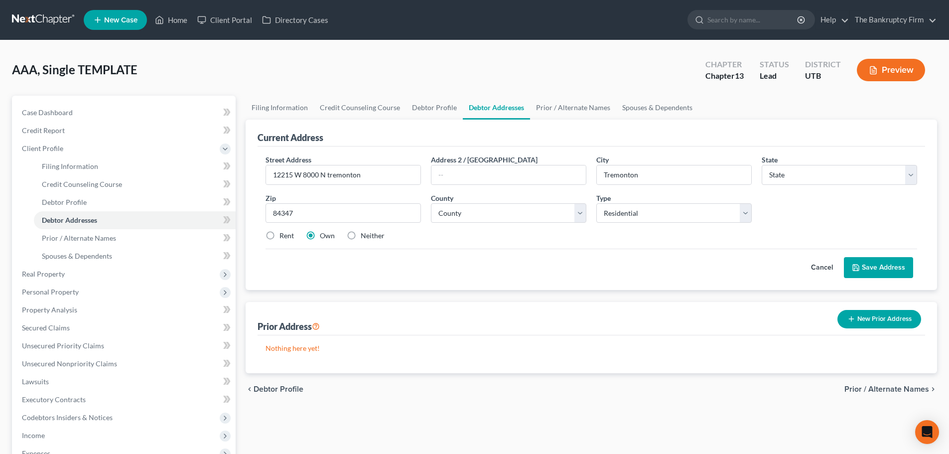
click at [652, 265] on div "Cancel Save Address" at bounding box center [592, 263] width 652 height 29
drag, startPoint x: 776, startPoint y: 184, endPoint x: 787, endPoint y: 181, distance: 10.9
click at [776, 184] on select "State [US_STATE] AK AR AZ CA CO CT DE DC [GEOGRAPHIC_DATA] [GEOGRAPHIC_DATA] GU…" at bounding box center [840, 175] width 156 height 20
select select "46"
click at [762, 165] on select "State [US_STATE] AK AR AZ CA CO CT DE DC [GEOGRAPHIC_DATA] [GEOGRAPHIC_DATA] GU…" at bounding box center [840, 175] width 156 height 20
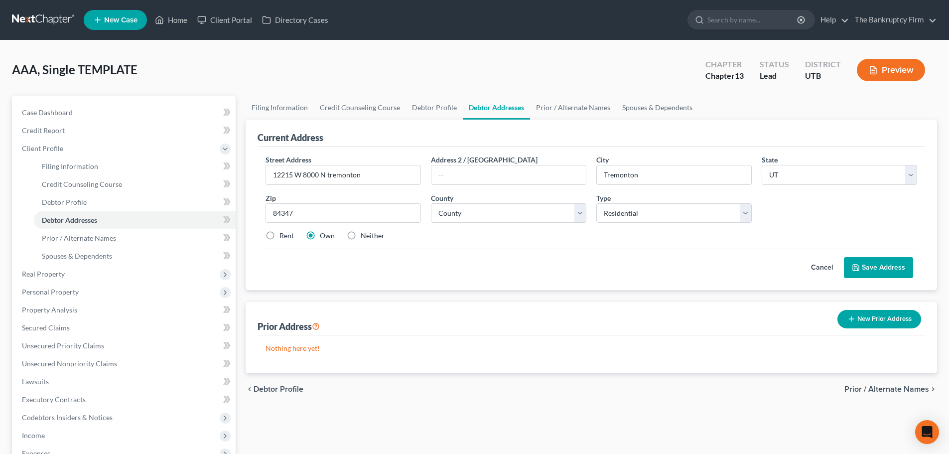
click at [688, 314] on div "Prior Address New Prior Address" at bounding box center [592, 318] width 668 height 33
drag, startPoint x: 549, startPoint y: 206, endPoint x: 542, endPoint y: 227, distance: 21.6
click at [549, 206] on select "County [GEOGRAPHIC_DATA] [GEOGRAPHIC_DATA] [GEOGRAPHIC_DATA] [GEOGRAPHIC_DATA] …" at bounding box center [509, 213] width 156 height 20
click at [512, 292] on div "Current Address Street Address * [STREET_ADDRESS] * [GEOGRAPHIC_DATA] * State […" at bounding box center [592, 247] width 692 height 254
click at [381, 217] on input "84347" at bounding box center [344, 213] width 156 height 20
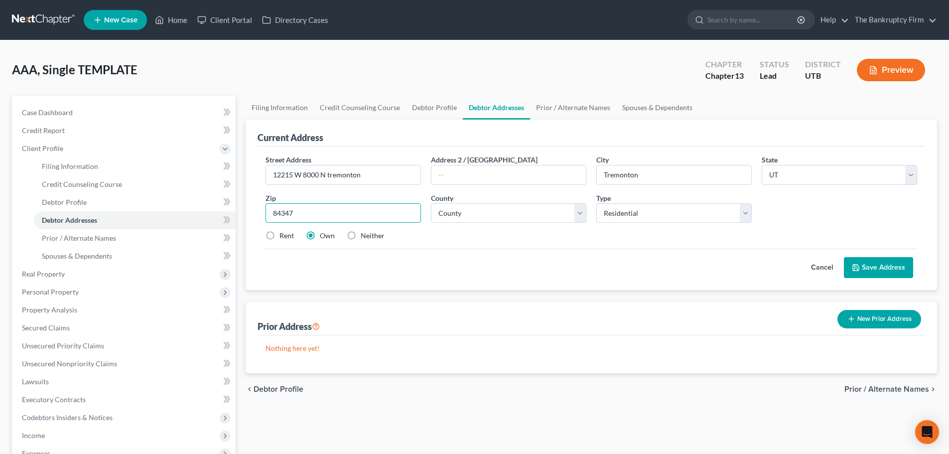
click at [381, 217] on input "84347" at bounding box center [344, 213] width 156 height 20
click at [358, 179] on input "12215 W 8000 N tremonton" at bounding box center [343, 174] width 155 height 19
drag, startPoint x: 368, startPoint y: 177, endPoint x: 327, endPoint y: 178, distance: 41.4
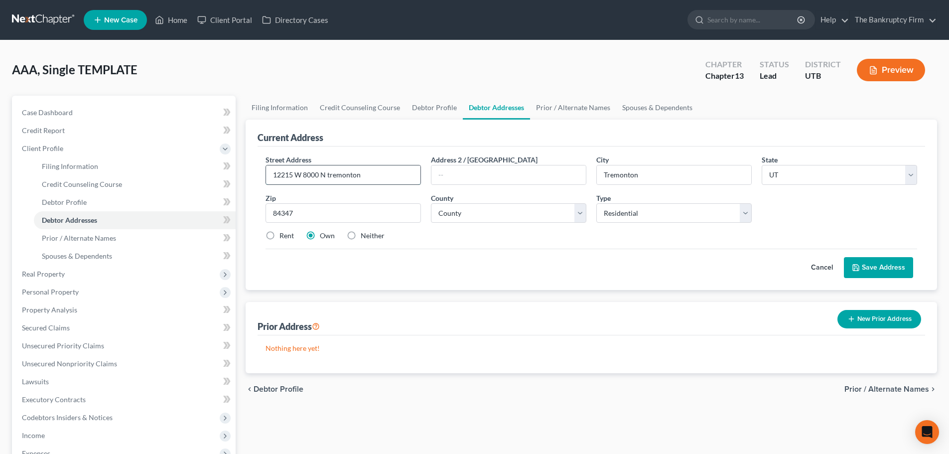
click at [327, 178] on input "12215 W 8000 N tremonton" at bounding box center [343, 174] width 155 height 19
type input "12215 W 8000 N"
click at [565, 307] on div "Prior Address New Prior Address" at bounding box center [592, 318] width 668 height 33
click at [441, 261] on div "Cancel Save Address" at bounding box center [592, 263] width 652 height 29
click at [668, 223] on div "Street Address * 12215 W 8000 N Address 2 / [GEOGRAPHIC_DATA] * [GEOGRAPHIC_DAT…" at bounding box center [592, 202] width 662 height 95
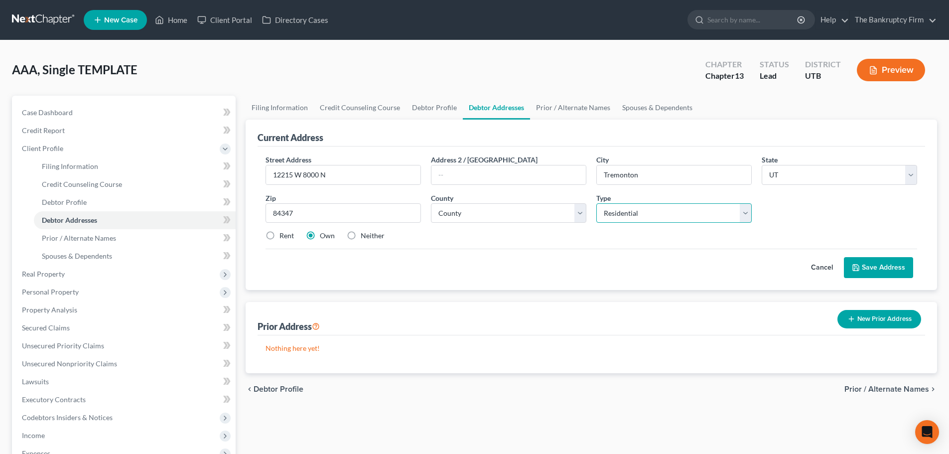
drag, startPoint x: 671, startPoint y: 214, endPoint x: 665, endPoint y: 215, distance: 5.7
click at [671, 214] on select "Select Residential Mailing Rental Business" at bounding box center [675, 213] width 156 height 20
click at [665, 215] on select "Select Residential Mailing Rental Business" at bounding box center [675, 213] width 156 height 20
click at [505, 278] on div "Street Address * 12215 W 8000 N Address 2 / [GEOGRAPHIC_DATA] * [GEOGRAPHIC_DAT…" at bounding box center [592, 219] width 668 height 144
click at [391, 205] on input "84347" at bounding box center [344, 213] width 156 height 20
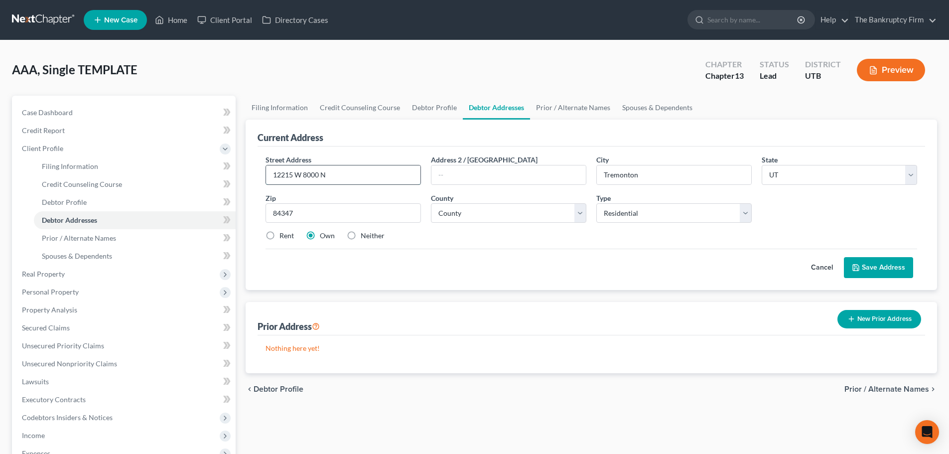
click at [349, 177] on input "12215 W 8000 N" at bounding box center [343, 174] width 155 height 19
click at [405, 261] on div "Cancel Save Address" at bounding box center [592, 263] width 652 height 29
click at [343, 202] on div "Zip * 84347" at bounding box center [343, 208] width 165 height 30
click at [325, 206] on input "84347" at bounding box center [344, 213] width 156 height 20
click at [325, 210] on input "84347" at bounding box center [344, 213] width 156 height 20
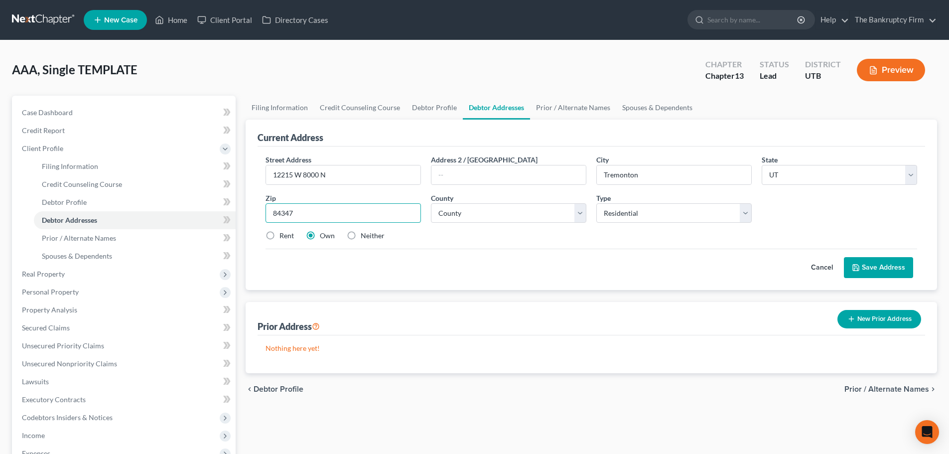
click at [325, 210] on input "84347" at bounding box center [344, 213] width 156 height 20
click at [364, 174] on input "12215 W 8000 N" at bounding box center [343, 174] width 155 height 19
click at [295, 219] on input "84347" at bounding box center [344, 213] width 156 height 20
type input "84337"
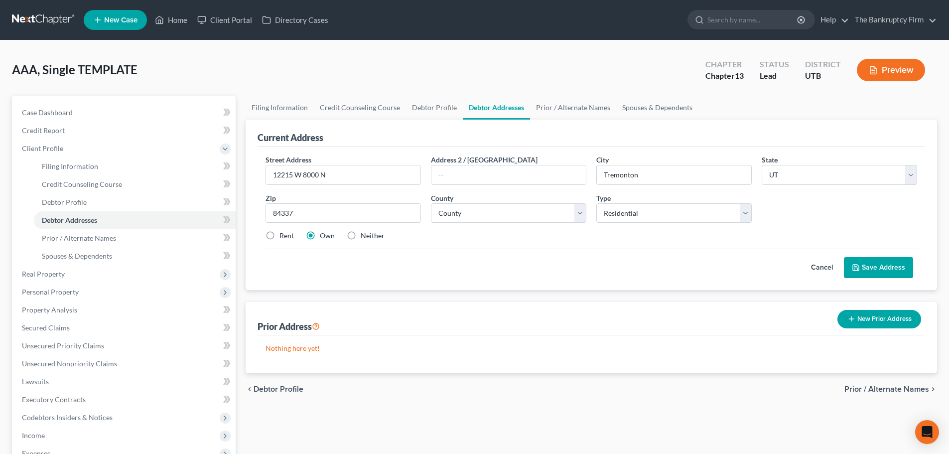
click at [542, 265] on div "Cancel Save Address" at bounding box center [592, 263] width 652 height 29
click at [543, 177] on input "text" at bounding box center [509, 174] width 155 height 19
click at [530, 205] on select "County [GEOGRAPHIC_DATA] [GEOGRAPHIC_DATA] [GEOGRAPHIC_DATA] [GEOGRAPHIC_DATA] …" at bounding box center [509, 213] width 156 height 20
select select "1"
click at [431, 203] on select "County [GEOGRAPHIC_DATA] [GEOGRAPHIC_DATA] [GEOGRAPHIC_DATA] [GEOGRAPHIC_DATA] …" at bounding box center [509, 213] width 156 height 20
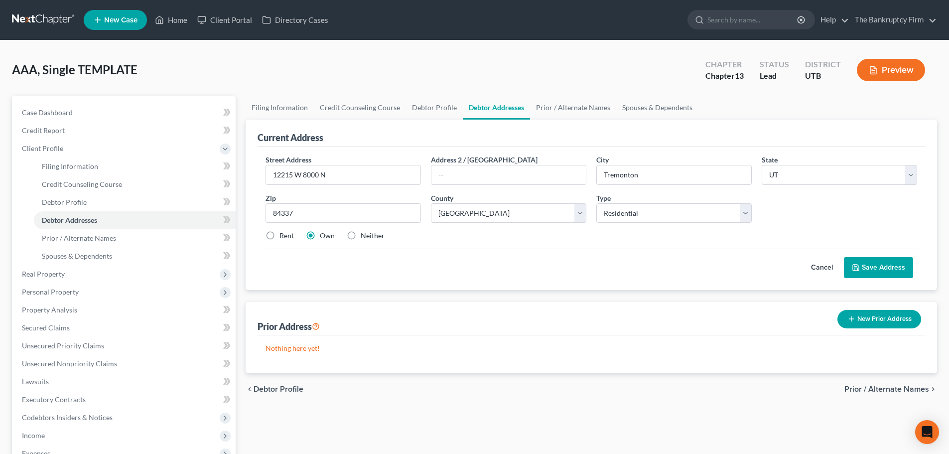
click at [522, 261] on div "Cancel Save Address" at bounding box center [592, 263] width 652 height 29
click at [389, 177] on input "12215 W 8000 N" at bounding box center [343, 174] width 155 height 19
click at [352, 169] on input "12215 W 8000 N" at bounding box center [343, 174] width 155 height 19
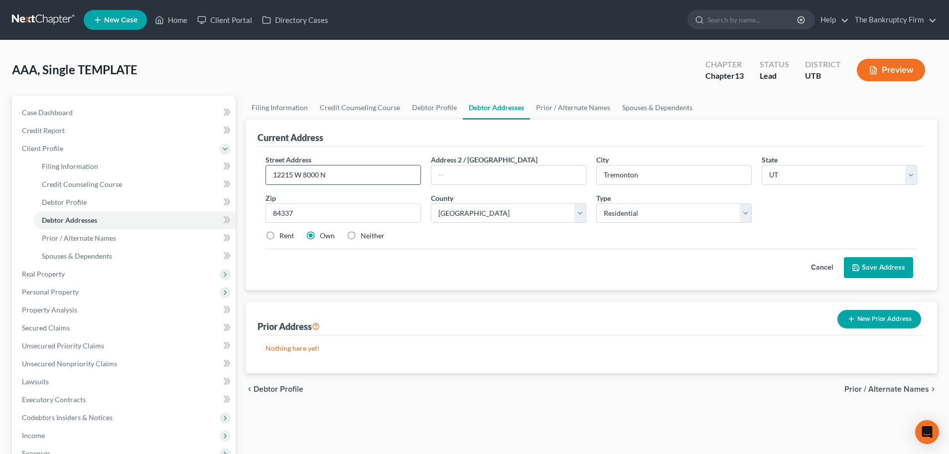
click at [343, 176] on input "12215 W 8000 N" at bounding box center [343, 174] width 155 height 19
click at [343, 177] on input "12215 W 8000 N" at bounding box center [343, 174] width 155 height 19
click at [487, 280] on div "Street Address * 12215 W 8000 N Address 2 / [GEOGRAPHIC_DATA] * [GEOGRAPHIC_DAT…" at bounding box center [592, 219] width 668 height 144
click at [336, 179] on input "12215 W 8000 N" at bounding box center [343, 174] width 155 height 19
drag, startPoint x: 330, startPoint y: 177, endPoint x: 266, endPoint y: 173, distance: 63.9
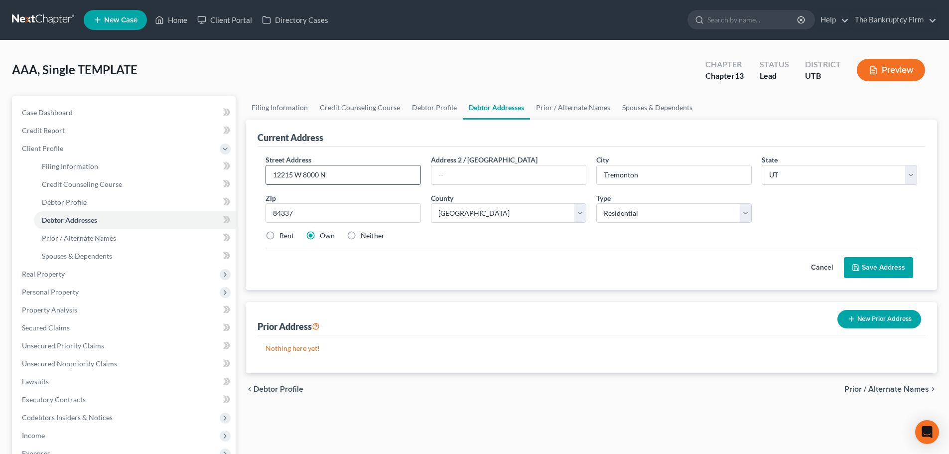
click at [266, 173] on input "12215 W 8000 N" at bounding box center [343, 174] width 155 height 19
click at [298, 194] on div "Zip * 84337" at bounding box center [343, 208] width 165 height 30
click at [340, 172] on input "12215 W 8000 N" at bounding box center [343, 174] width 155 height 19
click at [412, 277] on div "Cancel Save Address" at bounding box center [592, 263] width 652 height 29
click at [544, 295] on div "Current Address Street Address * 12215 W 8000 N Address 2 / [GEOGRAPHIC_DATA] *…" at bounding box center [592, 247] width 692 height 254
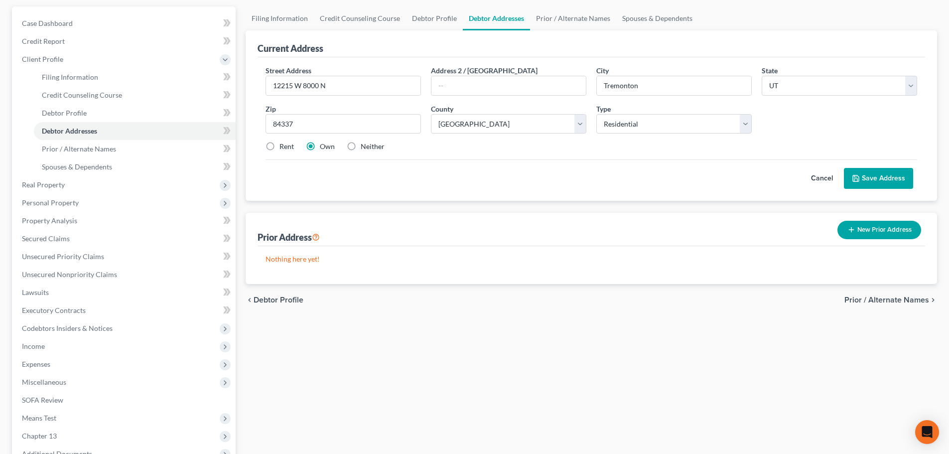
scroll to position [100, 0]
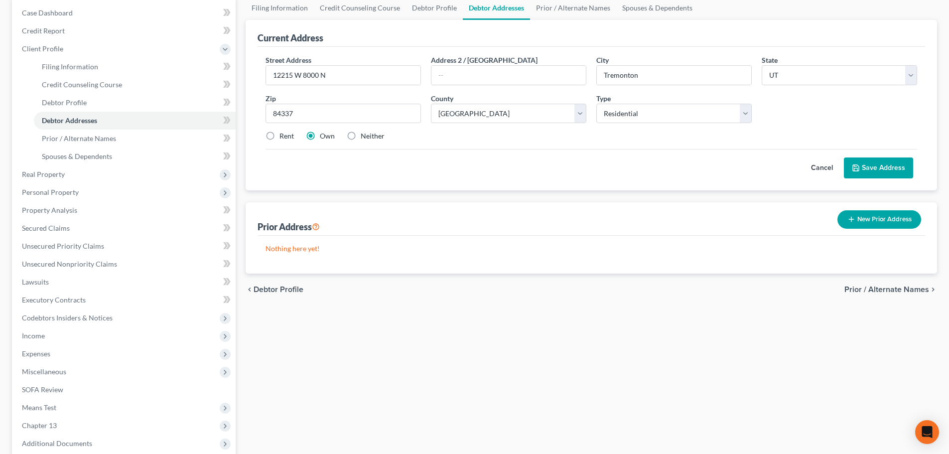
click at [280, 141] on label "Rent" at bounding box center [287, 136] width 14 height 10
click at [284, 138] on input "Rent" at bounding box center [287, 134] width 6 height 6
radio input "true"
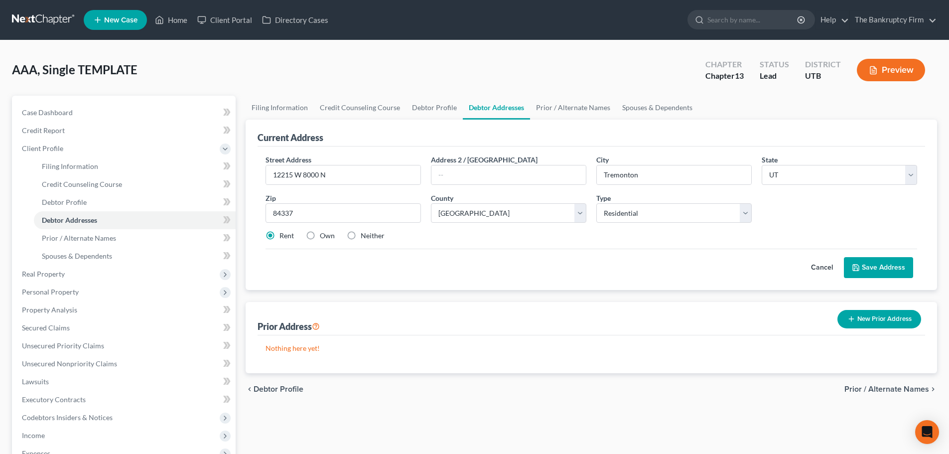
click at [320, 236] on label "Own" at bounding box center [327, 236] width 15 height 10
click at [324, 236] on input "Own" at bounding box center [327, 234] width 6 height 6
radio input "true"
click at [899, 264] on button "Save Address" at bounding box center [878, 267] width 69 height 21
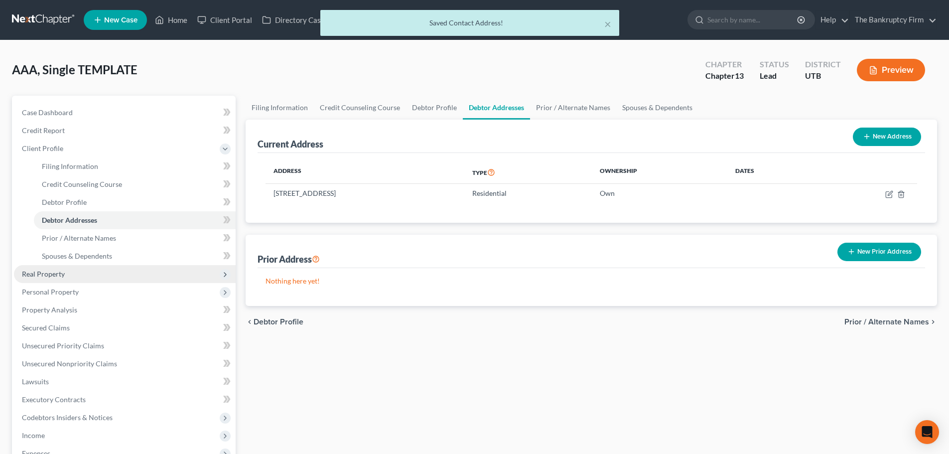
click at [73, 292] on span "Personal Property" at bounding box center [50, 292] width 57 height 8
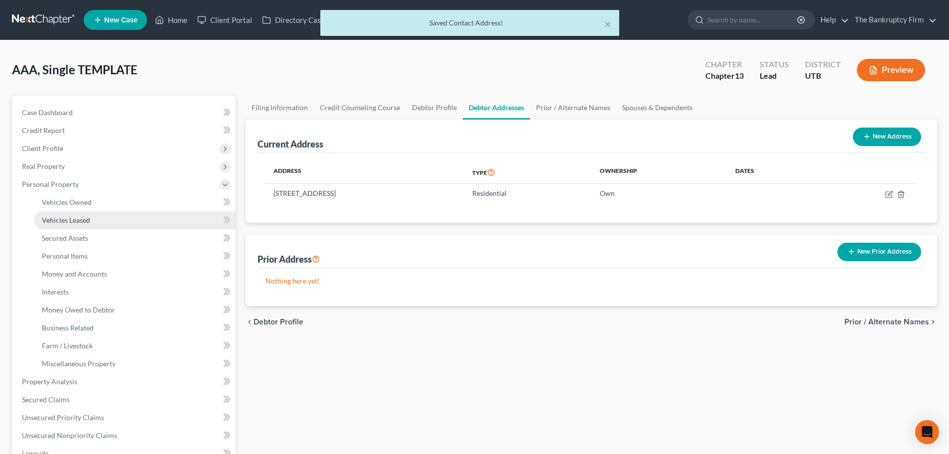
scroll to position [50, 0]
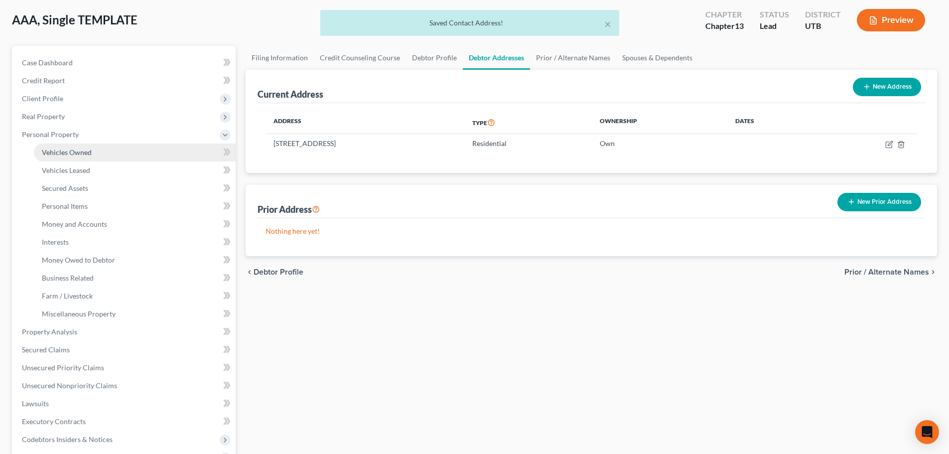
click at [98, 159] on link "Vehicles Owned" at bounding box center [135, 153] width 202 height 18
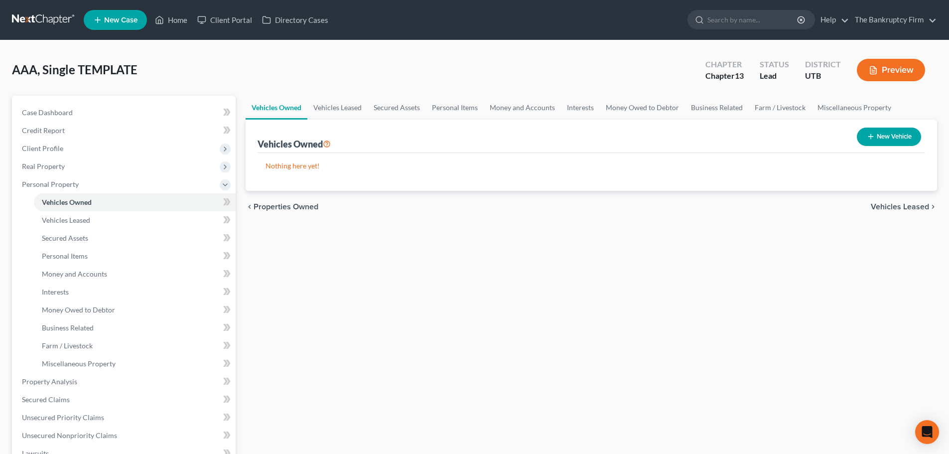
click at [898, 132] on button "New Vehicle" at bounding box center [889, 137] width 64 height 18
select select "0"
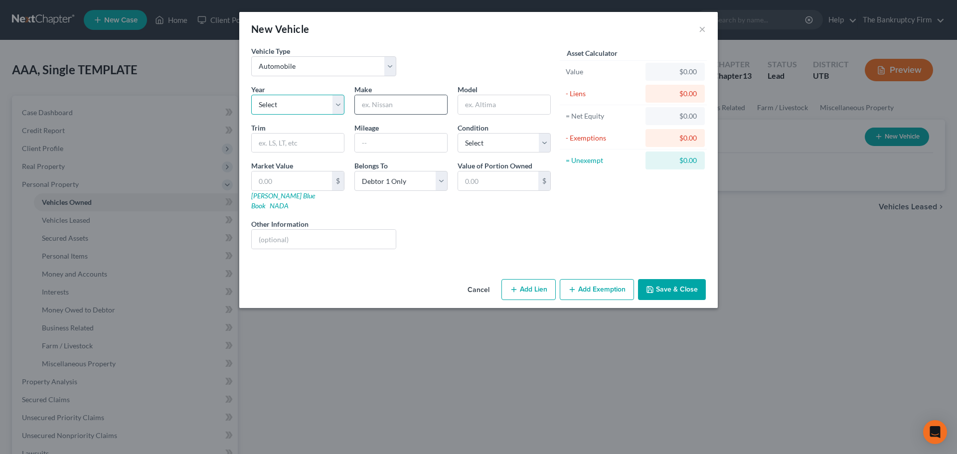
drag, startPoint x: 299, startPoint y: 108, endPoint x: 355, endPoint y: 111, distance: 56.9
click at [299, 108] on select "Select 2026 2025 2024 2023 2022 2021 2020 2019 2018 2017 2016 2015 2014 2013 20…" at bounding box center [297, 105] width 93 height 20
select select "22"
click at [251, 95] on select "Select 2026 2025 2024 2023 2022 2021 2020 2019 2018 2017 2016 2015 2014 2013 20…" at bounding box center [297, 105] width 93 height 20
click at [418, 113] on input "text" at bounding box center [401, 104] width 92 height 19
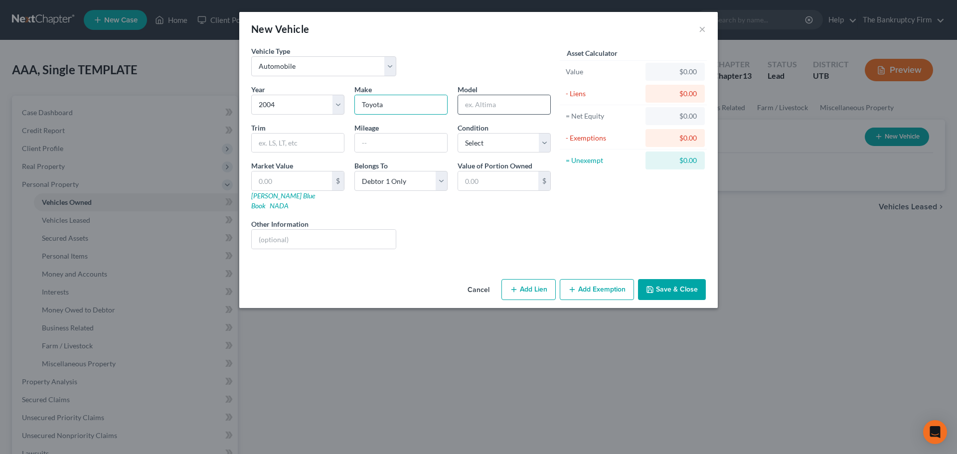
type input "Toyota"
click at [472, 107] on input "text" at bounding box center [504, 104] width 92 height 19
click at [440, 220] on div "Liens Select" at bounding box center [478, 234] width 155 height 30
click at [509, 109] on input "Corolla" at bounding box center [504, 104] width 92 height 19
type input "Corolla"
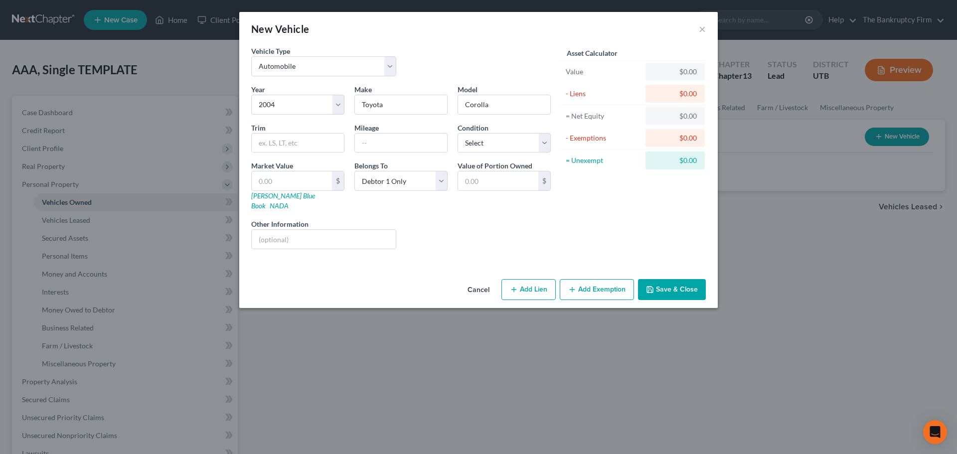
click at [474, 221] on div "Liens Select" at bounding box center [478, 234] width 155 height 30
click at [310, 146] on input "text" at bounding box center [298, 143] width 92 height 19
click at [431, 149] on input "text" at bounding box center [401, 143] width 92 height 19
click at [489, 220] on div "Liens Select" at bounding box center [478, 234] width 155 height 30
click at [379, 139] on input "text" at bounding box center [401, 143] width 92 height 19
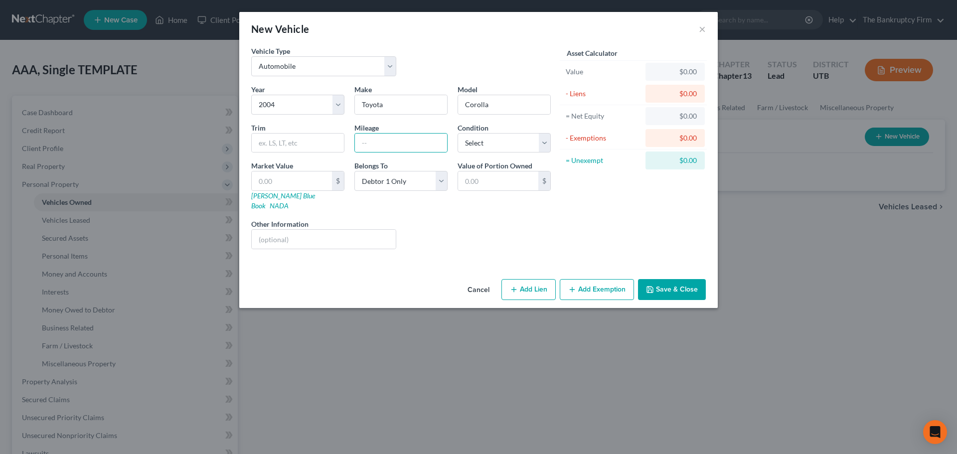
click at [536, 227] on div "Liens Select" at bounding box center [478, 234] width 155 height 30
click at [307, 167] on div "Market Value $ [PERSON_NAME] Blue Book NADA" at bounding box center [297, 185] width 103 height 50
click at [300, 178] on input "text" at bounding box center [292, 180] width 80 height 19
drag, startPoint x: 384, startPoint y: 131, endPoint x: 384, endPoint y: 144, distance: 13.0
click at [384, 131] on div "Mileage" at bounding box center [400, 138] width 103 height 30
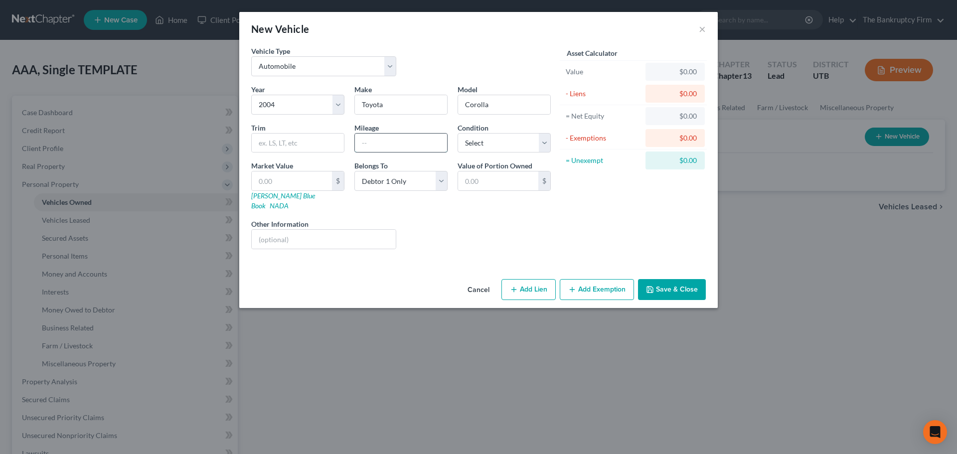
click at [384, 144] on input "text" at bounding box center [401, 143] width 92 height 19
click at [488, 219] on div "Liens Select" at bounding box center [478, 234] width 155 height 30
click at [416, 152] on input "text" at bounding box center [401, 143] width 92 height 19
click at [540, 230] on div "Liens Select" at bounding box center [478, 234] width 155 height 30
click at [395, 137] on input "text" at bounding box center [401, 143] width 92 height 19
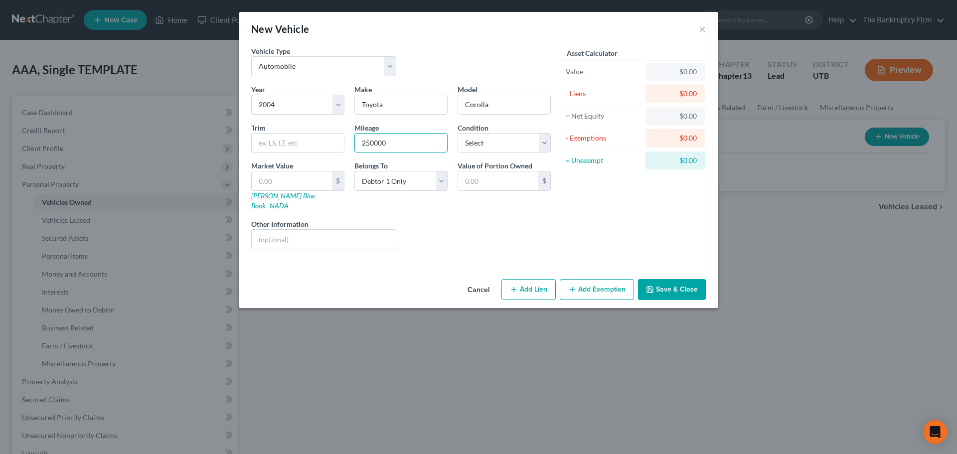
type input "250000"
click at [416, 227] on div "Liens Select" at bounding box center [478, 234] width 155 height 30
click at [294, 179] on input "text" at bounding box center [292, 180] width 80 height 19
type input "5"
type input "5.00"
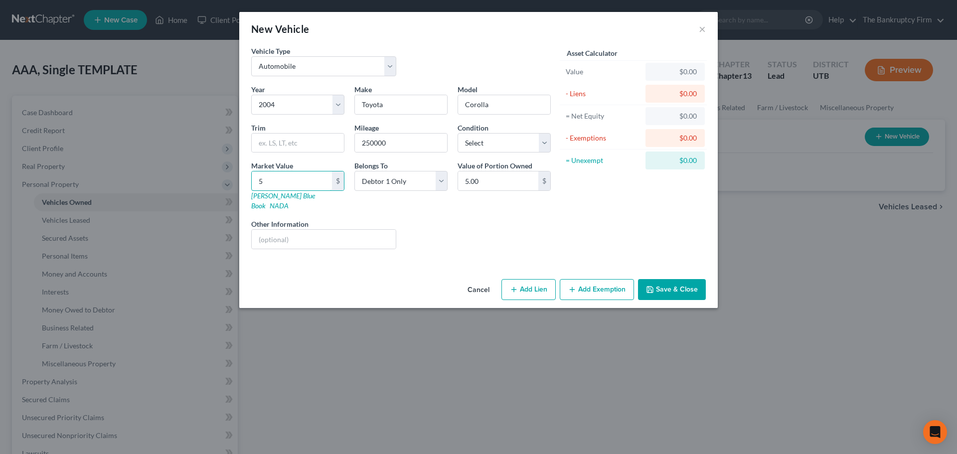
type input "50"
type input "50.00"
type input "500"
type input "500.00"
type input "500"
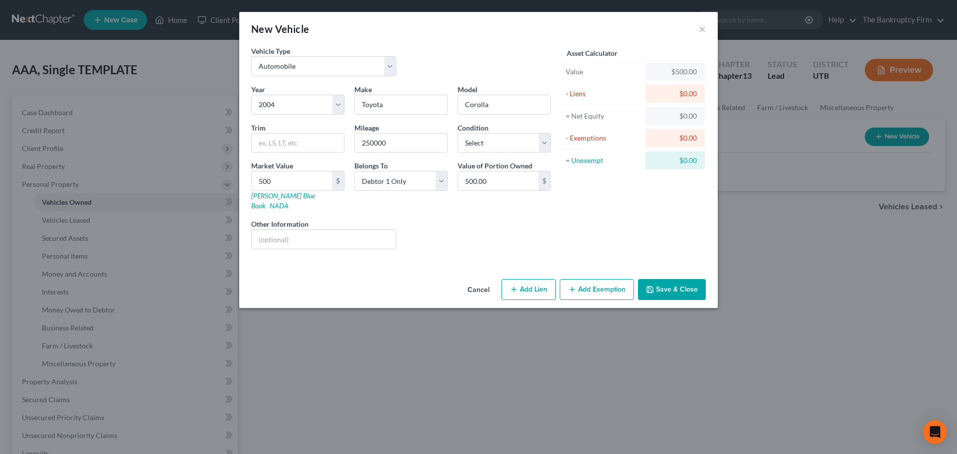
click at [469, 223] on div "Liens Select" at bounding box center [478, 234] width 155 height 30
click at [670, 279] on button "Save & Close" at bounding box center [672, 289] width 68 height 21
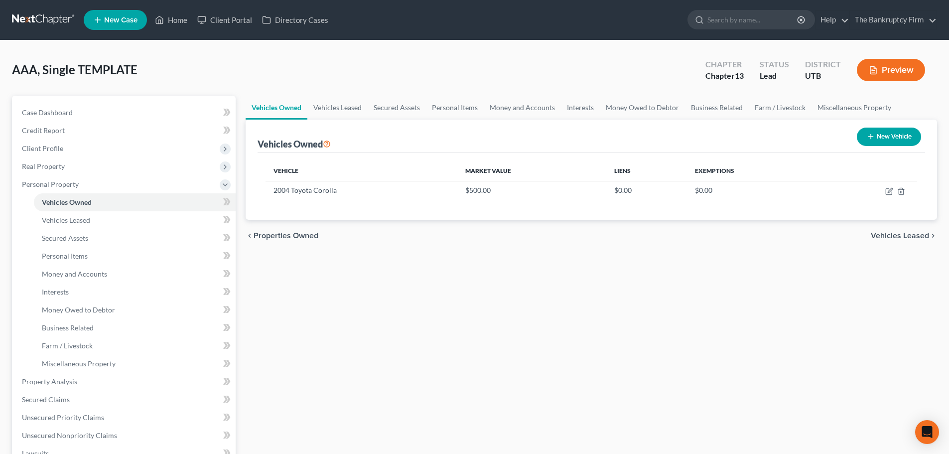
click at [637, 360] on div "Vehicles Owned Vehicles Leased Secured Assets Personal Items Money and Accounts…" at bounding box center [592, 393] width 702 height 594
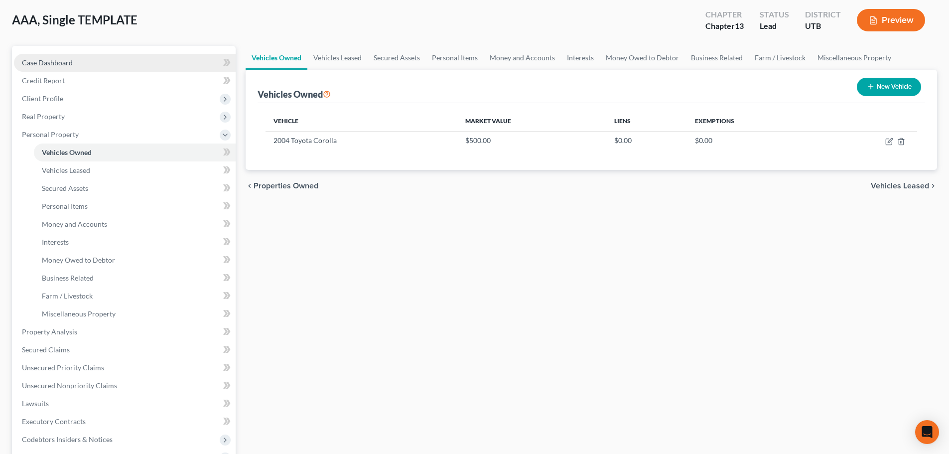
click at [75, 60] on link "Case Dashboard" at bounding box center [125, 63] width 222 height 18
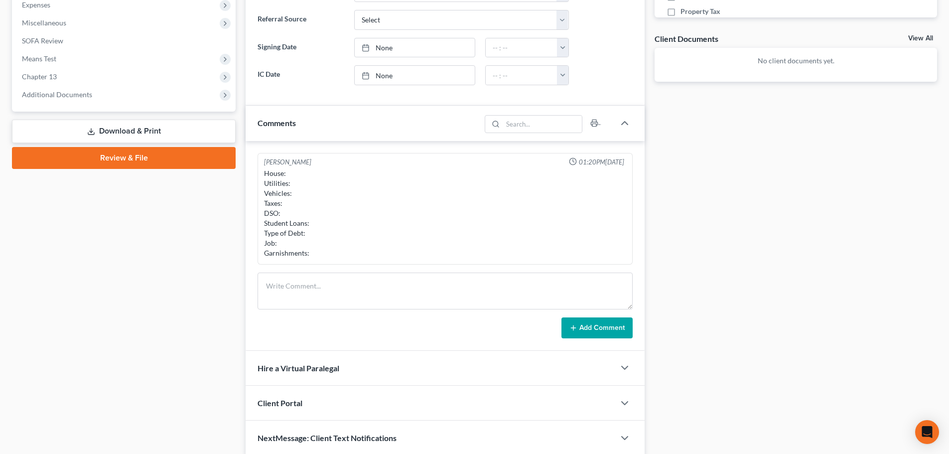
scroll to position [349, 0]
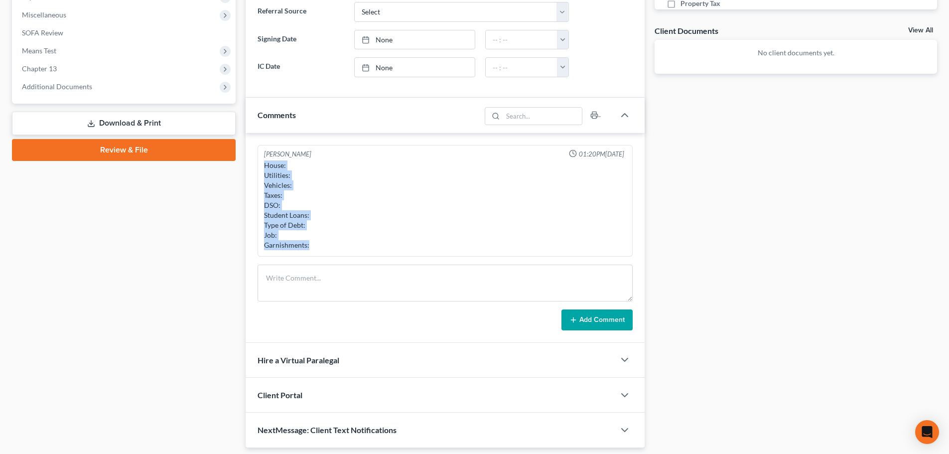
drag, startPoint x: 264, startPoint y: 164, endPoint x: 330, endPoint y: 255, distance: 112.5
click at [330, 255] on div "[PERSON_NAME] 01:20PM[DATE] House: Utilities: Vehicles: Taxes: DSO: Student Loa…" at bounding box center [445, 201] width 375 height 112
copy div "House: Utilities: Vehicles: Taxes: DSO: Student Loans: Type of Debt: Job: Garni…"
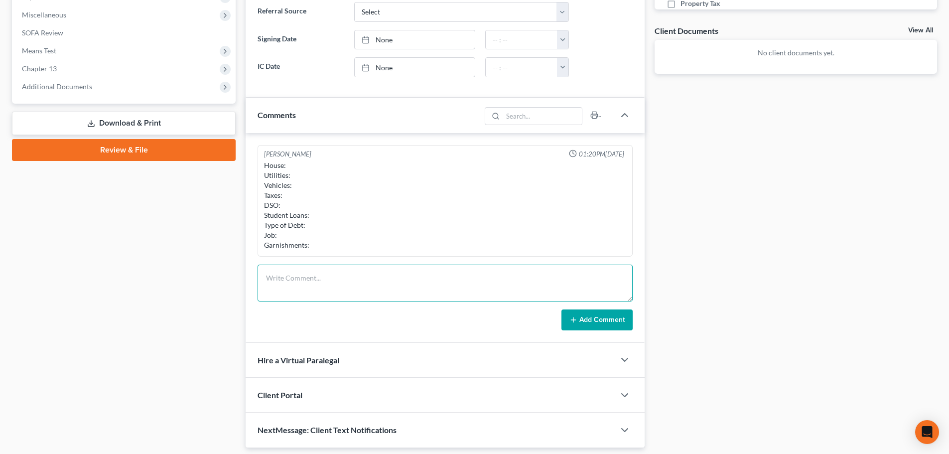
click at [444, 268] on textarea at bounding box center [445, 283] width 375 height 37
paste textarea "House: Utilities: Vehicles: Taxes: DSO: Student Loans: Type of Debt: Job: Garni…"
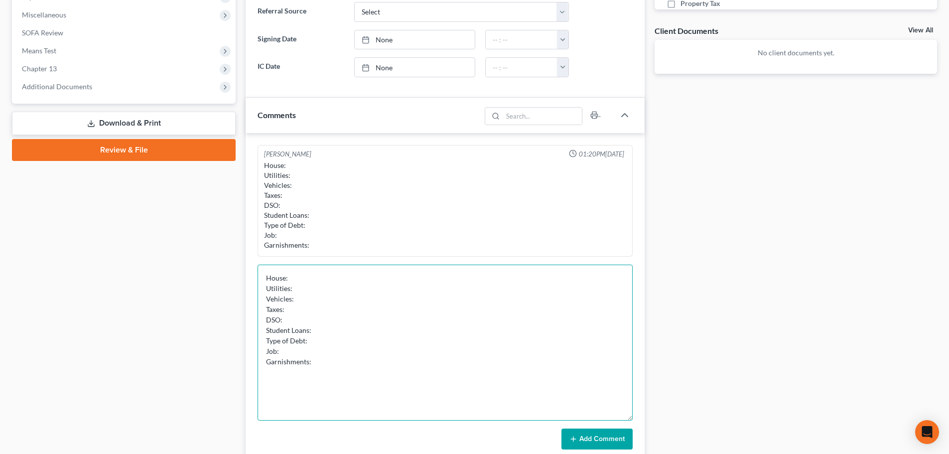
drag, startPoint x: 629, startPoint y: 298, endPoint x: 736, endPoint y: 285, distance: 107.9
click at [638, 415] on div "[PERSON_NAME] 01:20PM[DATE] House: Utilities: Vehicles: Taxes: DSO: Student Loa…" at bounding box center [445, 297] width 399 height 329
click at [736, 285] on div "Docs Tasks Events Fees Timer 0% Completed Nothing here yet! DL &SSN Credit Repo…" at bounding box center [796, 156] width 293 height 818
click at [348, 288] on textarea "House: Utilities: Vehicles: Taxes: DSO: Student Loans: Type of Debt: Job: Garni…" at bounding box center [445, 342] width 375 height 154
click at [350, 272] on textarea "House: Utilities: Vehicles: Taxes: DSO: Student Loans: Type of Debt: Job: Garni…" at bounding box center [445, 342] width 375 height 154
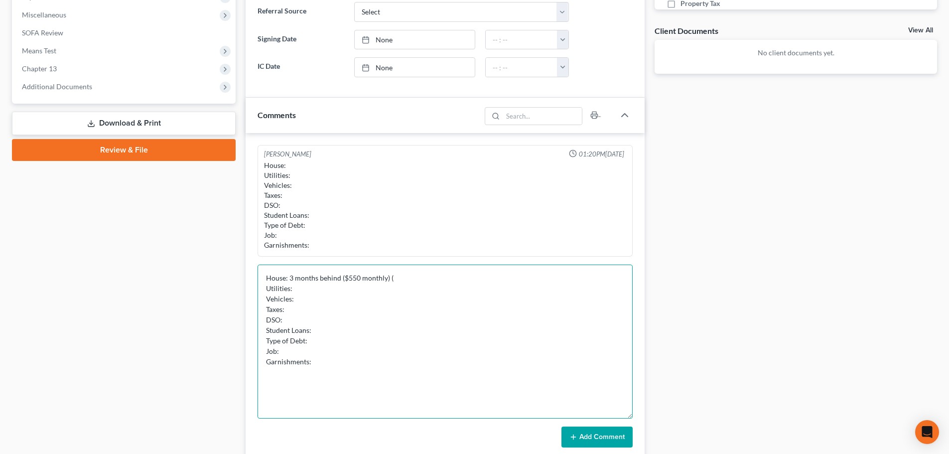
click at [355, 274] on textarea "House: 3 months behind ($550 monthly) ( Utilities: Vehicles: Taxes: DSO: Studen…" at bounding box center [445, 342] width 375 height 154
click at [359, 278] on textarea "House: 3 months behind ($550 monthly) ( Utilities: Vehicles: Taxes: DSO: Studen…" at bounding box center [445, 342] width 375 height 154
click at [348, 296] on textarea "House: 3 months behind ($550 monthly) ( Utilities: Vehicles: Taxes: DSO: Studen…" at bounding box center [445, 342] width 375 height 154
click at [356, 281] on textarea "House: 3 months behind ($550 monthly) ( Utilities: Vehicles: Taxes: DSO: Studen…" at bounding box center [445, 342] width 375 height 154
click at [353, 294] on textarea "House: 3 months behind ($550 monthly) ( Utilities: Vehicles: Taxes: DSO: Studen…" at bounding box center [445, 342] width 375 height 154
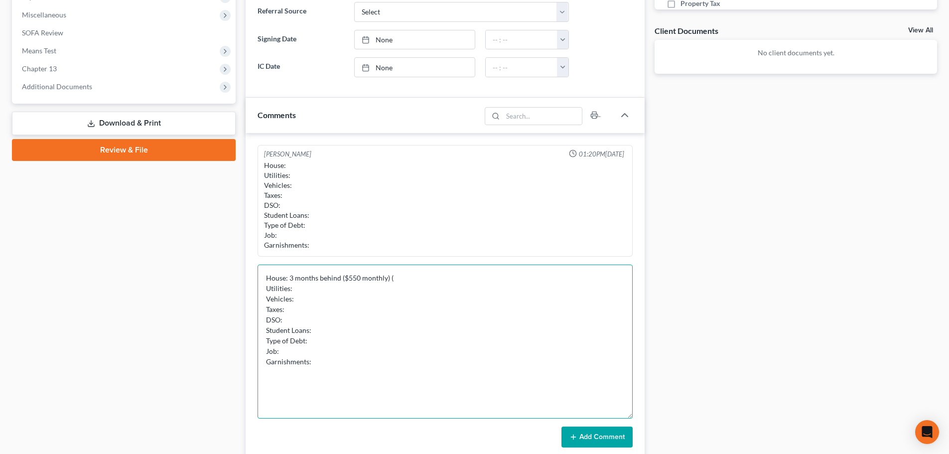
click at [399, 274] on textarea "House: 3 months behind ($550 monthly) ( Utilities: Vehicles: Taxes: DSO: Studen…" at bounding box center [445, 342] width 375 height 154
click at [290, 276] on textarea "House: 3 months behind ($550 monthly) (owe Utilities: Vehicles: Taxes: DSO: Stu…" at bounding box center [445, 342] width 375 height 154
click at [455, 275] on textarea "House: 3 months behind ($550 monthly) (owe Utilities: Vehicles: Taxes: DSO: Stu…" at bounding box center [445, 342] width 375 height 154
click at [330, 294] on textarea "House: 3 months behind ($550 monthly) (owe around 80k) Utilities: Vehicles: Tax…" at bounding box center [445, 342] width 375 height 154
click at [333, 286] on textarea "House: 3 months behind ($550 monthly) (owe around 80k) Utilities: Vehicles: Tax…" at bounding box center [445, 342] width 375 height 154
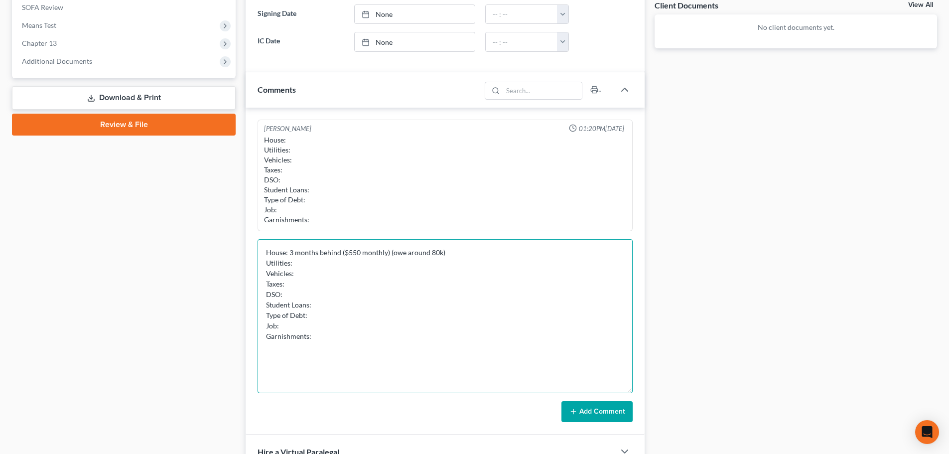
scroll to position [399, 0]
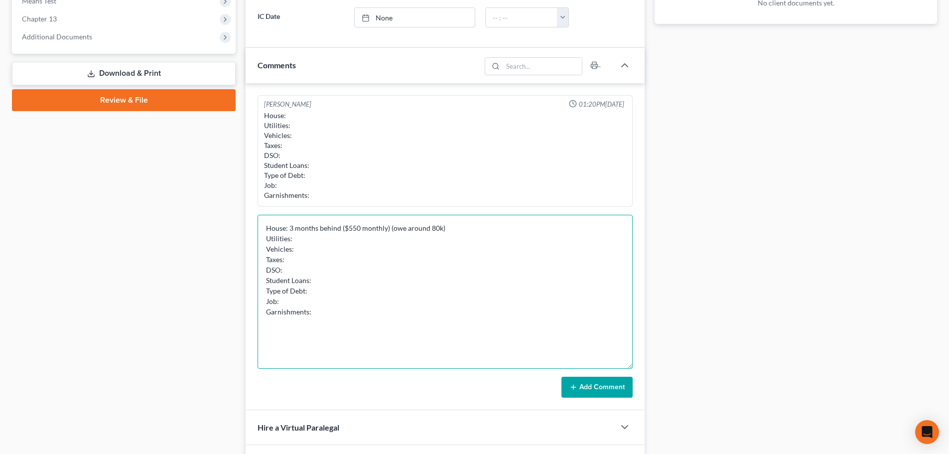
click at [339, 266] on textarea "House: 3 months behind ($550 monthly) (owe around 80k) Utilities: Vehicles: Tax…" at bounding box center [445, 292] width 375 height 154
click at [347, 248] on textarea "House: 3 months behind ($550 monthly) (owe around 80k) Utilities: Vehicles: Tax…" at bounding box center [445, 292] width 375 height 154
click at [314, 260] on textarea "House: 3 months behind ($550 monthly) (owe around 80k) Utilities: Vehicles: Tax…" at bounding box center [445, 292] width 375 height 154
click at [328, 241] on textarea "House: 3 months behind ($550 monthly) (owe around 80k) Utilities: Vehicles: Tax…" at bounding box center [445, 292] width 375 height 154
click at [337, 250] on textarea "House: 3 months behind ($550 monthly) (owe around 80k) Utilities: Vehicles: Tax…" at bounding box center [445, 292] width 375 height 154
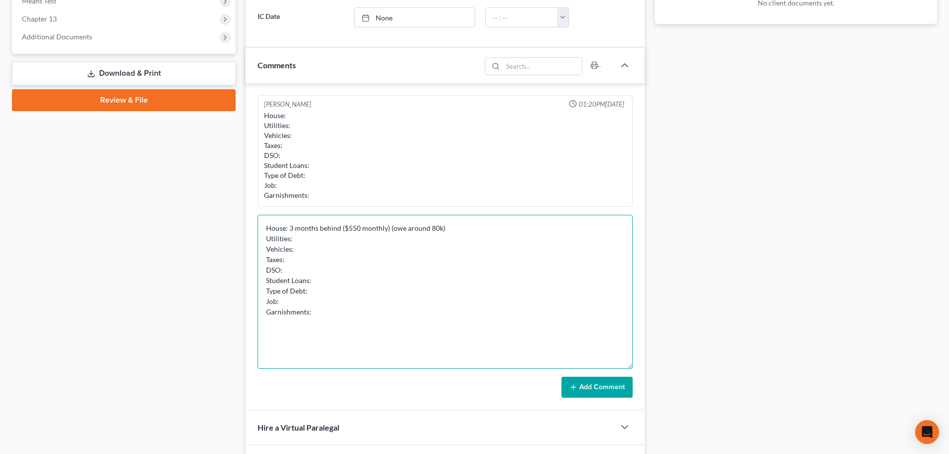
click at [338, 234] on textarea "House: 3 months behind ($550 monthly) (owe around 80k) Utilities: Vehicles: Tax…" at bounding box center [445, 292] width 375 height 154
click at [334, 252] on textarea "House: 3 months behind ($550 monthly) (owe around 80k) Utilities: Vehicles: Tax…" at bounding box center [445, 292] width 375 height 154
click at [346, 273] on textarea "House: 3 months behind ($550 monthly) (owe around 80k) Utilities: Vehicles: No …" at bounding box center [445, 292] width 375 height 154
click at [343, 267] on textarea "House: 3 months behind ($550 monthly) (owe around 80k) Utilities: Vehicles: No …" at bounding box center [445, 292] width 375 height 154
click at [339, 256] on textarea "House: 3 months behind ($550 monthly) (owe around 80k) Utilities: Vehicles: No …" at bounding box center [445, 292] width 375 height 154
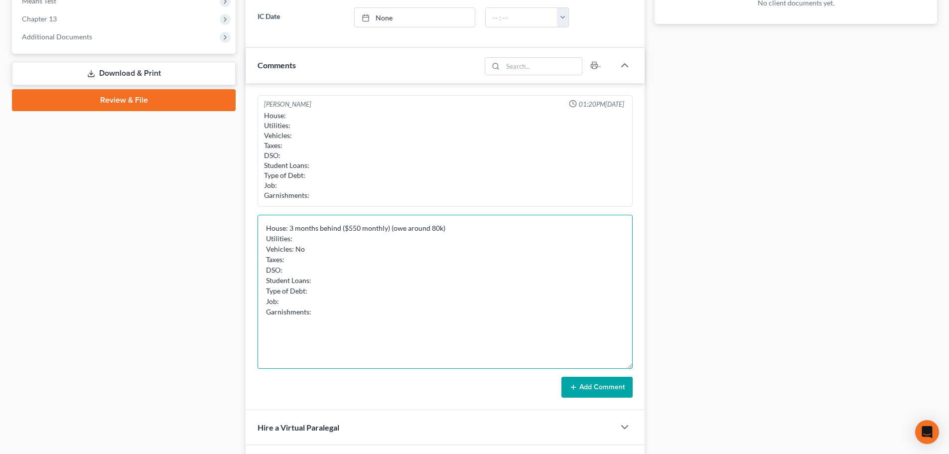
click at [343, 236] on textarea "House: 3 months behind ($550 monthly) (owe around 80k) Utilities: Vehicles: No …" at bounding box center [445, 292] width 375 height 154
click at [479, 234] on textarea "House: 3 months behind ($550 monthly) (owe around 80k) Utilities: Vehicles: No …" at bounding box center [445, 292] width 375 height 154
click at [481, 226] on textarea "House: 3 months behind ($550 monthly) (owe around 80k) Utilities: Vehicles: No …" at bounding box center [445, 292] width 375 height 154
click at [440, 230] on textarea "House: 3 months behind ($550 monthly) (owe around 80k) Utilities: Vehicles: No …" at bounding box center [445, 292] width 375 height 154
click at [504, 255] on textarea "House: 3 months behind ($550 monthly) (owe around 80k from 3 creditors) Utiliti…" at bounding box center [445, 292] width 375 height 154
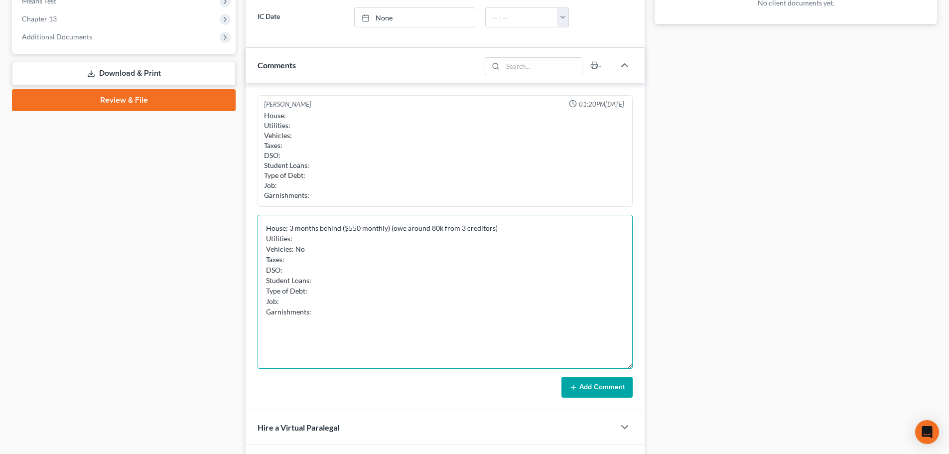
click at [501, 248] on textarea "House: 3 months behind ($550 monthly) (owe around 80k from 3 creditors) Utiliti…" at bounding box center [445, 292] width 375 height 154
click at [412, 244] on textarea "House: 3 months behind ($550 monthly) (owe around 80k from 3 creditors) Utiliti…" at bounding box center [445, 292] width 375 height 154
click at [412, 231] on textarea "House: 3 months behind ($550 monthly) (owe around 80k from 3 creditors) Utiliti…" at bounding box center [445, 292] width 375 height 154
click at [394, 244] on textarea "House: 3 months behind ($550 monthly) (owe around 80k from 3 creditors) Utiliti…" at bounding box center [445, 292] width 375 height 154
click at [397, 272] on textarea "House: 3 months behind ($550 monthly) (owe around 80k from 3 creditors) Utiliti…" at bounding box center [445, 292] width 375 height 154
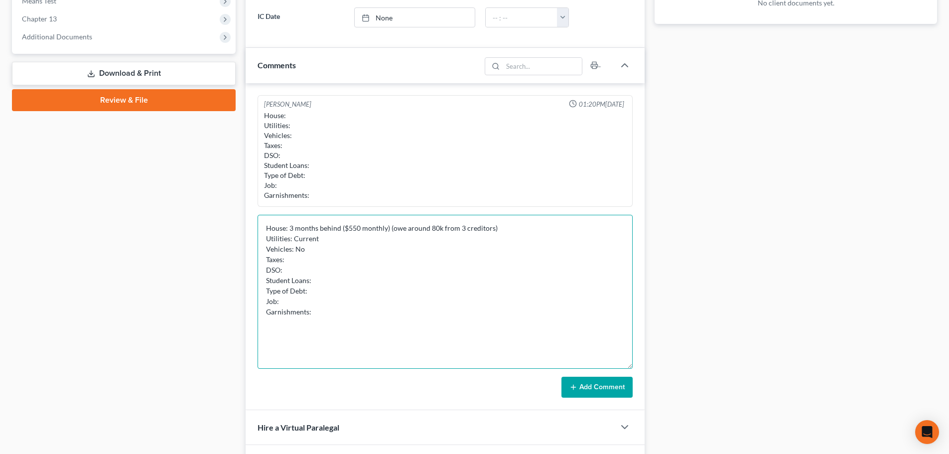
click at [399, 260] on textarea "House: 3 months behind ($550 monthly) (owe around 80k from 3 creditors) Utiliti…" at bounding box center [445, 292] width 375 height 154
click at [370, 267] on textarea "House: 3 months behind ($550 monthly) (owe around 80k from 3 creditors) Utiliti…" at bounding box center [445, 292] width 375 height 154
click at [352, 263] on textarea "House: 3 months behind ($550 monthly) (owe around 80k from 3 creditors) Utiliti…" at bounding box center [445, 292] width 375 height 154
click at [338, 271] on textarea "House: 3 months behind ($550 monthly) (owe around 80k from 3 creditors) Utiliti…" at bounding box center [445, 292] width 375 height 154
click at [337, 263] on textarea "House: 3 months behind ($550 monthly) (owe around 80k from 3 creditors) Utiliti…" at bounding box center [445, 292] width 375 height 154
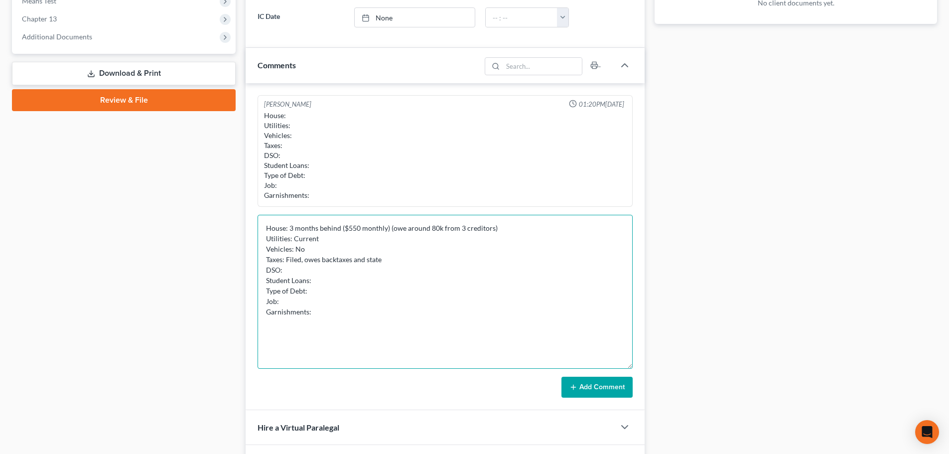
click at [333, 265] on textarea "House: 3 months behind ($550 monthly) (owe around 80k from 3 creditors) Utiliti…" at bounding box center [445, 292] width 375 height 154
click at [332, 269] on textarea "House: 3 months behind ($550 monthly) (owe around 80k from 3 creditors) Utiliti…" at bounding box center [445, 292] width 375 height 154
click at [330, 310] on textarea "House: 3 months behind ($550 monthly) (owe around 80k from 3 creditors) Utiliti…" at bounding box center [445, 292] width 375 height 154
click at [343, 298] on textarea "House: 3 months behind ($550 monthly) (owe around 80k from 3 creditors) Utiliti…" at bounding box center [445, 292] width 375 height 154
click at [352, 287] on textarea "House: 3 months behind ($550 monthly) (owe around 80k from 3 creditors) Utiliti…" at bounding box center [445, 292] width 375 height 154
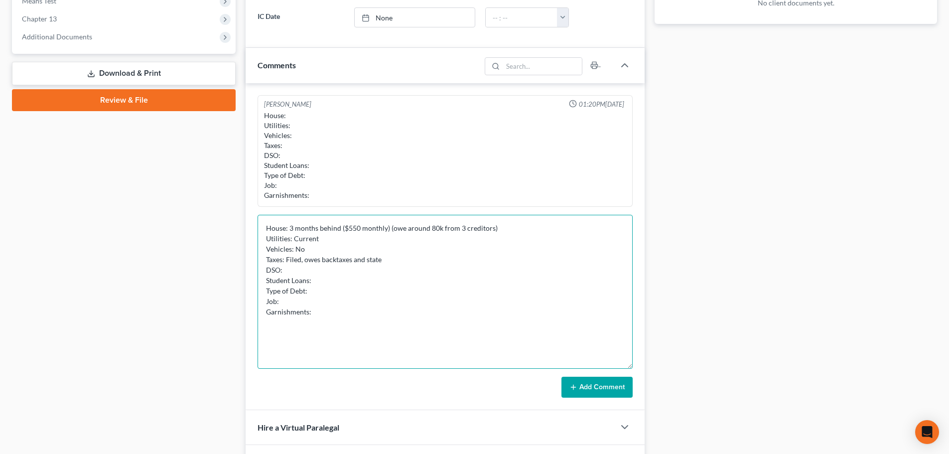
click at [360, 275] on textarea "House: 3 months behind ($550 monthly) (owe around 80k from 3 creditors) Utiliti…" at bounding box center [445, 292] width 375 height 154
click at [353, 279] on textarea "House: 3 months behind ($550 monthly) (owe around 80k from 3 creditors) Utiliti…" at bounding box center [445, 292] width 375 height 154
click at [344, 267] on textarea "House: 3 months behind ($550 monthly) (owe around 80k from 3 creditors) Utiliti…" at bounding box center [445, 292] width 375 height 154
click at [340, 256] on textarea "House: 3 months behind ($550 monthly) (owe around 80k from 3 creditors) Utiliti…" at bounding box center [445, 292] width 375 height 154
drag, startPoint x: 340, startPoint y: 256, endPoint x: 382, endPoint y: 287, distance: 52.1
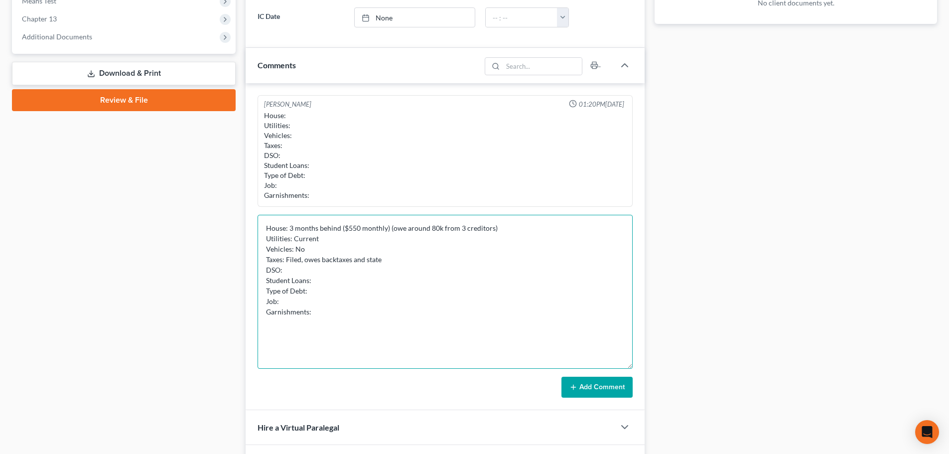
click at [375, 344] on textarea "House: 3 months behind ($550 monthly) (owe around 80k from 3 creditors) Utiliti…" at bounding box center [445, 292] width 375 height 154
click at [383, 279] on textarea "House: 3 months behind ($550 monthly) (owe around 80k from 3 creditors) Utiliti…" at bounding box center [445, 292] width 375 height 154
click at [331, 271] on textarea "House: 3 months behind ($550 monthly) (owe around 80k from 3 creditors) Utiliti…" at bounding box center [445, 292] width 375 height 154
click at [343, 257] on textarea "House: 3 months behind ($550 monthly) (owe around 80k from 3 creditors) Utiliti…" at bounding box center [445, 292] width 375 height 154
click at [326, 275] on textarea "House: 3 months behind ($550 monthly) (owe around 80k from 3 creditors) Utiliti…" at bounding box center [445, 292] width 375 height 154
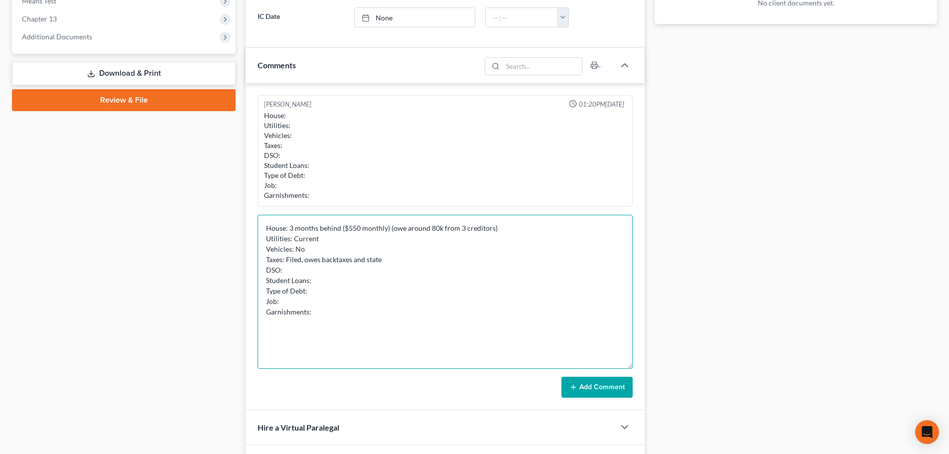
click at [353, 284] on textarea "House: 3 months behind ($550 monthly) (owe around 80k from 3 creditors) Utiliti…" at bounding box center [445, 292] width 375 height 154
click at [371, 290] on textarea "House: 3 months behind ($550 monthly) (owe around 80k from 3 creditors) Utiliti…" at bounding box center [445, 292] width 375 height 154
click at [377, 298] on textarea "House: 3 months behind ($550 monthly) (owe around 80k from 3 creditors) Utiliti…" at bounding box center [445, 292] width 375 height 154
click at [376, 317] on textarea "House: 3 months behind ($550 monthly) (owe around 80k from 3 creditors) Utiliti…" at bounding box center [445, 292] width 375 height 154
click at [369, 279] on textarea "House: 3 months behind ($550 monthly) (owe around 80k from 3 creditors) Utiliti…" at bounding box center [445, 292] width 375 height 154
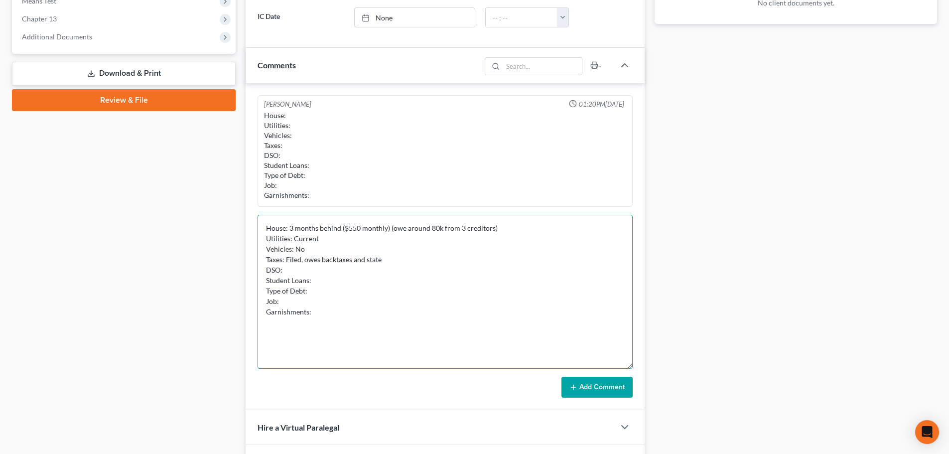
click at [383, 274] on textarea "House: 3 months behind ($550 monthly) (owe around 80k from 3 creditors) Utiliti…" at bounding box center [445, 292] width 375 height 154
click at [354, 291] on textarea "House: 3 months behind ($550 monthly) (owe around 80k from 3 creditors) Utiliti…" at bounding box center [445, 292] width 375 height 154
click at [361, 284] on textarea "House: 3 months behind ($550 monthly) (owe around 80k from 3 creditors) Utiliti…" at bounding box center [445, 292] width 375 height 154
click at [336, 291] on textarea "House: 3 months behind ($550 monthly) (owe around 80k from 3 creditors) Utiliti…" at bounding box center [445, 292] width 375 height 154
click at [333, 300] on textarea "House: 3 months behind ($550 monthly) (owe around 80k from 3 creditors) Utiliti…" at bounding box center [445, 292] width 375 height 154
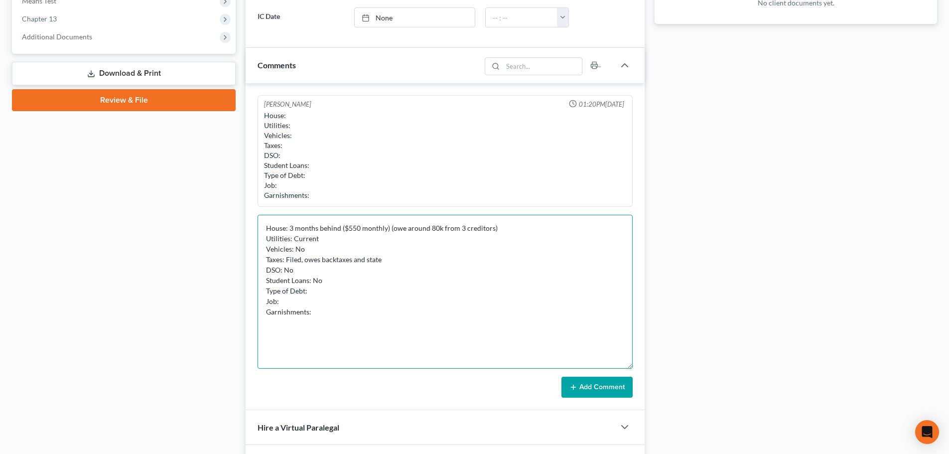
click at [344, 294] on textarea "House: 3 months behind ($550 monthly) (owe around 80k from 3 creditors) Utiliti…" at bounding box center [445, 292] width 375 height 154
click at [374, 301] on textarea "House: 3 months behind ($550 monthly) (owe around 80k from 3 creditors) Utiliti…" at bounding box center [445, 292] width 375 height 154
click at [395, 314] on textarea "House: 3 months behind ($550 monthly) (owe around 80k from 3 creditors) Utiliti…" at bounding box center [445, 292] width 375 height 154
click at [414, 291] on textarea "House: 3 months behind ($550 monthly) (owe around 80k from 3 creditors) Utiliti…" at bounding box center [445, 292] width 375 height 154
click at [391, 302] on textarea "House: 3 months behind ($550 monthly) (owe around 80k from 3 creditors) Utiliti…" at bounding box center [445, 292] width 375 height 154
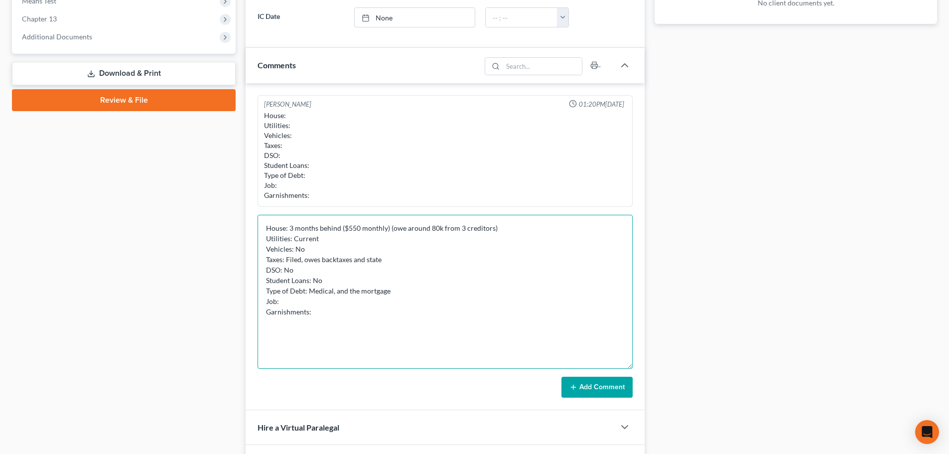
click at [305, 304] on textarea "House: 3 months behind ($550 monthly) (owe around 80k from 3 creditors) Utiliti…" at bounding box center [445, 292] width 375 height 154
click at [333, 316] on textarea "House: 3 months behind ($550 monthly) (owe around 80k from 3 creditors) Utiliti…" at bounding box center [445, 292] width 375 height 154
click at [324, 305] on textarea "House: 3 months behind ($550 monthly) (owe around 80k from 3 creditors) Utiliti…" at bounding box center [445, 292] width 375 height 154
click at [316, 314] on textarea "House: 3 months behind ($550 monthly) (owe around 80k from 3 creditors) Utiliti…" at bounding box center [445, 292] width 375 height 154
click at [361, 302] on textarea "House: 3 months behind ($550 monthly) (owe around 80k from 3 creditors) Utiliti…" at bounding box center [445, 292] width 375 height 154
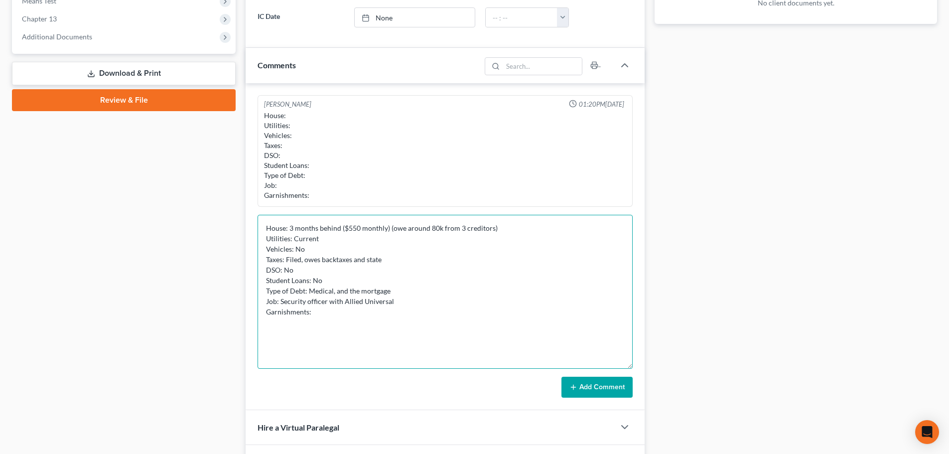
click at [357, 316] on textarea "House: 3 months behind ($550 monthly) (owe around 80k from 3 creditors) Utiliti…" at bounding box center [445, 292] width 375 height 154
click at [545, 328] on textarea "House: 3 months behind ($550 monthly) (owe around 80k from 3 creditors) Utiliti…" at bounding box center [445, 292] width 375 height 154
click at [429, 327] on textarea "House: 3 months behind ($550 monthly) (owe around 80k from 3 creditors) Utiliti…" at bounding box center [445, 292] width 375 height 154
click at [396, 311] on textarea "House: 3 months behind ($550 monthly) (owe around 80k from 3 creditors) Utiliti…" at bounding box center [445, 292] width 375 height 154
click at [427, 302] on textarea "House: 3 months behind ($550 monthly) (owe around 80k from 3 creditors) Utiliti…" at bounding box center [445, 292] width 375 height 154
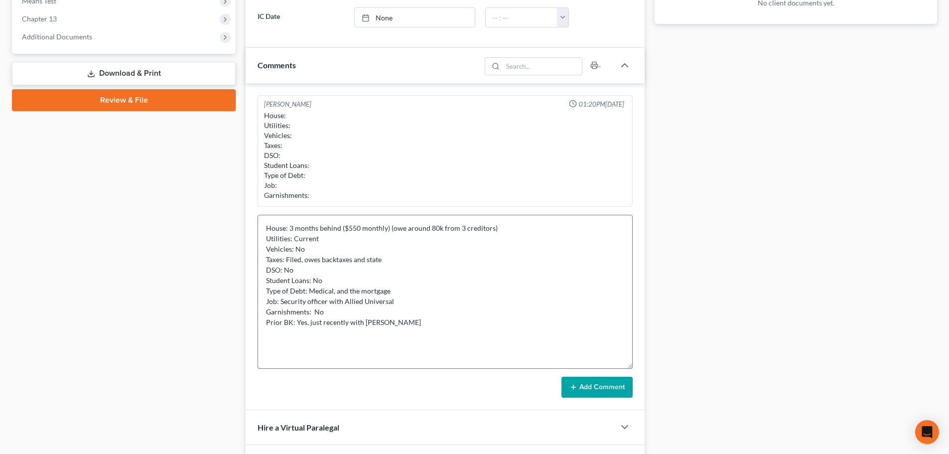
click at [410, 328] on textarea "House: 3 months behind ($550 monthly) (owe around 80k from 3 creditors) Utiliti…" at bounding box center [445, 292] width 375 height 154
type textarea "House: 3 months behind ($550 monthly) (owe around 80k from 3 creditors) Utiliti…"
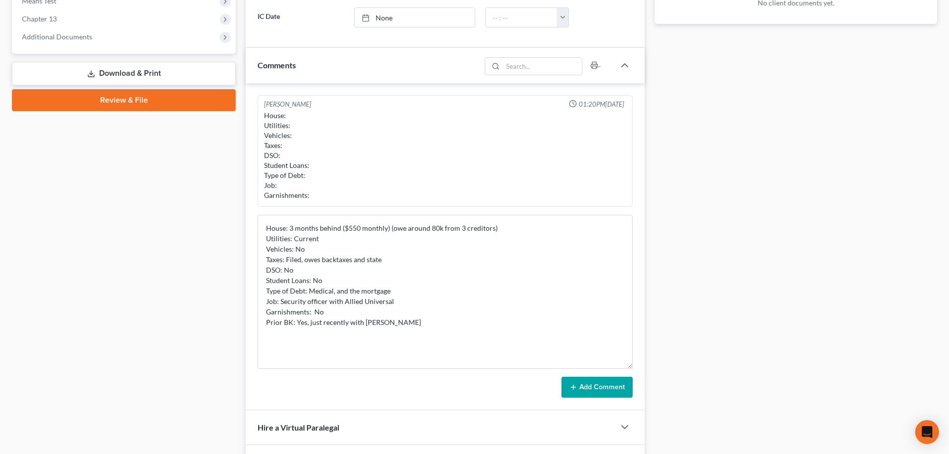
click at [595, 384] on button "Add Comment" at bounding box center [597, 387] width 71 height 21
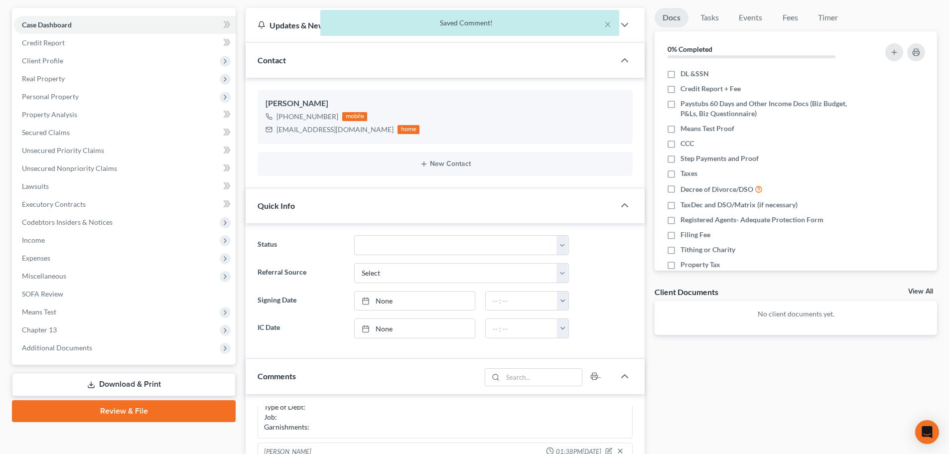
scroll to position [0, 0]
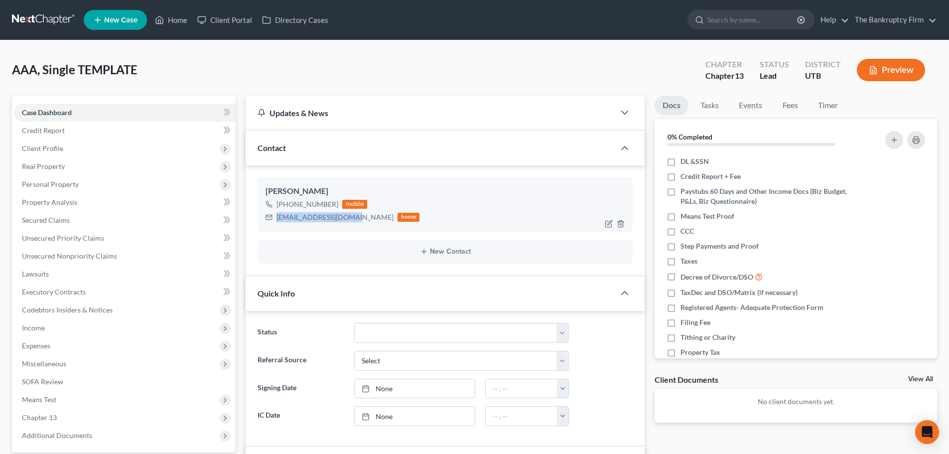
drag, startPoint x: 277, startPoint y: 217, endPoint x: 351, endPoint y: 216, distance: 74.8
click at [351, 216] on div "[EMAIL_ADDRESS][DOMAIN_NAME]" at bounding box center [335, 217] width 117 height 10
copy div "[EMAIL_ADDRESS][DOMAIN_NAME]"
drag, startPoint x: 287, startPoint y: 205, endPoint x: 334, endPoint y: 205, distance: 47.4
click at [334, 205] on div "[PHONE_NUMBER]" at bounding box center [308, 204] width 62 height 10
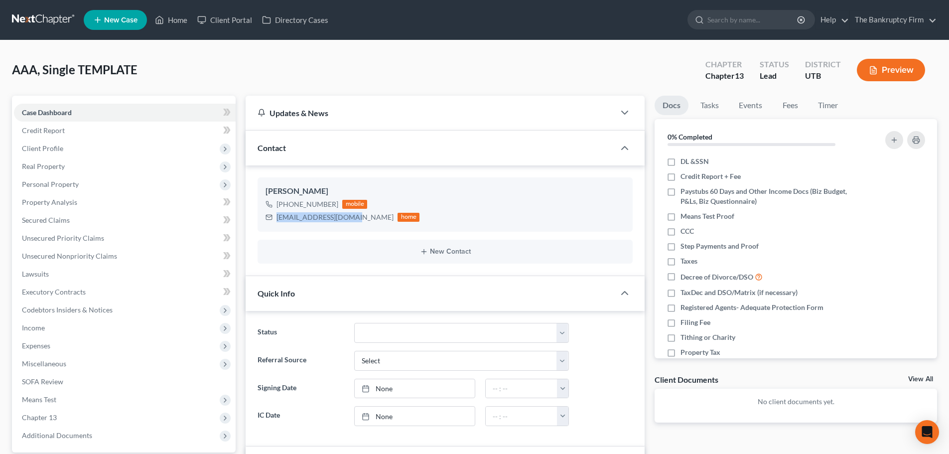
copy div "[PHONE_NUMBER]"
click at [102, 144] on span "Client Profile" at bounding box center [125, 149] width 222 height 18
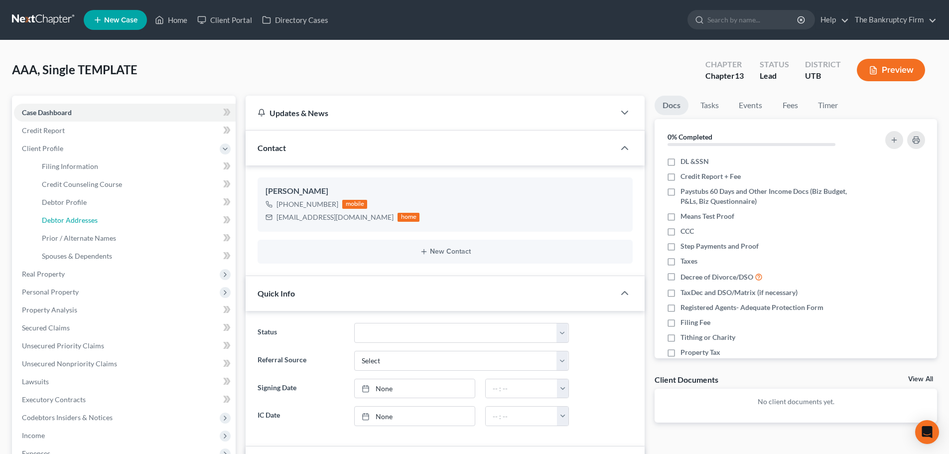
click at [71, 220] on span "Debtor Addresses" at bounding box center [70, 220] width 56 height 8
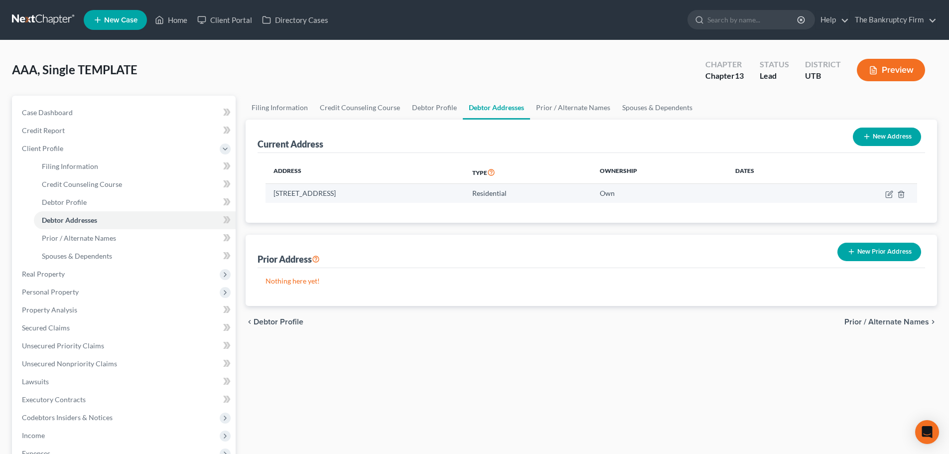
drag, startPoint x: 272, startPoint y: 197, endPoint x: 403, endPoint y: 193, distance: 130.7
click at [403, 193] on td "[STREET_ADDRESS]" at bounding box center [365, 193] width 199 height 19
copy td "[STREET_ADDRESS]"
click at [389, 179] on th "Address" at bounding box center [365, 172] width 199 height 23
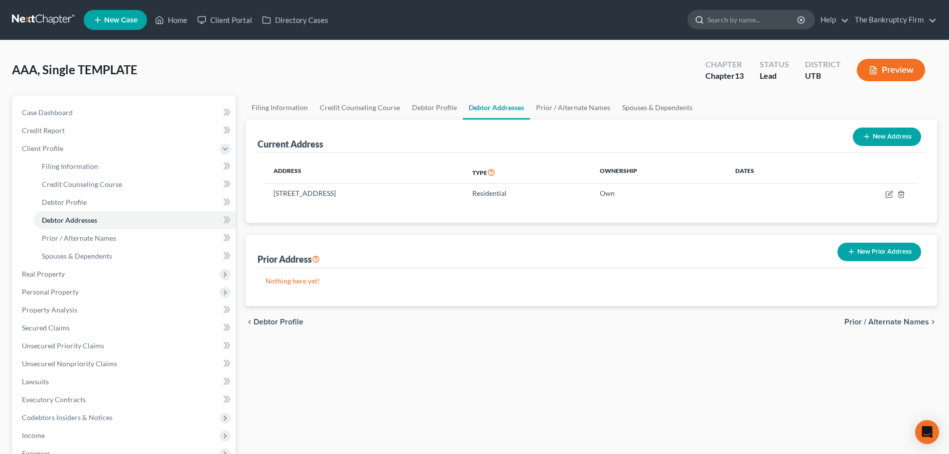
click at [756, 20] on input "search" at bounding box center [753, 19] width 91 height 18
type input "[PERSON_NAME]"
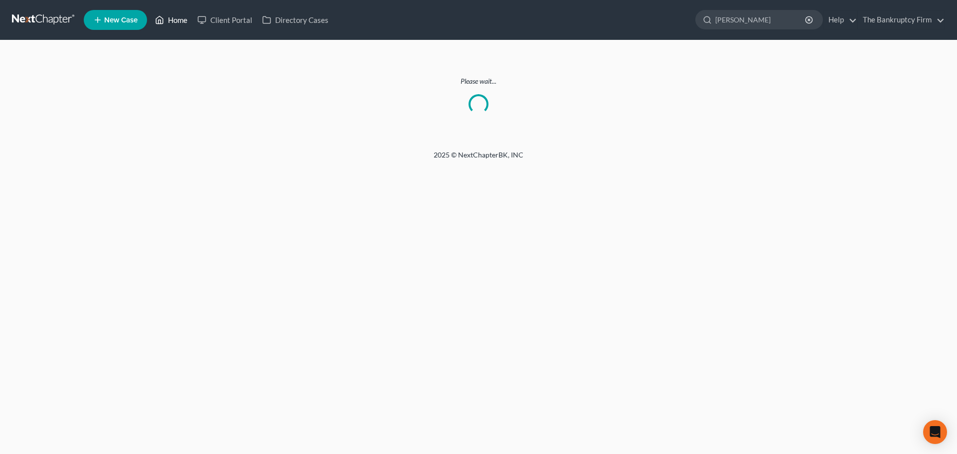
click at [180, 17] on link "Home" at bounding box center [171, 20] width 42 height 18
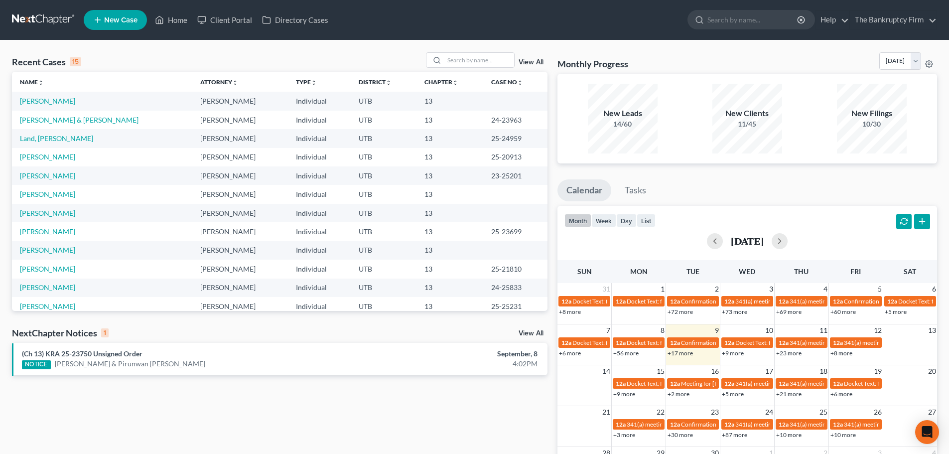
click at [537, 63] on link "View All" at bounding box center [531, 62] width 25 height 7
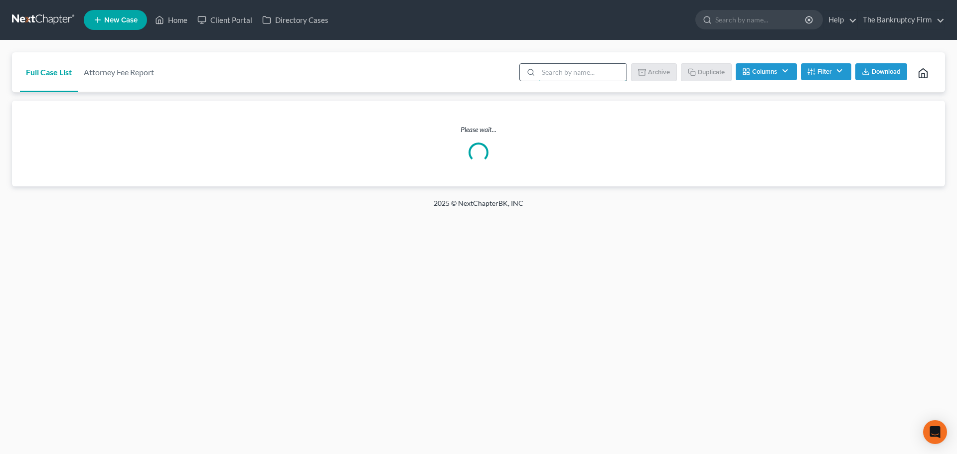
click at [600, 65] on input "search" at bounding box center [582, 72] width 88 height 17
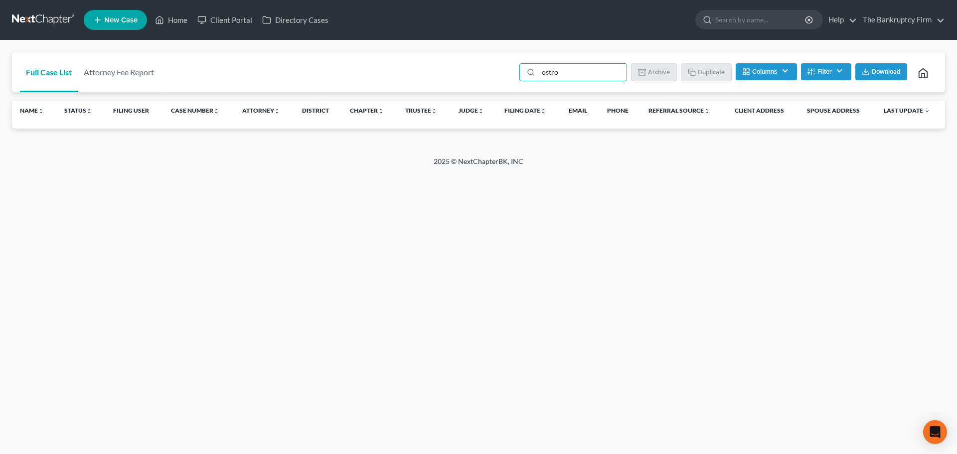
type input "[PERSON_NAME]"
click at [566, 77] on input "[PERSON_NAME]" at bounding box center [582, 72] width 88 height 17
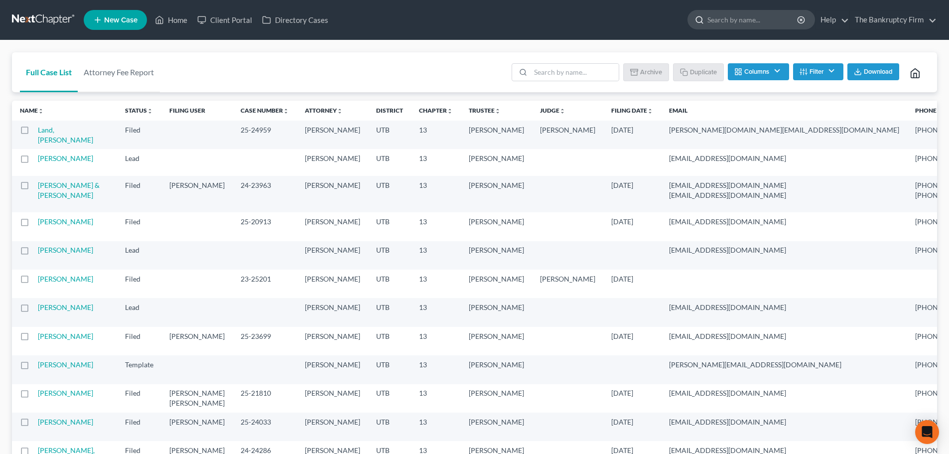
click at [767, 26] on input "search" at bounding box center [753, 19] width 91 height 18
type input "[PERSON_NAME]"
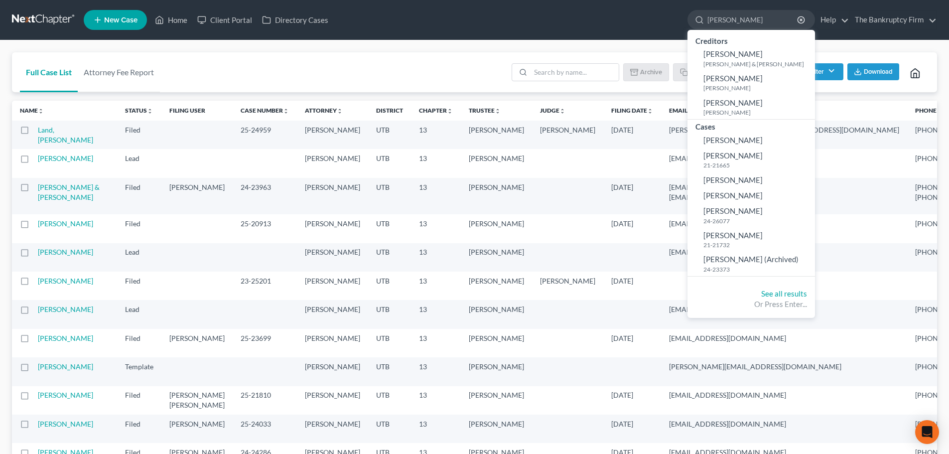
click at [224, 91] on div "Full Case List Attorney Fee Report Batch Download Archive Un-archive Duplicate …" at bounding box center [475, 72] width 926 height 40
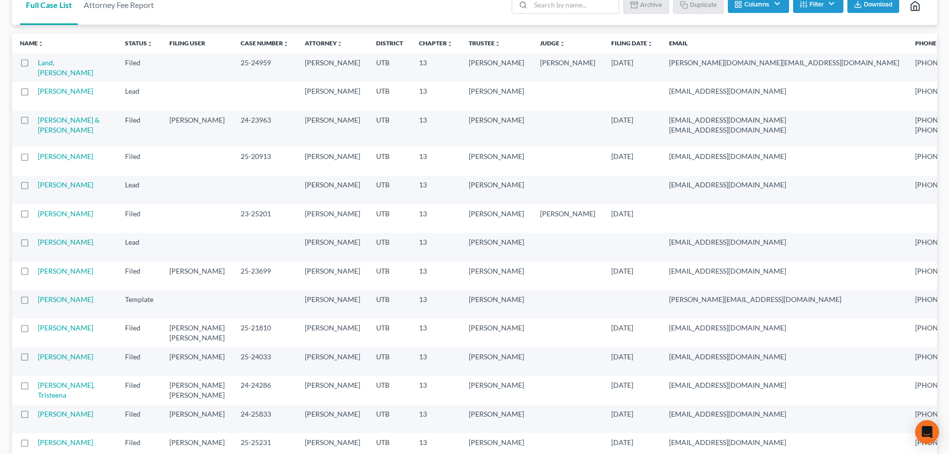
scroll to position [50, 0]
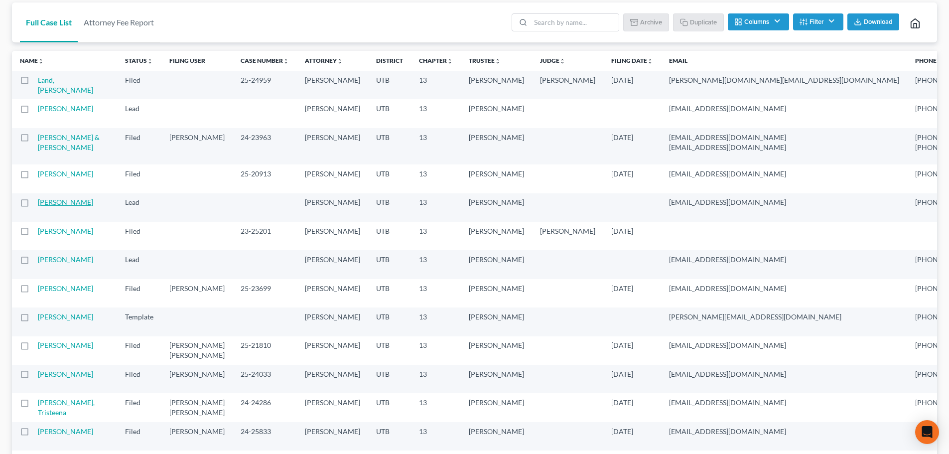
click at [54, 206] on link "[PERSON_NAME]" at bounding box center [65, 202] width 55 height 8
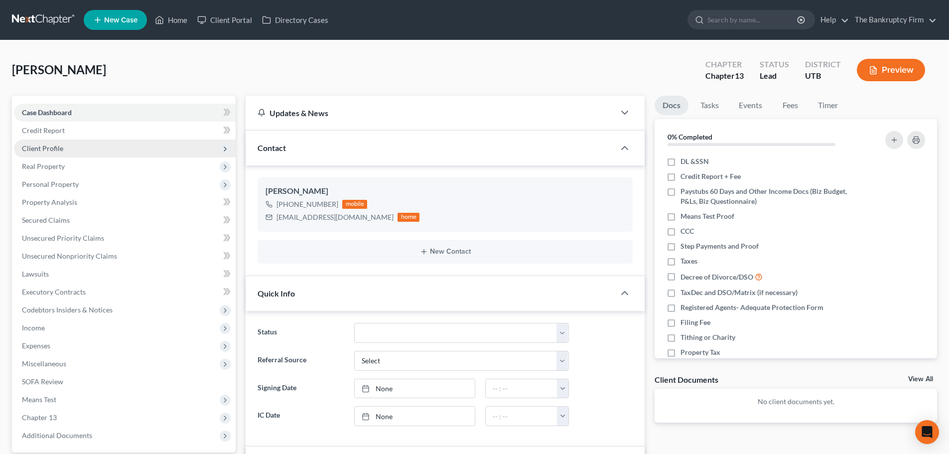
click at [97, 142] on span "Client Profile" at bounding box center [125, 149] width 222 height 18
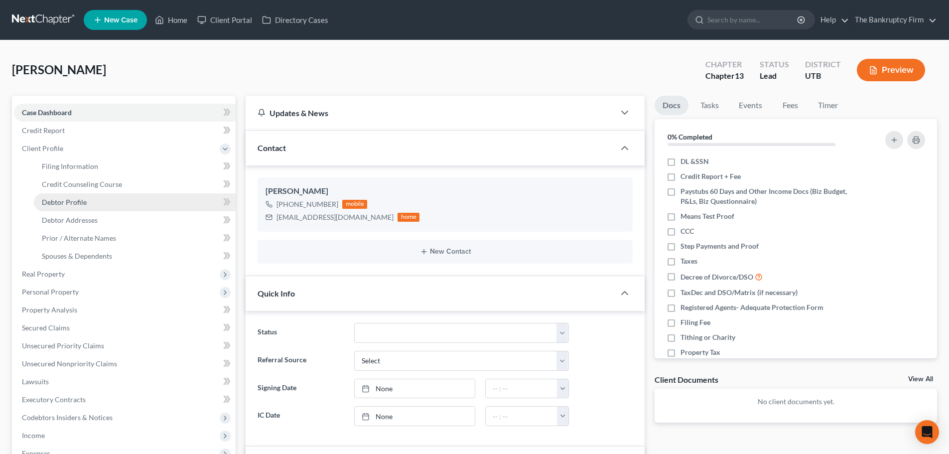
click at [92, 201] on link "Debtor Profile" at bounding box center [135, 202] width 202 height 18
select select "0"
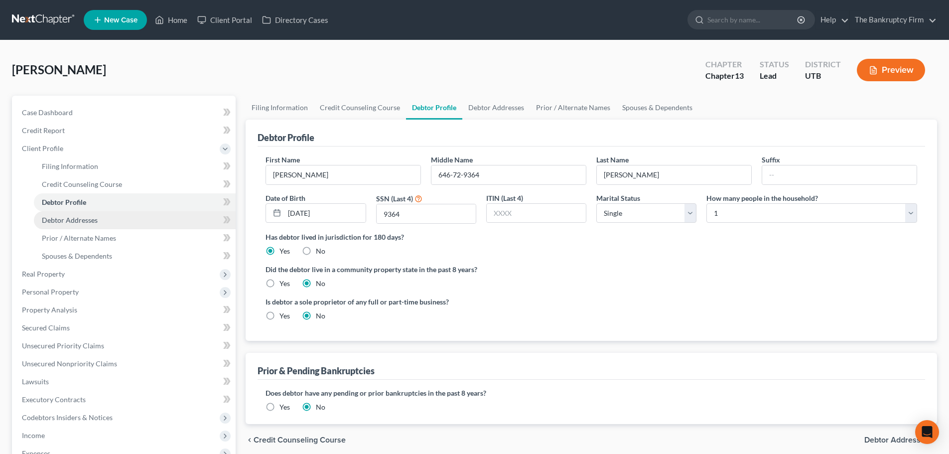
click at [107, 218] on link "Debtor Addresses" at bounding box center [135, 220] width 202 height 18
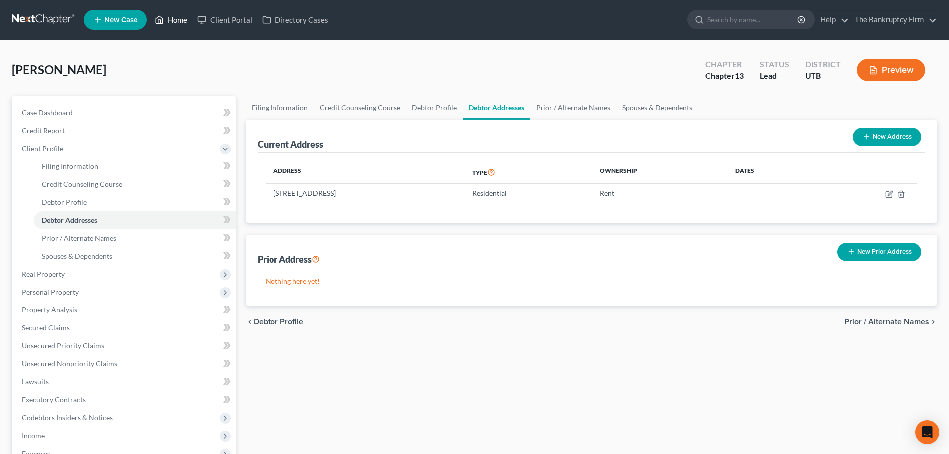
click at [167, 25] on link "Home" at bounding box center [171, 20] width 42 height 18
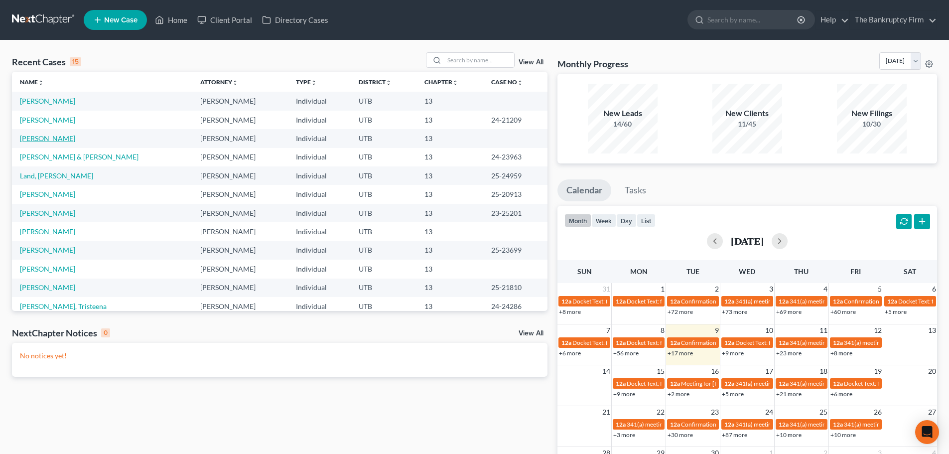
click at [50, 140] on link "[PERSON_NAME]" at bounding box center [47, 138] width 55 height 8
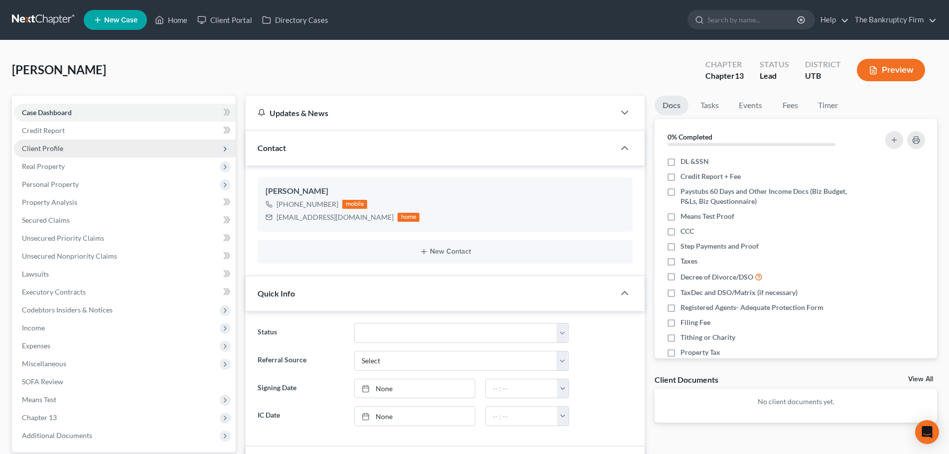
scroll to position [79, 0]
click at [101, 153] on span "Client Profile" at bounding box center [125, 149] width 222 height 18
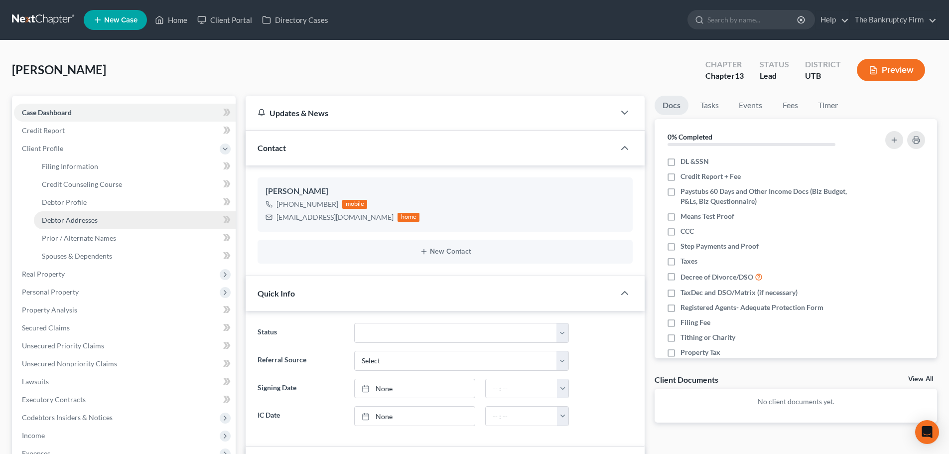
click at [89, 216] on span "Debtor Addresses" at bounding box center [70, 220] width 56 height 8
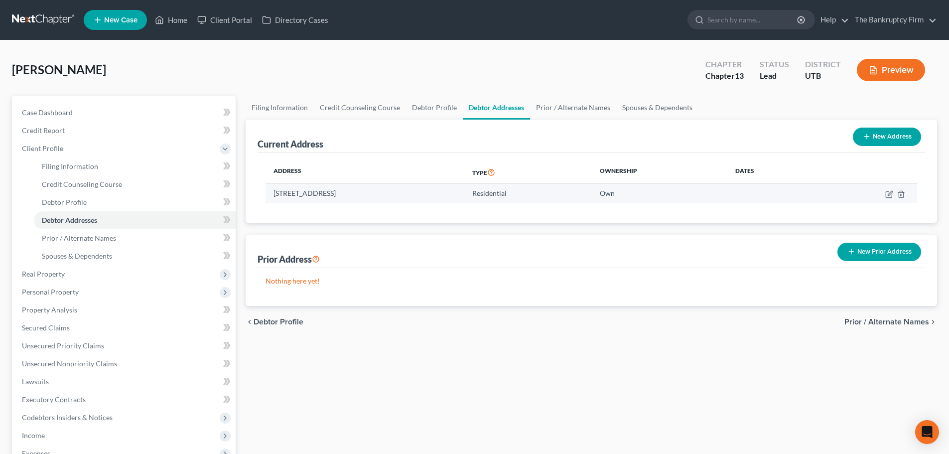
drag, startPoint x: 268, startPoint y: 192, endPoint x: 406, endPoint y: 192, distance: 138.1
click at [406, 192] on td "[STREET_ADDRESS]" at bounding box center [365, 193] width 199 height 19
click at [288, 233] on div "Current Address New Address Address Type Ownership Dates [STREET_ADDRESS] Resid…" at bounding box center [592, 213] width 692 height 186
click at [171, 16] on link "Home" at bounding box center [171, 20] width 42 height 18
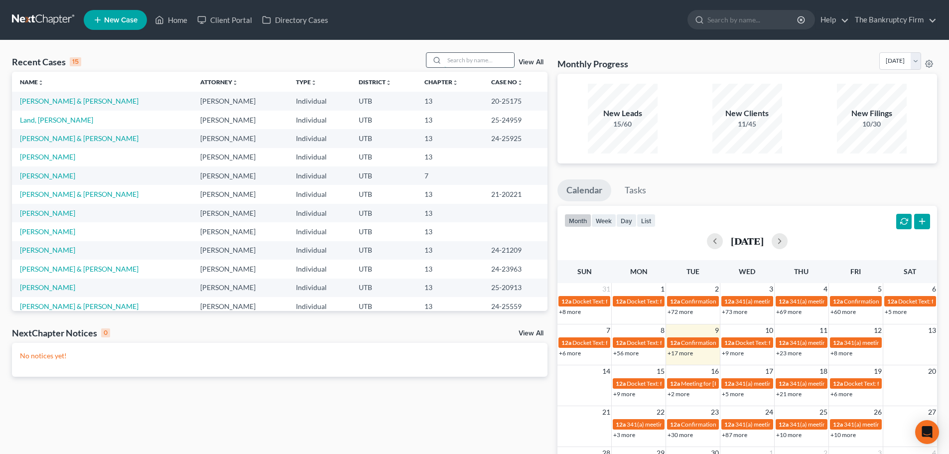
click at [502, 62] on input "search" at bounding box center [480, 60] width 70 height 14
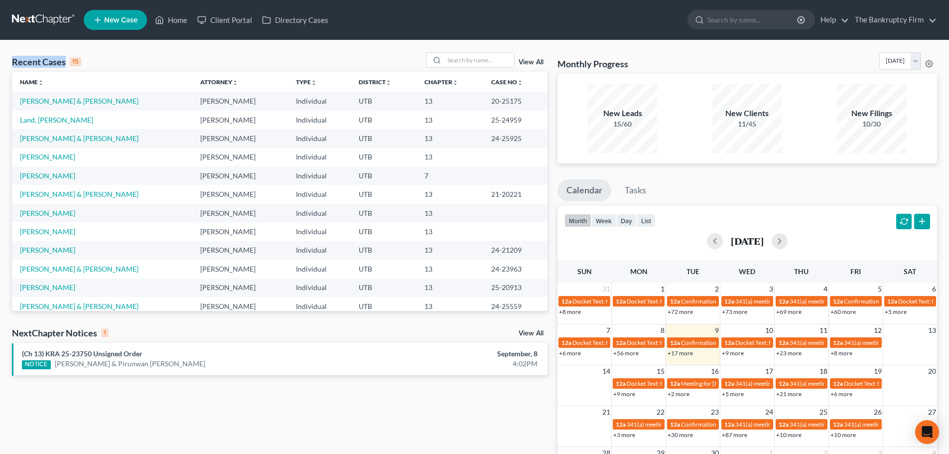
drag, startPoint x: 64, startPoint y: 65, endPoint x: 0, endPoint y: 65, distance: 63.8
click at [0, 65] on div "Recent Cases 15 View All Name unfold_more expand_more expand_less Attorney unfo…" at bounding box center [474, 298] width 949 height 517
click at [129, 53] on div "Recent Cases 15 View All" at bounding box center [280, 61] width 536 height 19
click at [163, 18] on icon at bounding box center [159, 20] width 9 height 12
click at [183, 19] on link "Home" at bounding box center [171, 20] width 42 height 18
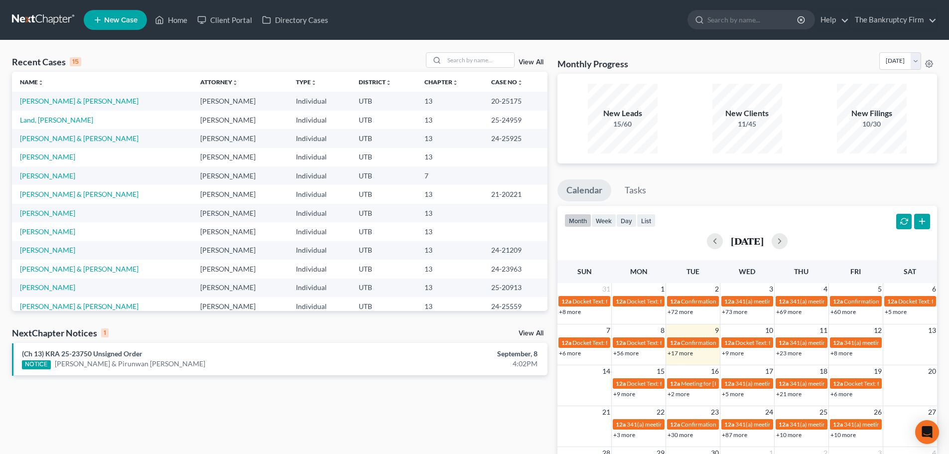
click at [533, 61] on link "View All" at bounding box center [531, 62] width 25 height 7
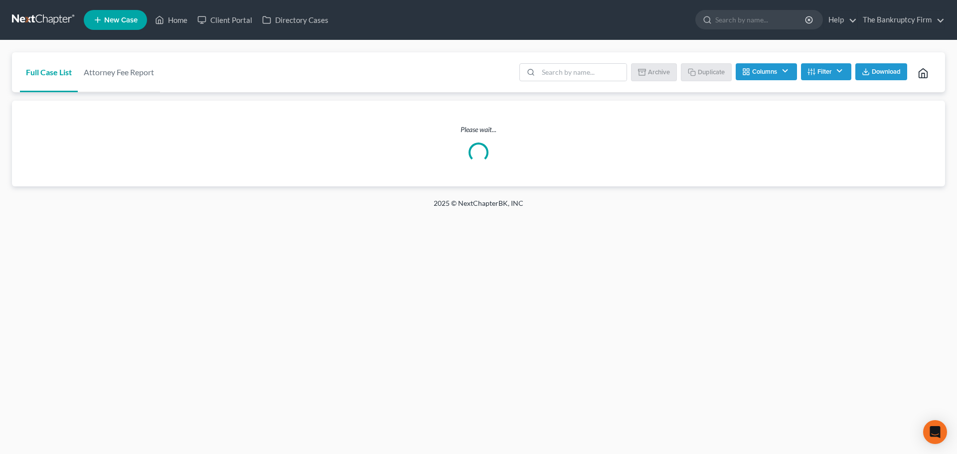
click at [560, 63] on ul "Batch Download Archive Un-archive Duplicate Columns Attorney Case Number Area O…" at bounding box center [727, 73] width 420 height 24
click at [563, 66] on input "search" at bounding box center [582, 72] width 88 height 17
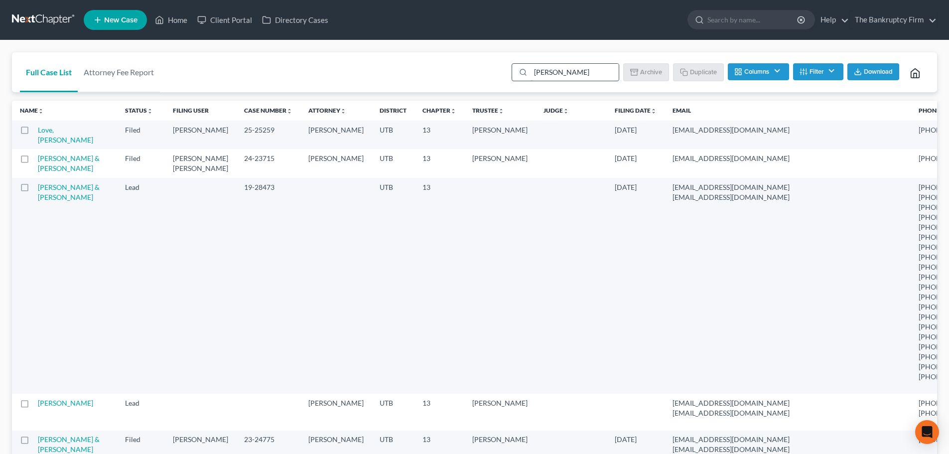
click at [568, 68] on input "[PERSON_NAME]" at bounding box center [575, 72] width 88 height 17
type input "n"
type input "[PERSON_NAME]"
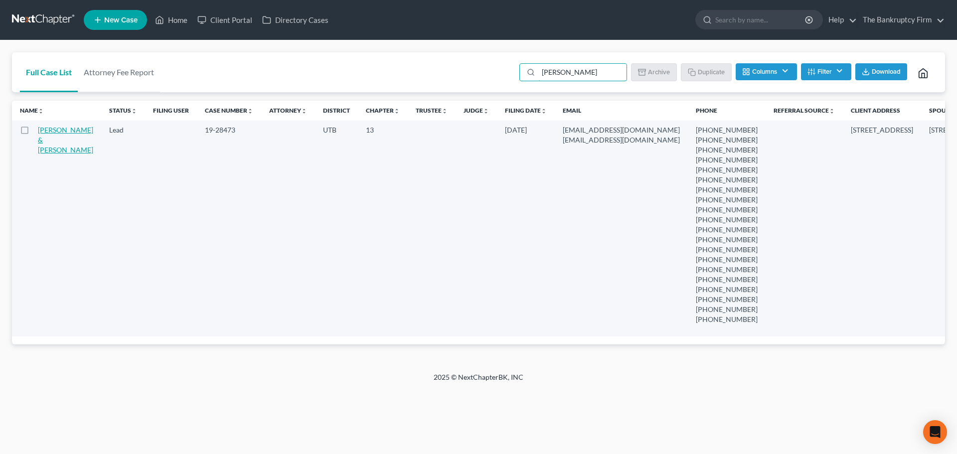
click at [47, 136] on link "[PERSON_NAME] & [PERSON_NAME]" at bounding box center [65, 140] width 55 height 28
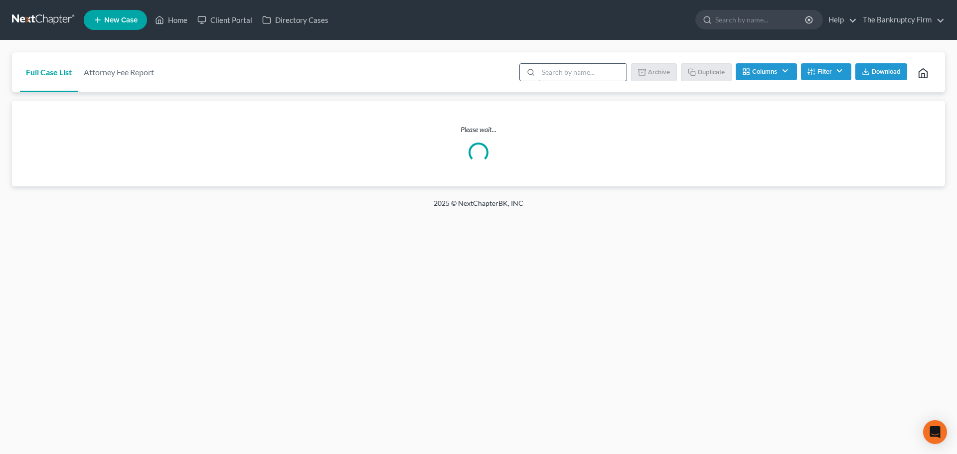
click at [556, 72] on input "search" at bounding box center [582, 72] width 88 height 17
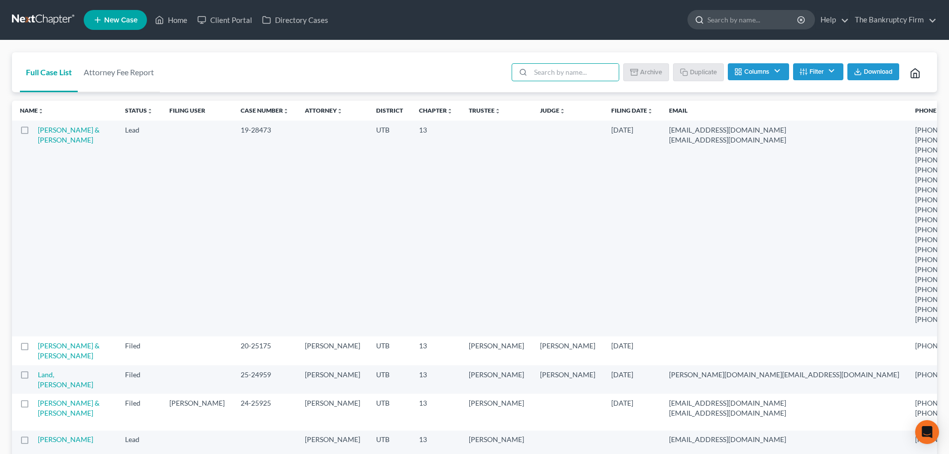
click at [736, 22] on input "search" at bounding box center [753, 19] width 91 height 18
type input "m"
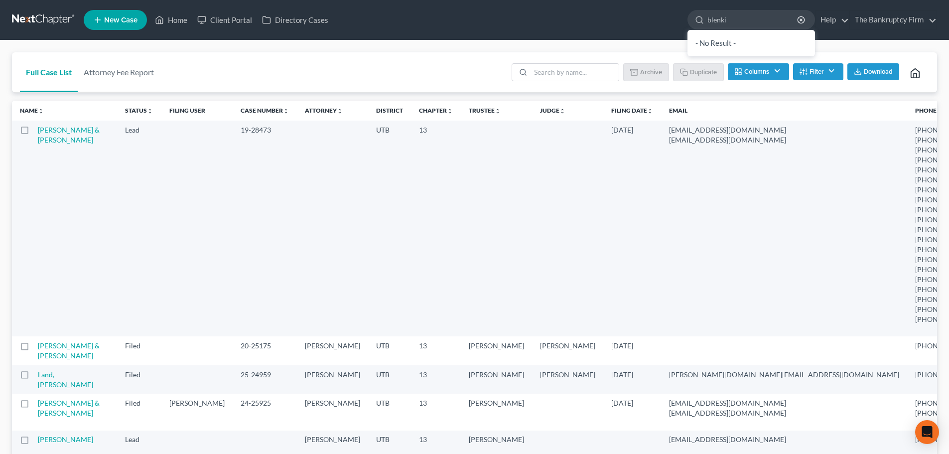
type input "blenkin"
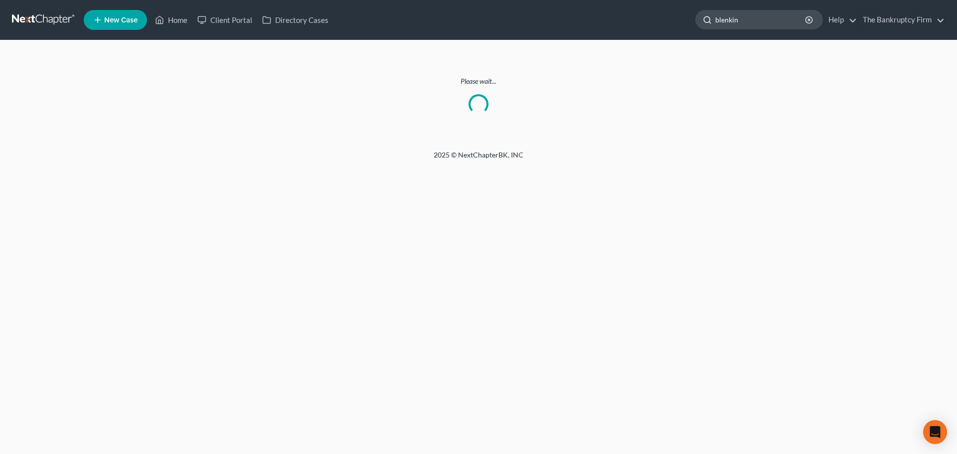
click at [741, 26] on input "blenkin" at bounding box center [760, 19] width 91 height 18
click at [178, 22] on link "Home" at bounding box center [171, 20] width 42 height 18
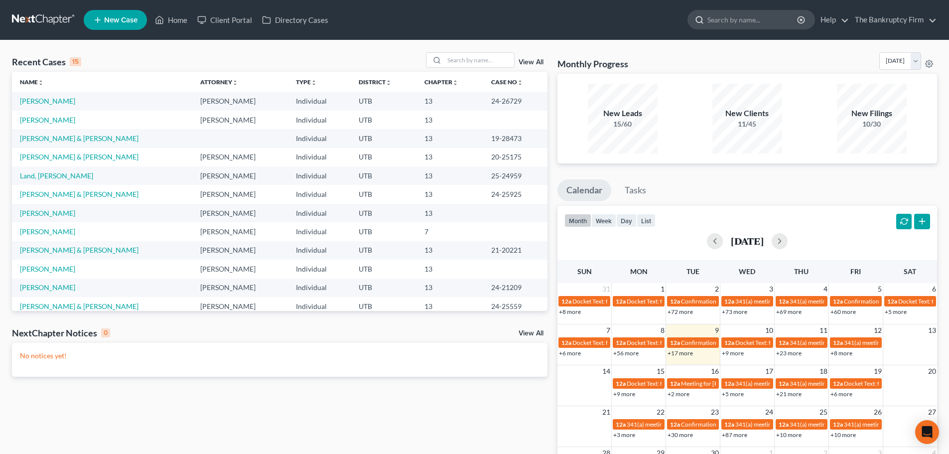
click at [739, 25] on input "search" at bounding box center [753, 19] width 91 height 18
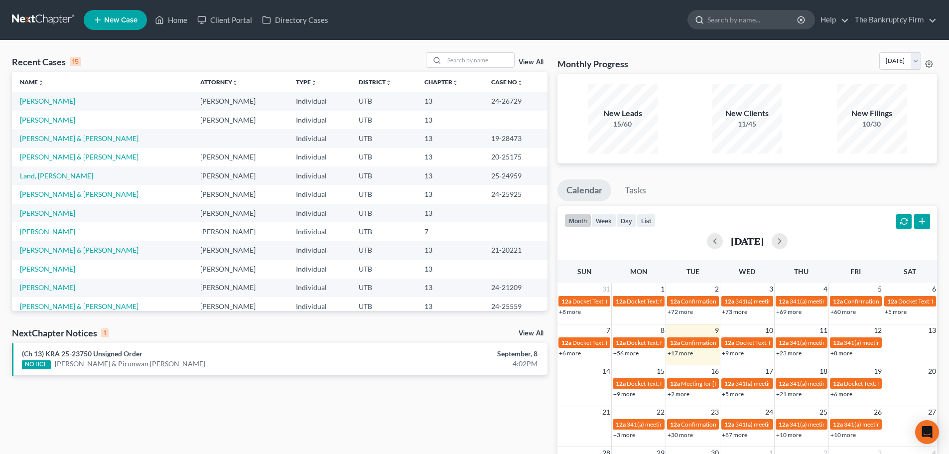
click at [748, 16] on input "search" at bounding box center [753, 19] width 91 height 18
type input "blenkinsop"
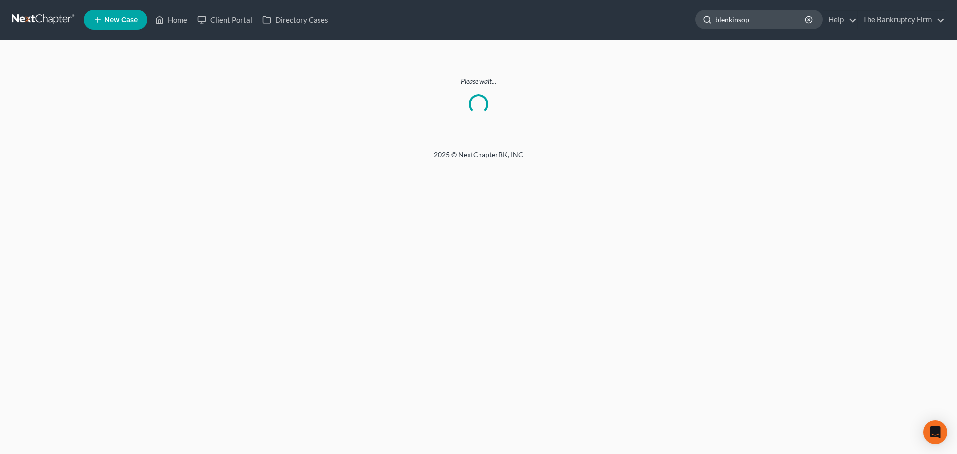
click at [781, 14] on input "blenkinsop" at bounding box center [760, 19] width 91 height 18
click at [484, 108] on div at bounding box center [479, 104] width 28 height 28
click at [222, 23] on link "Client Portal" at bounding box center [224, 20] width 65 height 18
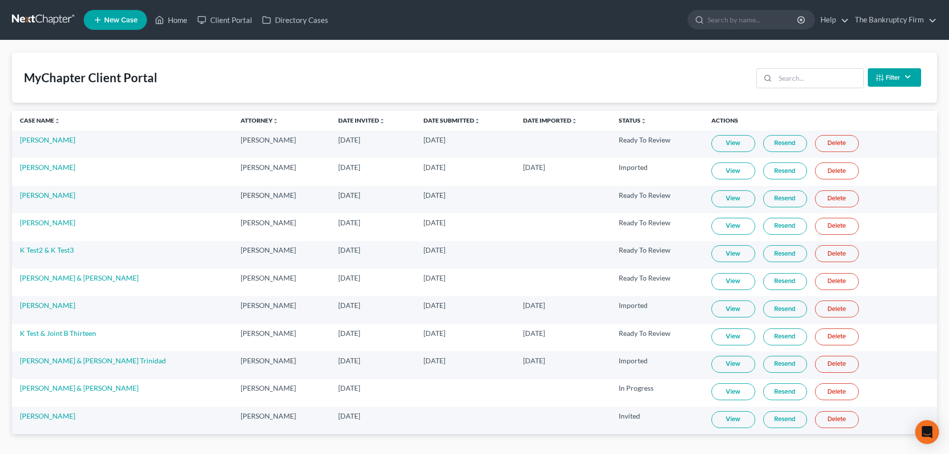
click at [810, 88] on div "Filter Status Filter... Invited In Progress Ready To Review Reviewed Imported S…" at bounding box center [839, 77] width 173 height 26
click at [177, 15] on link "Home" at bounding box center [171, 20] width 42 height 18
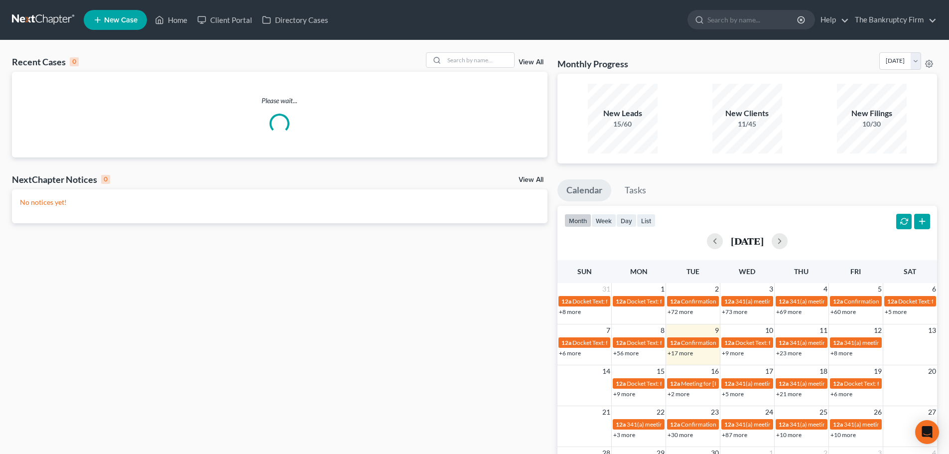
click at [536, 60] on link "View All" at bounding box center [531, 62] width 25 height 7
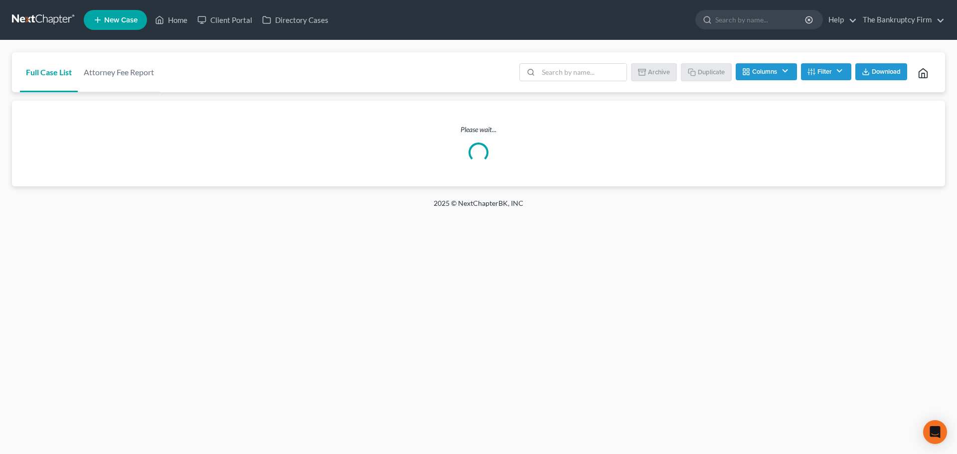
click at [825, 73] on button "Filter" at bounding box center [826, 71] width 50 height 17
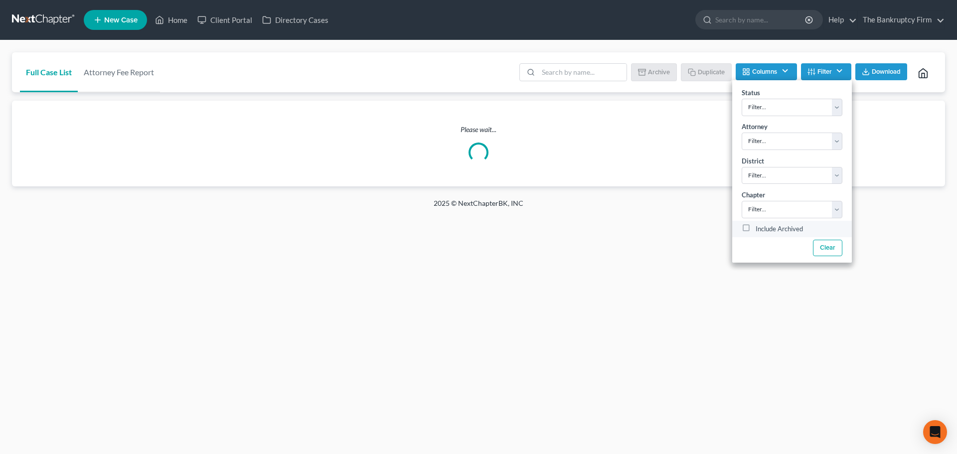
click at [758, 229] on label "Include Archived" at bounding box center [779, 229] width 47 height 12
click at [760, 229] on input "Include Archived" at bounding box center [763, 226] width 6 height 6
checkbox input "true"
click at [556, 77] on input "search" at bounding box center [582, 72] width 88 height 17
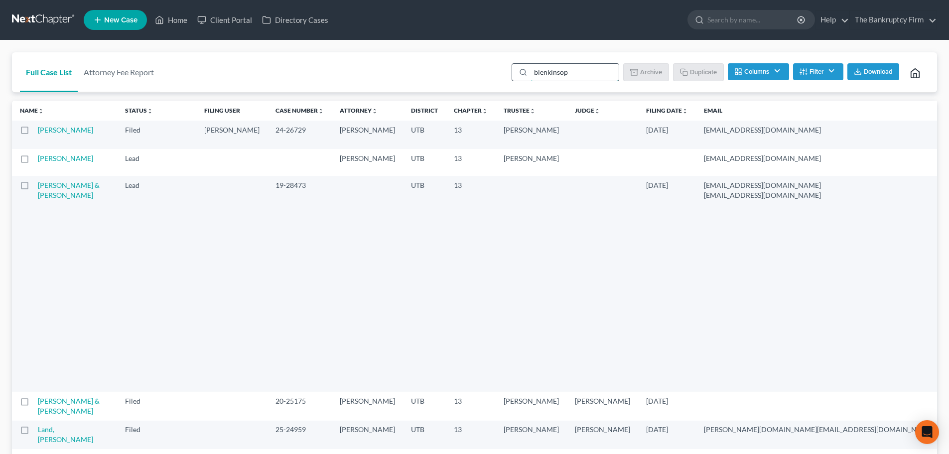
click at [597, 80] on input "blenkinsop" at bounding box center [575, 72] width 88 height 17
type input "blenkinso"
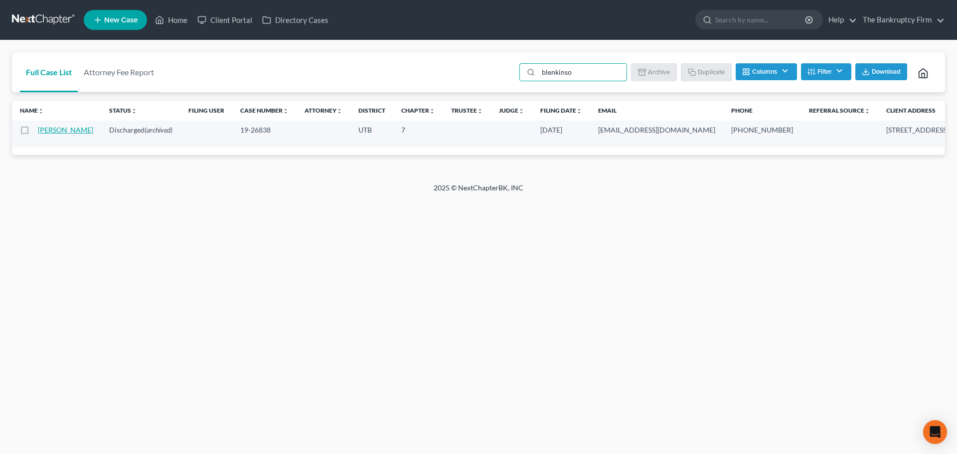
click at [52, 134] on link "[PERSON_NAME]" at bounding box center [65, 130] width 55 height 8
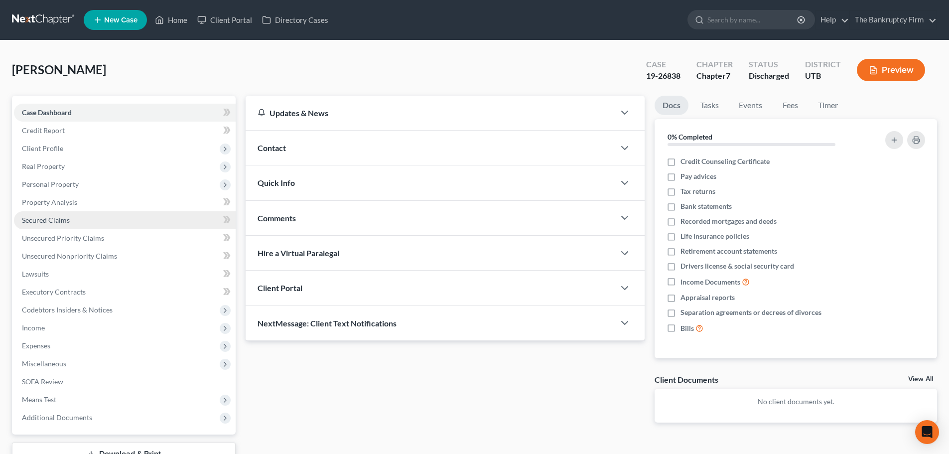
click at [114, 219] on link "Secured Claims" at bounding box center [125, 220] width 222 height 18
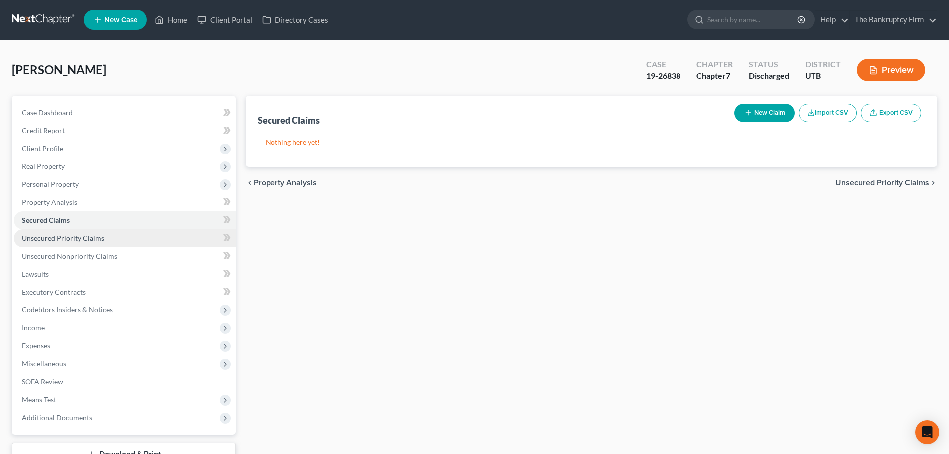
click at [149, 237] on link "Unsecured Priority Claims" at bounding box center [125, 238] width 222 height 18
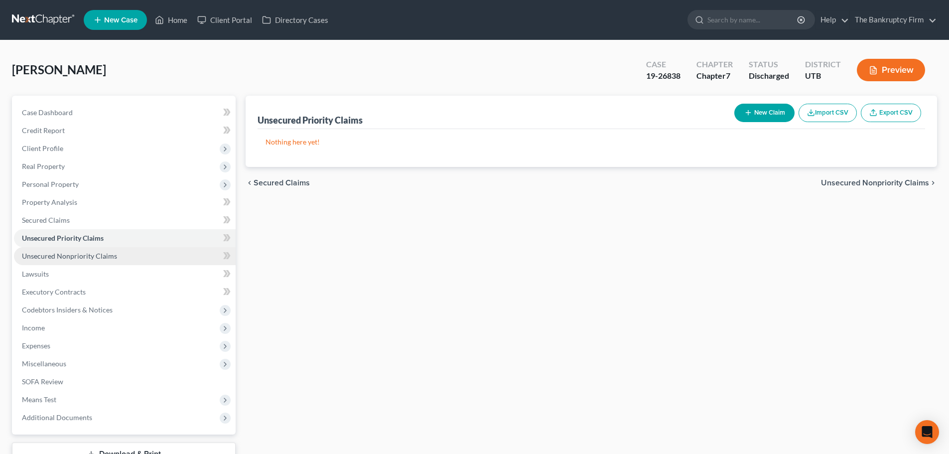
click at [144, 253] on link "Unsecured Nonpriority Claims" at bounding box center [125, 256] width 222 height 18
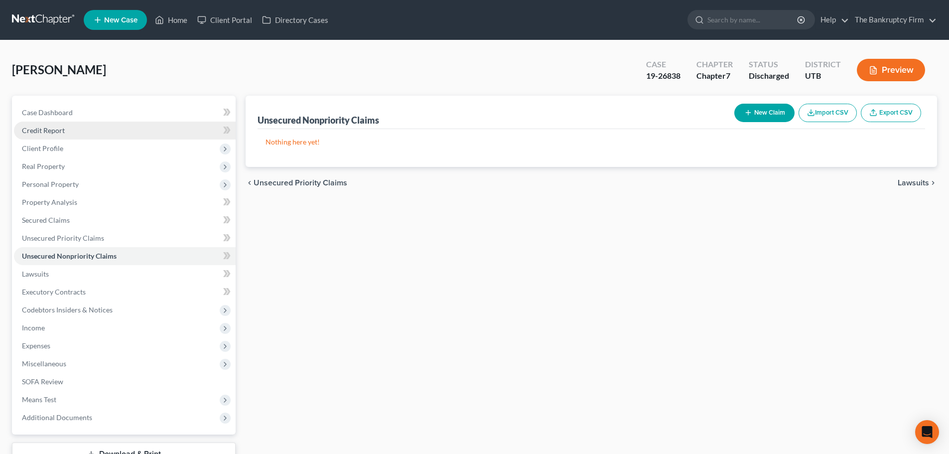
click at [136, 134] on link "Credit Report" at bounding box center [125, 131] width 222 height 18
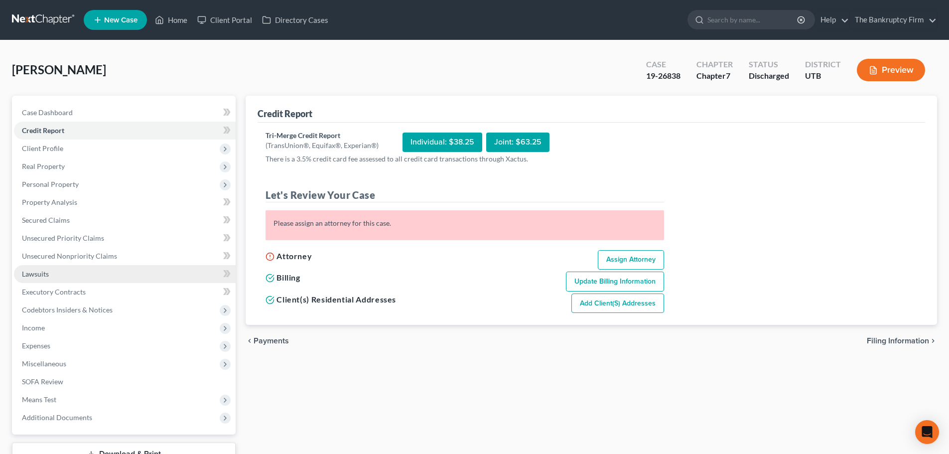
click at [124, 269] on link "Lawsuits" at bounding box center [125, 274] width 222 height 18
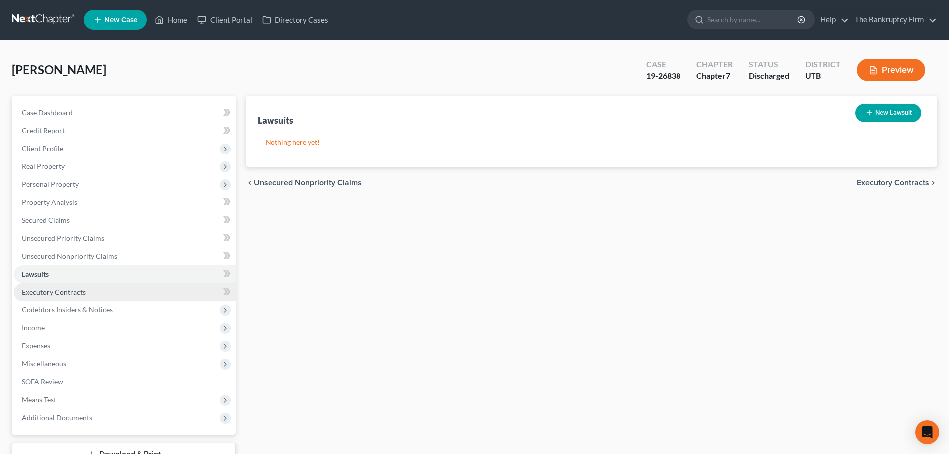
click at [122, 294] on link "Executory Contracts" at bounding box center [125, 292] width 222 height 18
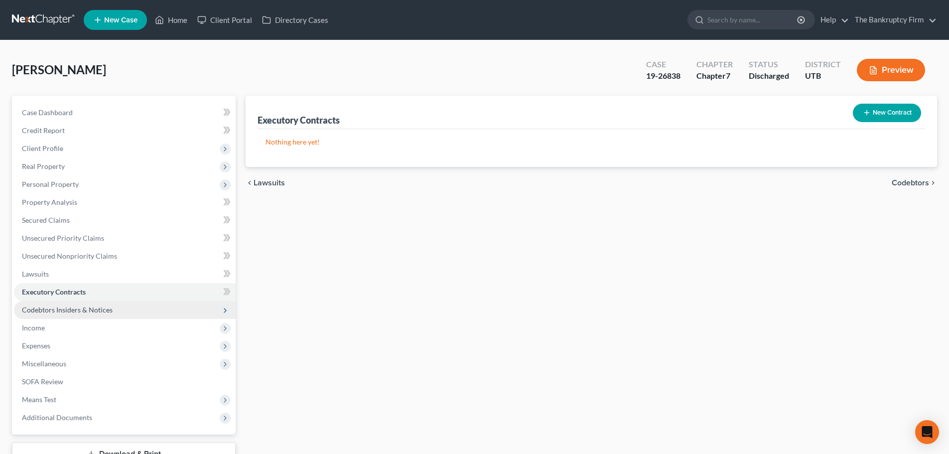
click at [123, 306] on span "Codebtors Insiders & Notices" at bounding box center [125, 310] width 222 height 18
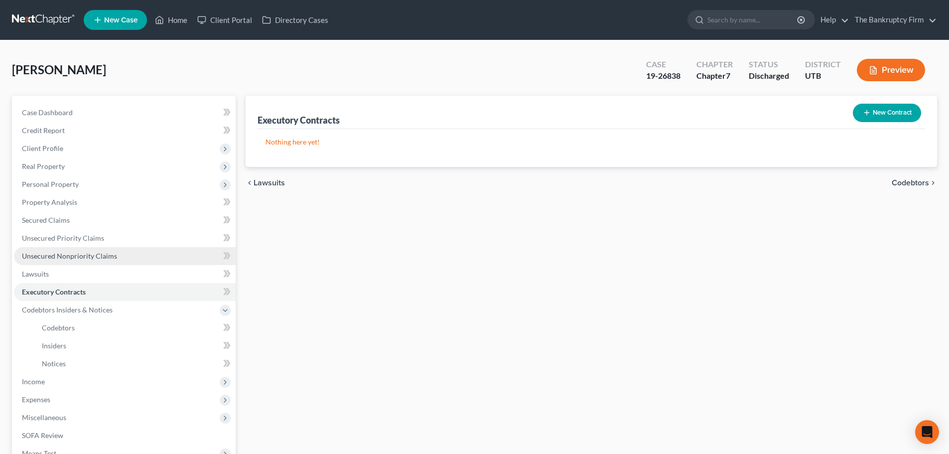
click at [127, 261] on link "Unsecured Nonpriority Claims" at bounding box center [125, 256] width 222 height 18
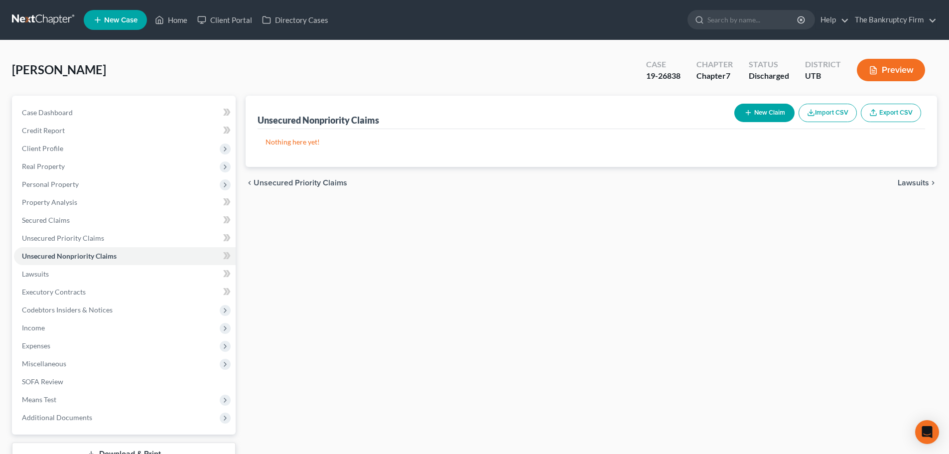
click at [412, 275] on div "Unsecured Nonpriority Claims New Claim Import CSV Export CSV Nothing here yet! …" at bounding box center [592, 294] width 702 height 396
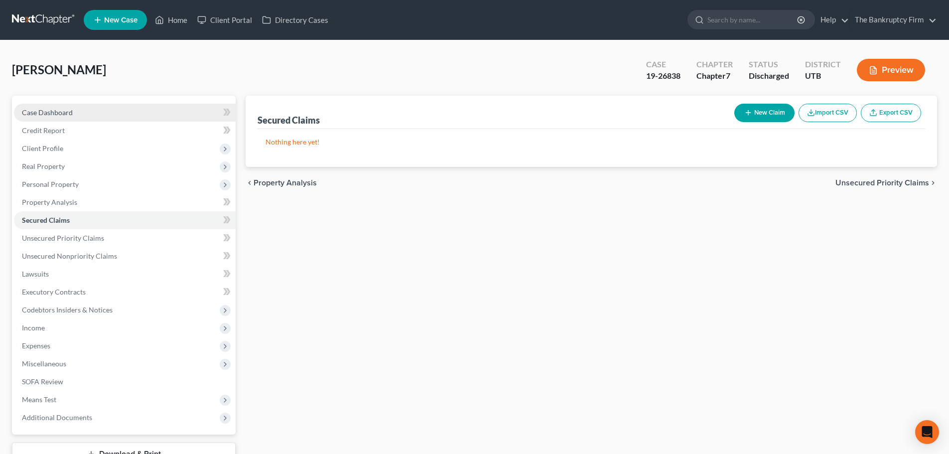
click at [84, 111] on link "Case Dashboard" at bounding box center [125, 113] width 222 height 18
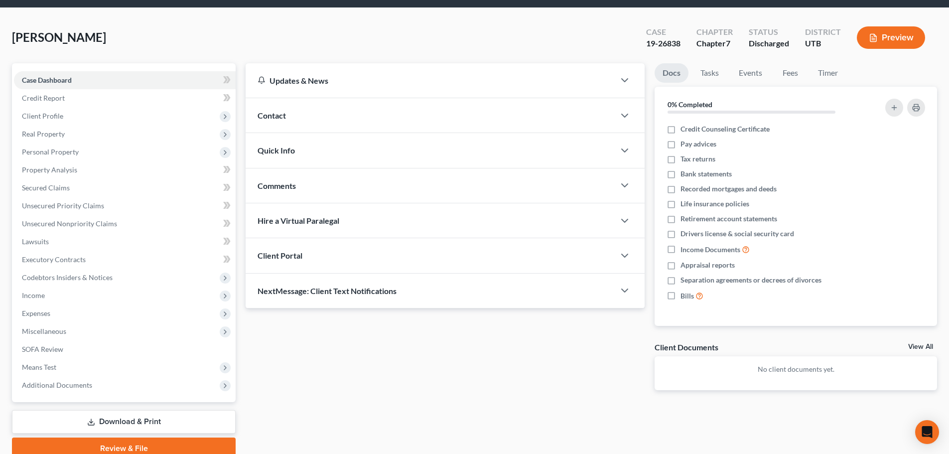
scroll to position [50, 0]
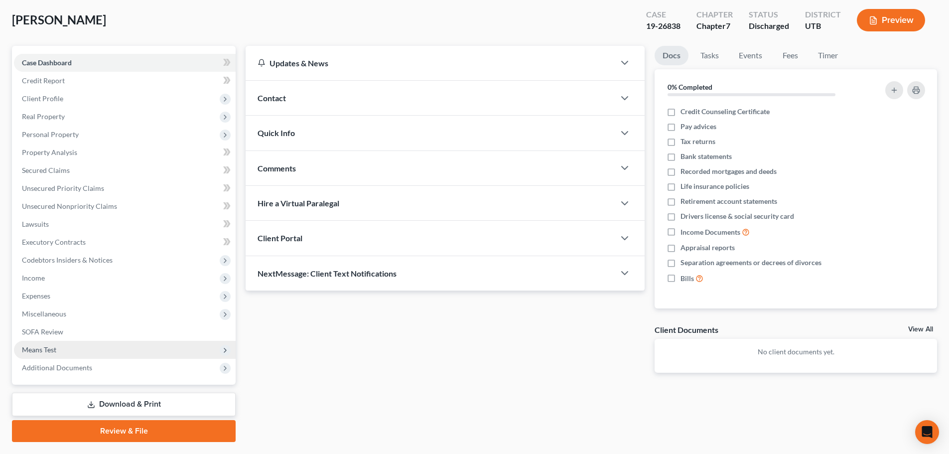
drag, startPoint x: 139, startPoint y: 367, endPoint x: 147, endPoint y: 348, distance: 20.1
click at [138, 367] on span "Additional Documents" at bounding box center [125, 368] width 222 height 18
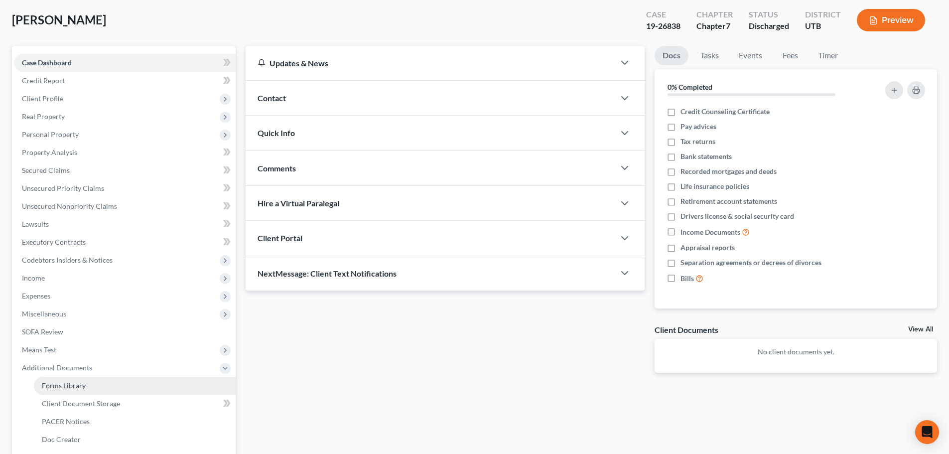
scroll to position [76, 0]
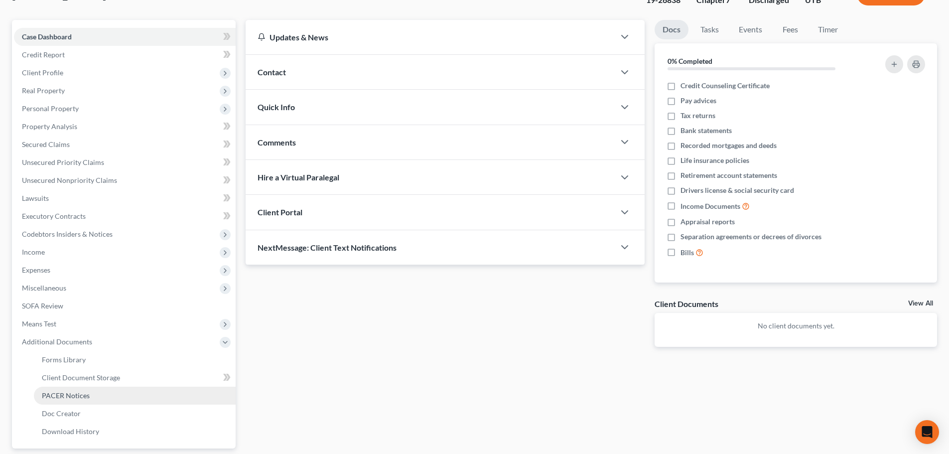
click at [144, 397] on link "PACER Notices" at bounding box center [135, 396] width 202 height 18
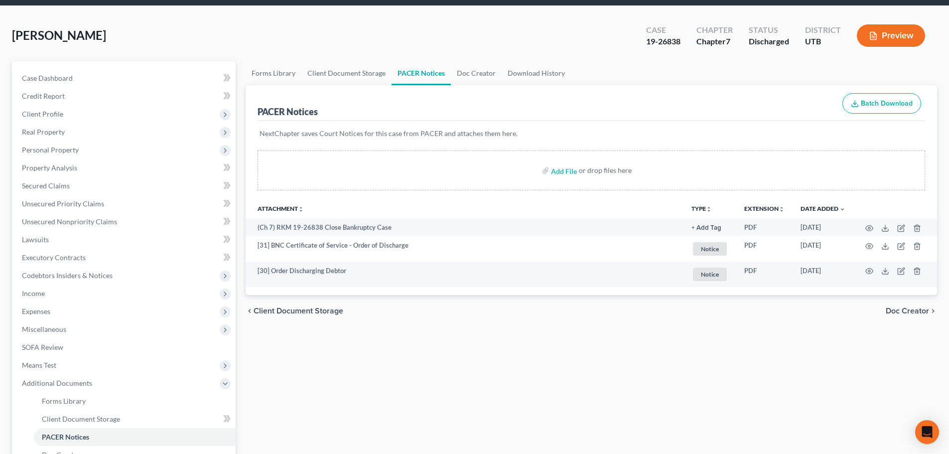
scroll to position [50, 0]
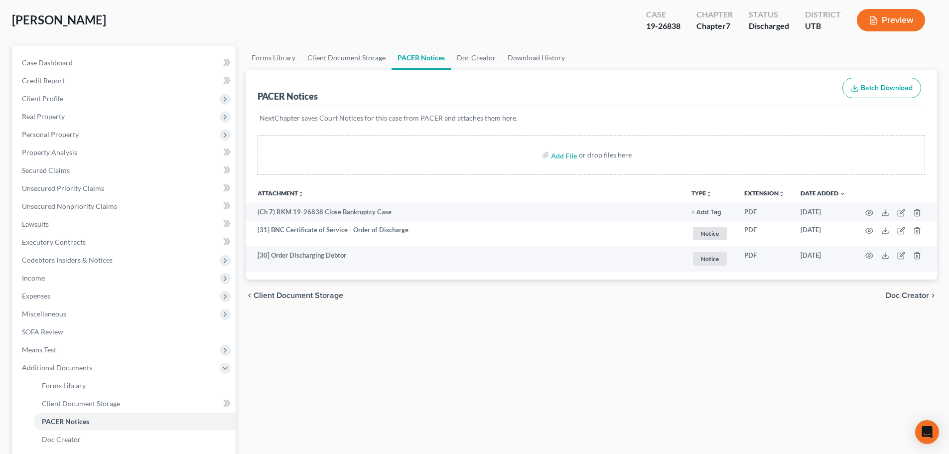
click at [322, 292] on span "Client Document Storage" at bounding box center [299, 296] width 90 height 8
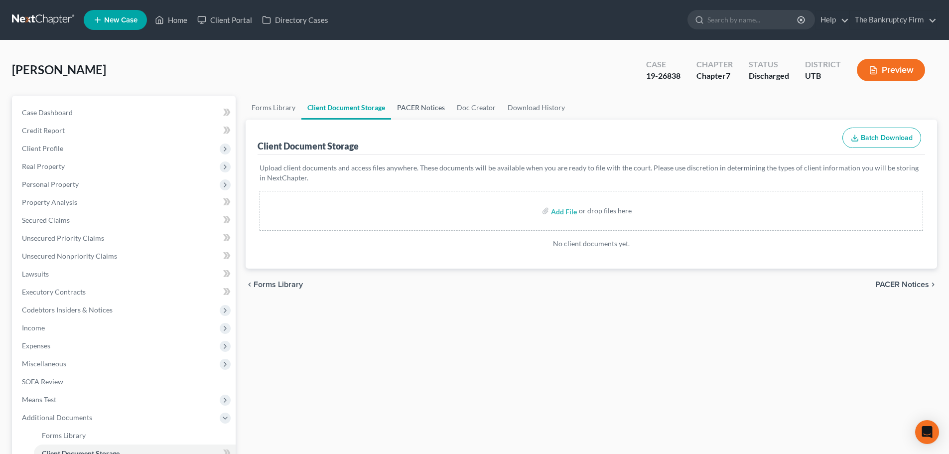
click at [441, 105] on link "PACER Notices" at bounding box center [421, 108] width 60 height 24
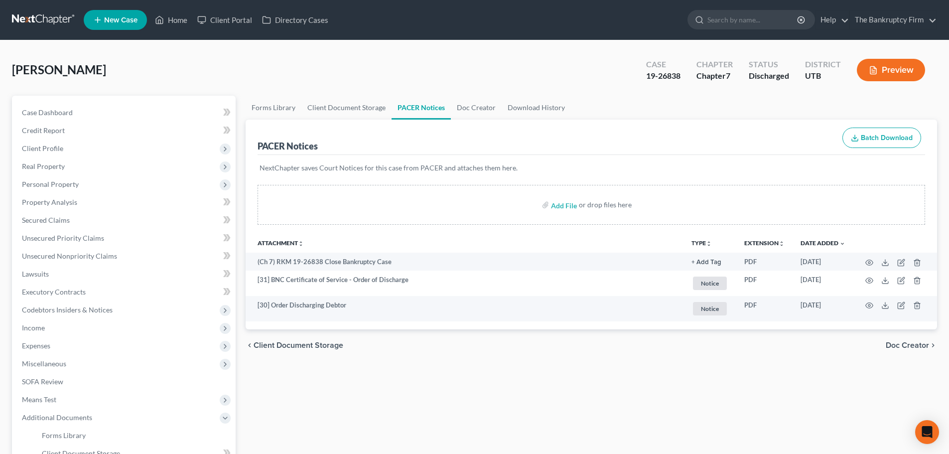
click at [562, 88] on div "[PERSON_NAME] Upgraded Case 19-26838 Chapter Chapter 7 Status Discharged Distri…" at bounding box center [475, 73] width 926 height 43
